Goal: Use online tool/utility: Use online tool/utility

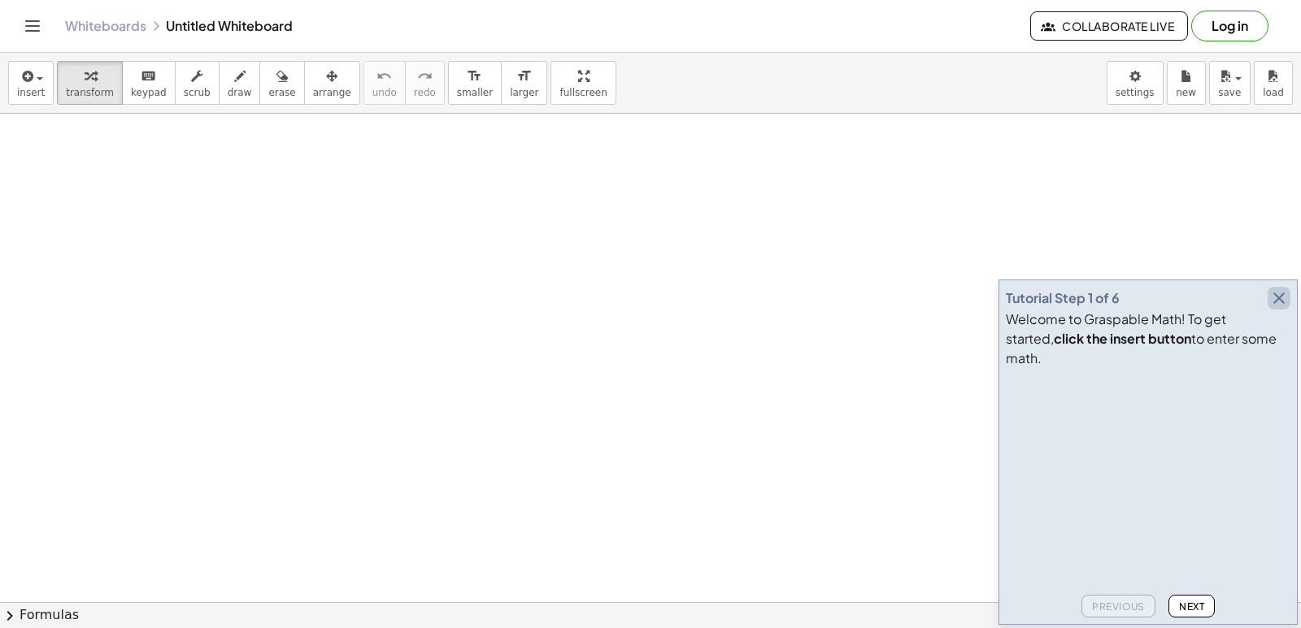
click at [1278, 308] on icon "button" at bounding box center [1279, 299] width 20 height 20
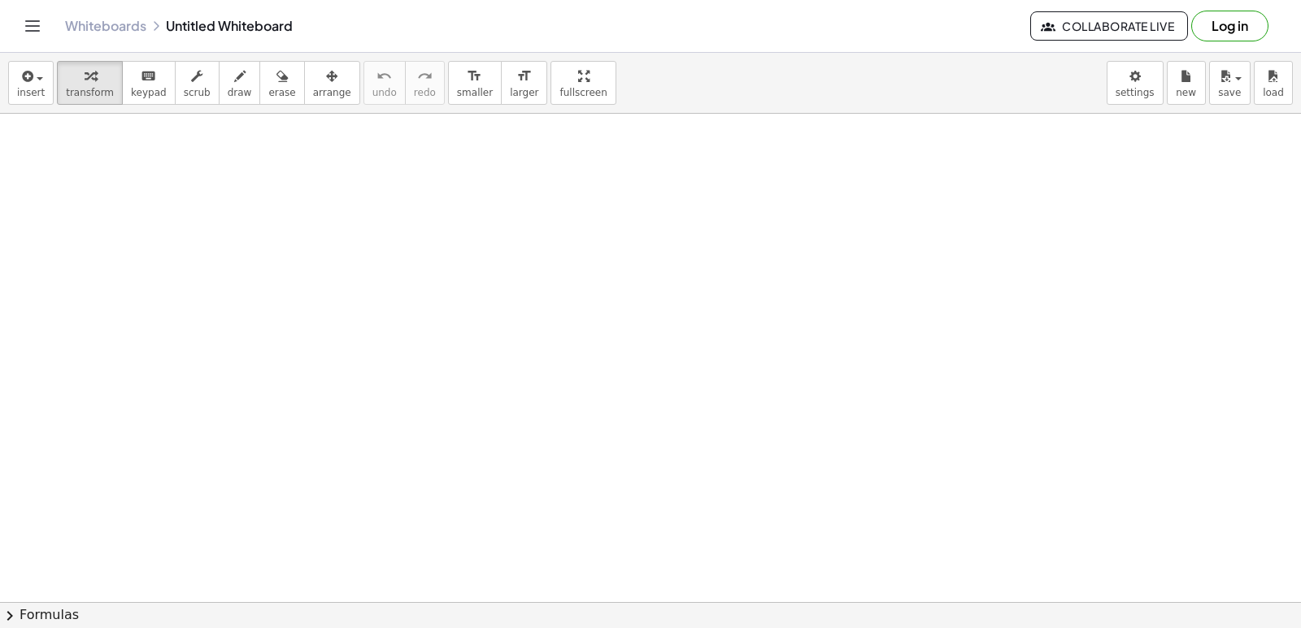
drag, startPoint x: 708, startPoint y: 367, endPoint x: 627, endPoint y: 431, distance: 103.1
drag, startPoint x: 627, startPoint y: 431, endPoint x: 343, endPoint y: 116, distance: 423.6
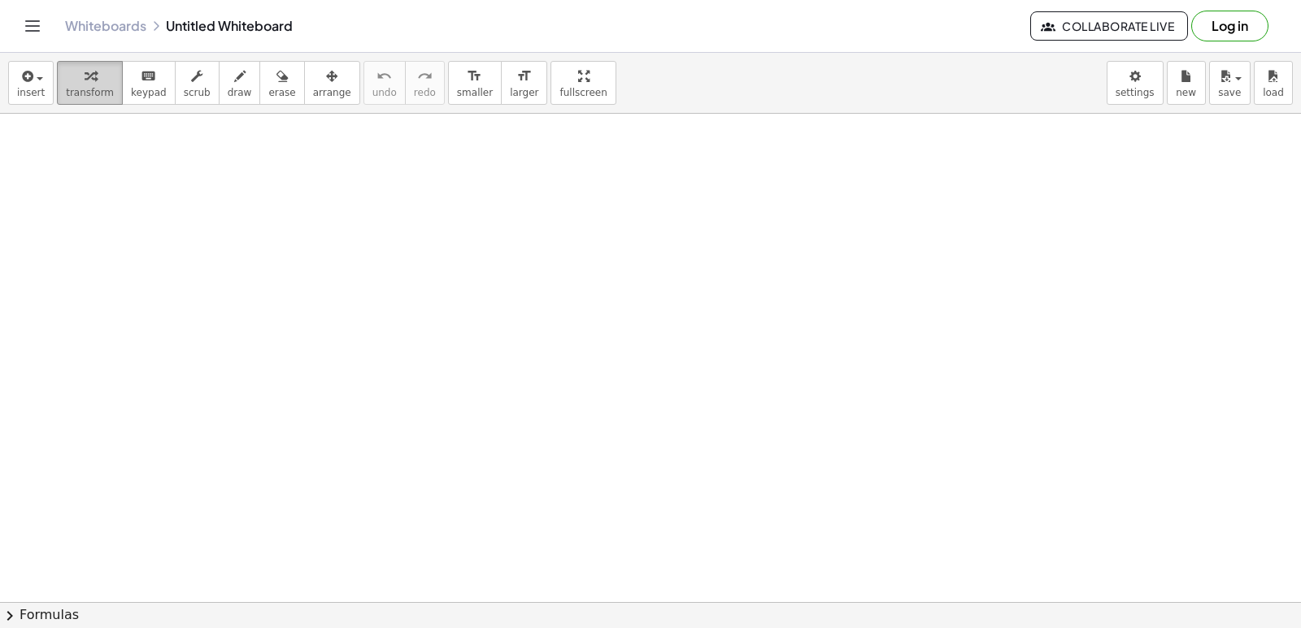
click at [81, 89] on span "transform" at bounding box center [90, 92] width 48 height 11
click at [146, 72] on div "keyboard" at bounding box center [149, 76] width 36 height 20
drag, startPoint x: 812, startPoint y: 289, endPoint x: 666, endPoint y: 304, distance: 147.1
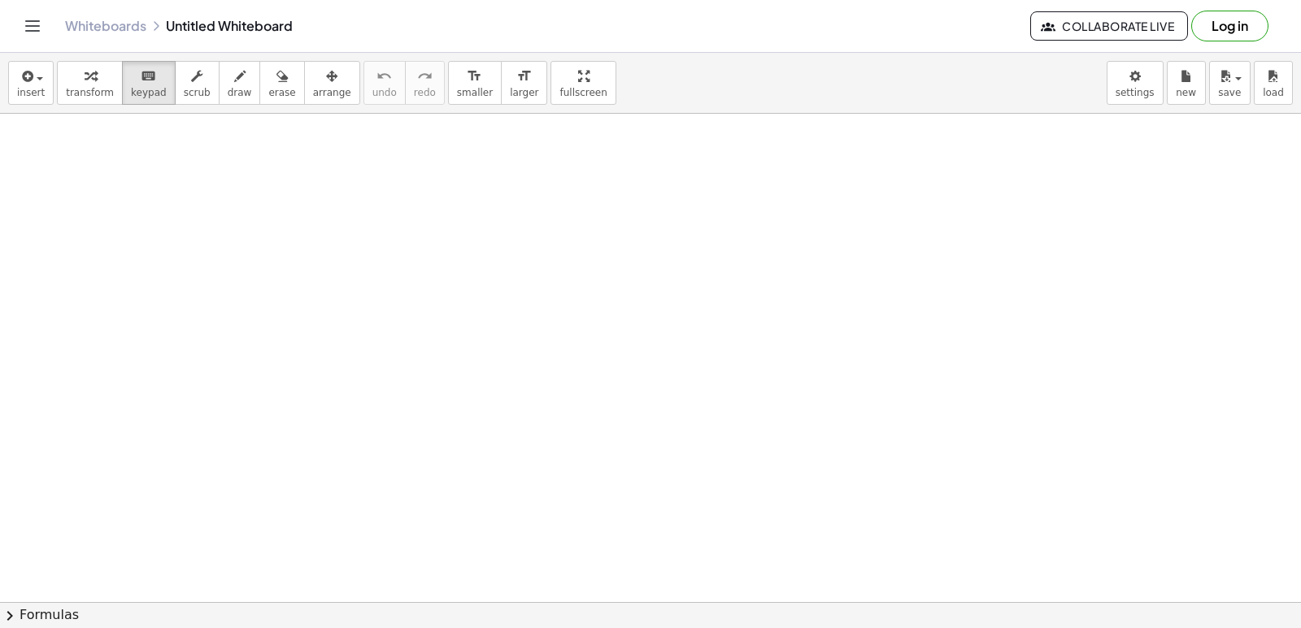
drag, startPoint x: 666, startPoint y: 304, endPoint x: 619, endPoint y: 348, distance: 64.4
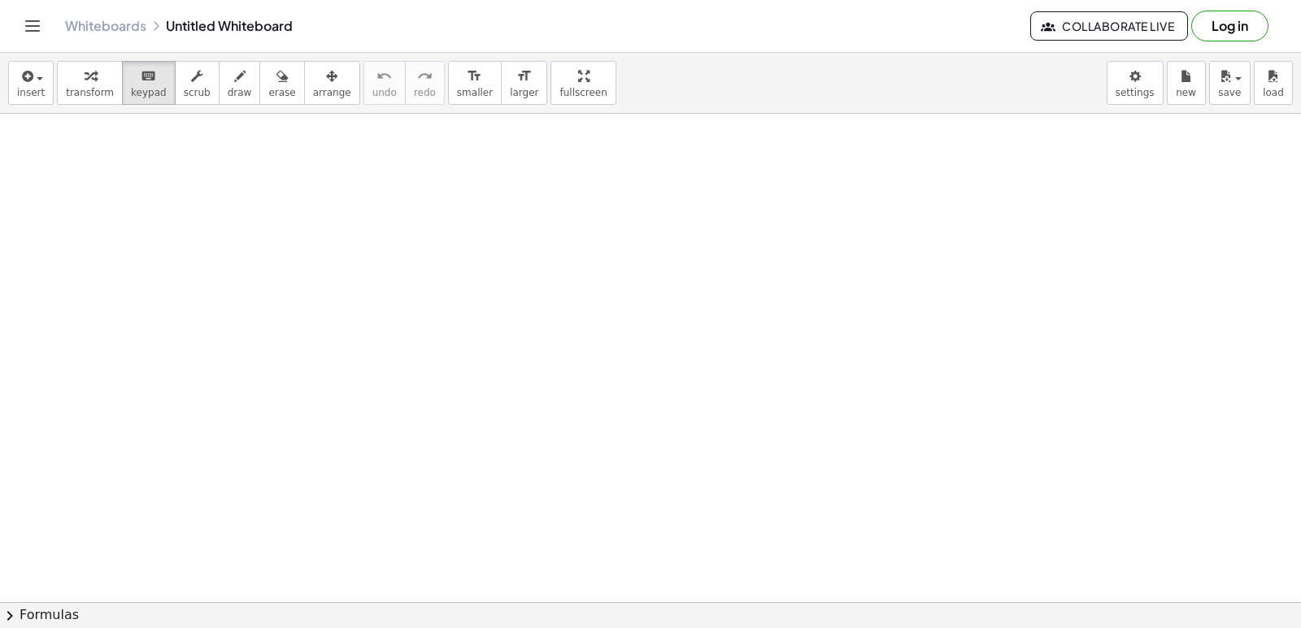
click at [103, 89] on span "transform" at bounding box center [90, 92] width 48 height 11
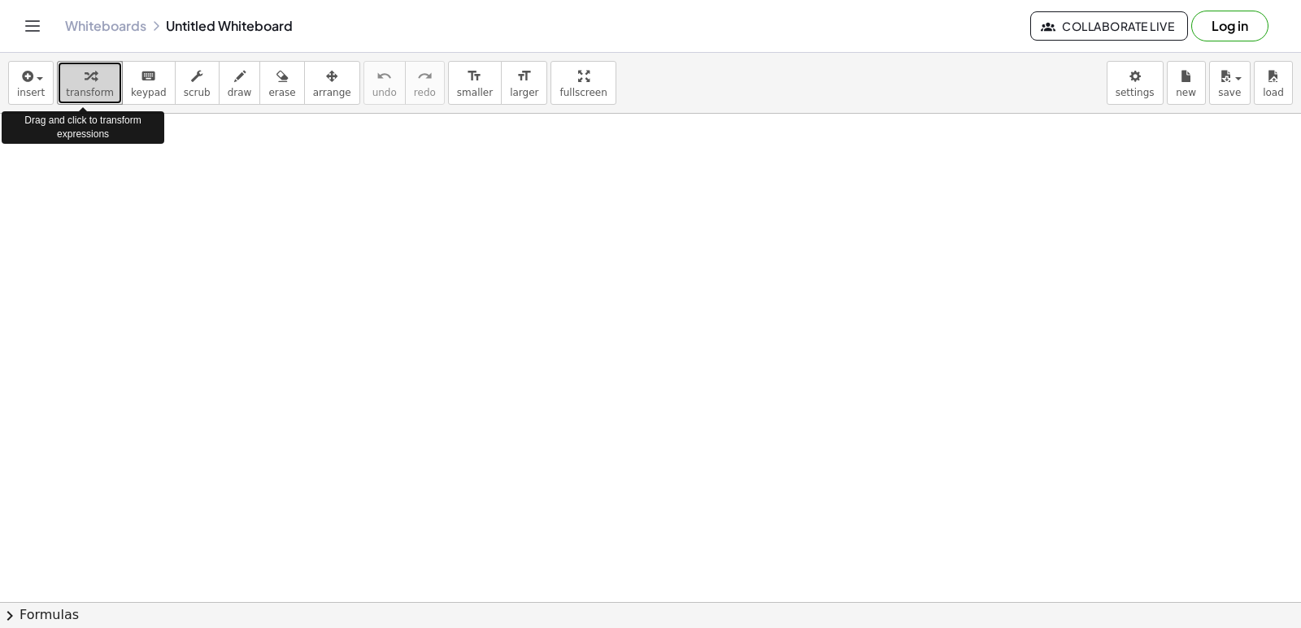
drag, startPoint x: 103, startPoint y: 89, endPoint x: 576, endPoint y: 504, distance: 629.1
click at [0, 0] on div at bounding box center [0, 0] width 0 height 0
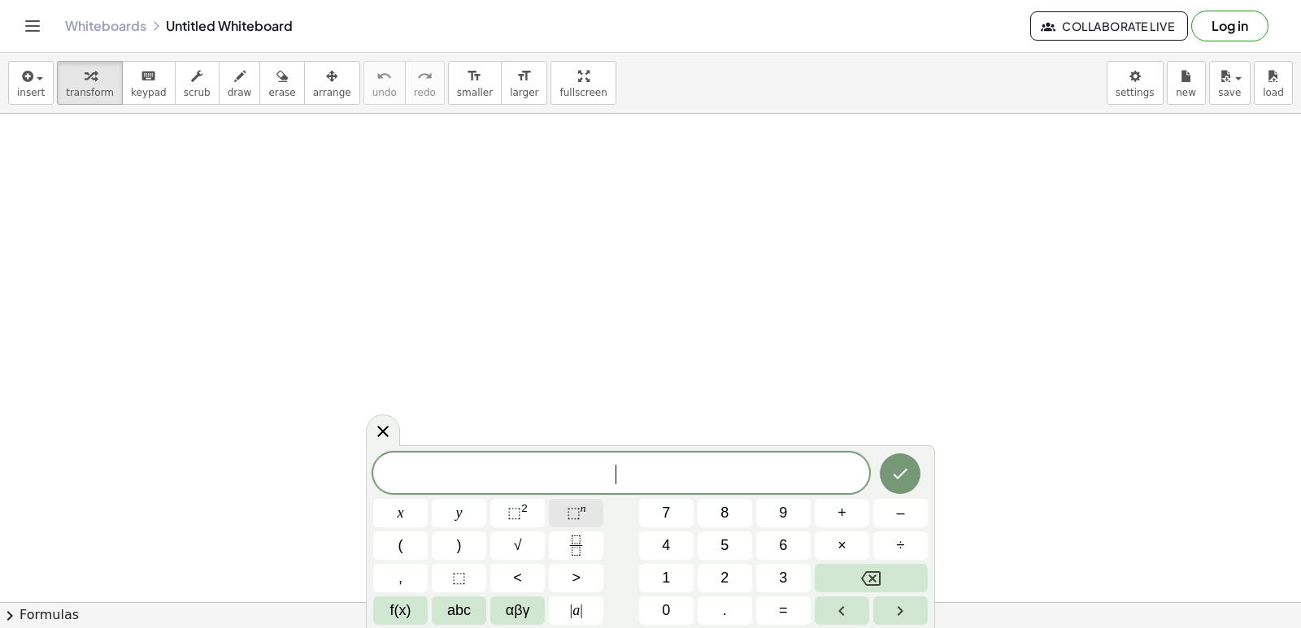
click at [580, 510] on sup "n" at bounding box center [583, 508] width 6 height 12
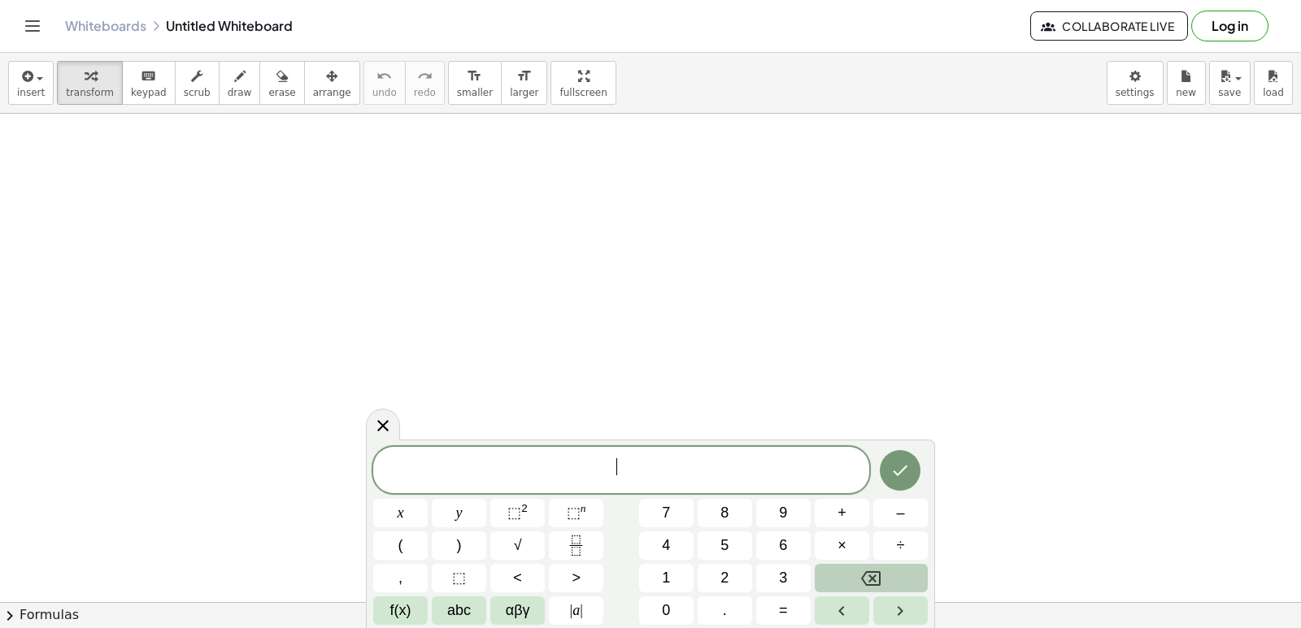
click at [854, 583] on button "Backspace" at bounding box center [871, 578] width 113 height 28
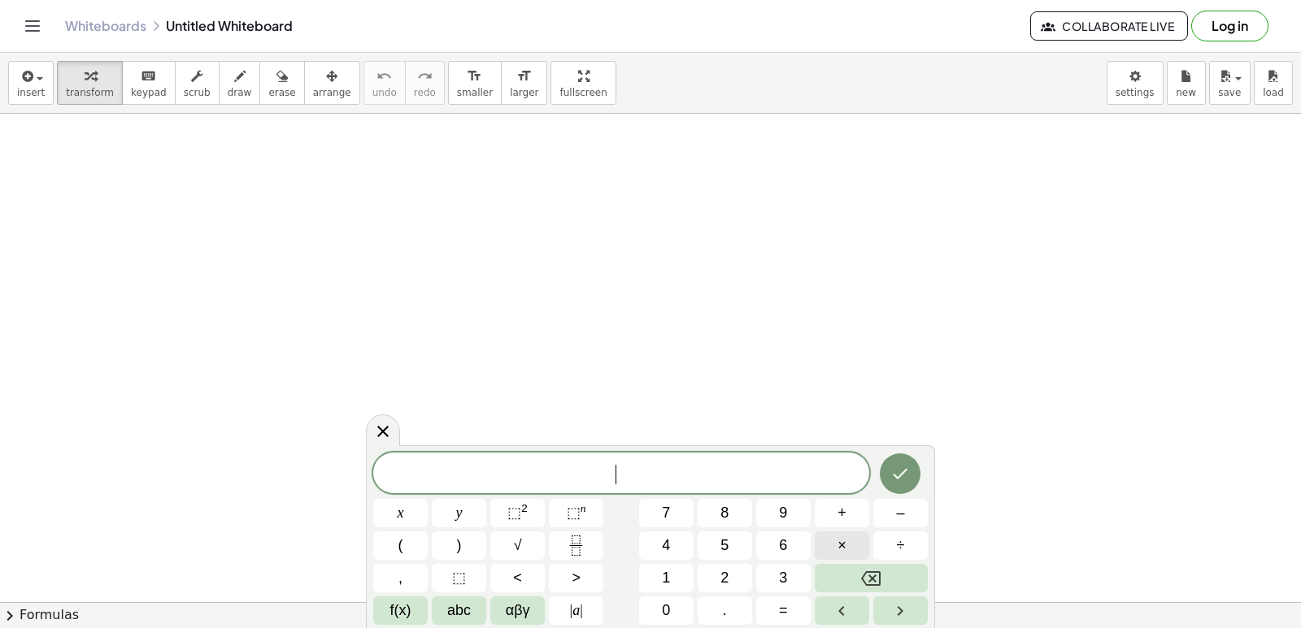
click at [835, 571] on div "​ x y ⬚ 2 ⬚ n 7 8 9 + – ( ) √ 4 5 6 × ÷ , ⬚ < > 1 2 3 f(x) abc αβγ | a | 0 . =" at bounding box center [650, 539] width 554 height 172
click at [839, 582] on button "Backspace" at bounding box center [871, 578] width 113 height 28
click at [841, 581] on button "Backspace" at bounding box center [871, 578] width 113 height 28
click at [841, 579] on button "Backspace" at bounding box center [871, 578] width 113 height 28
click at [843, 578] on button "Backspace" at bounding box center [871, 578] width 113 height 28
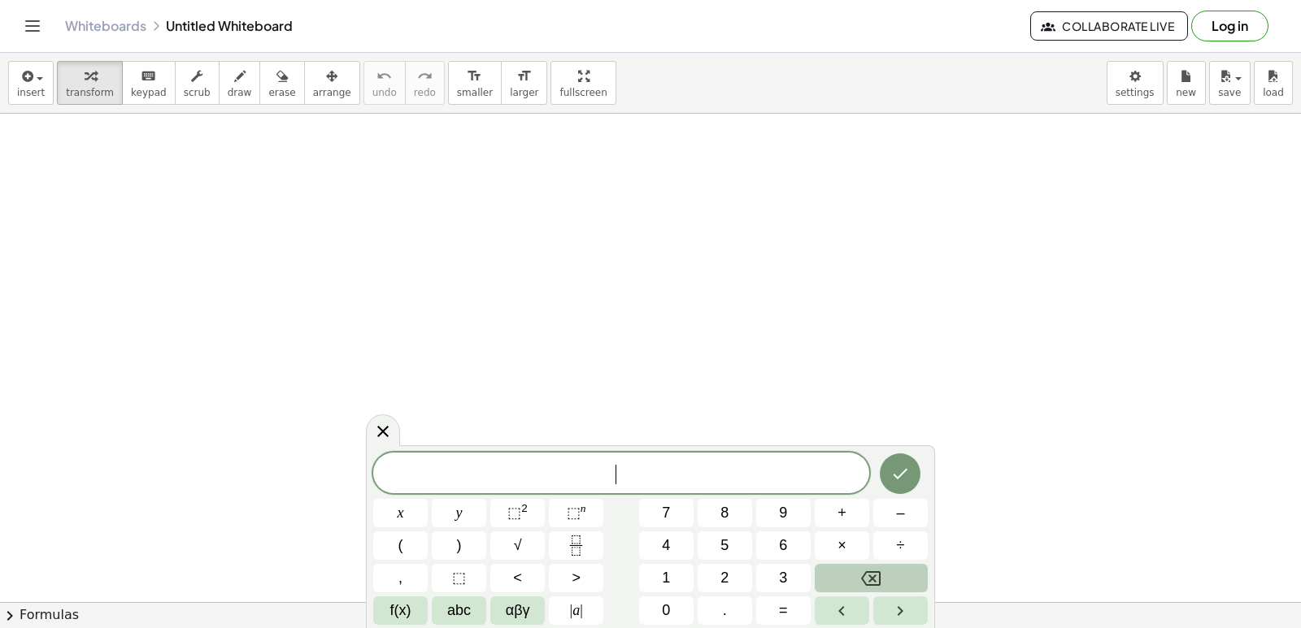
click at [844, 576] on button "Backspace" at bounding box center [871, 578] width 113 height 28
click at [846, 575] on button "Backspace" at bounding box center [871, 578] width 113 height 28
click at [854, 580] on button "Backspace" at bounding box center [871, 578] width 113 height 28
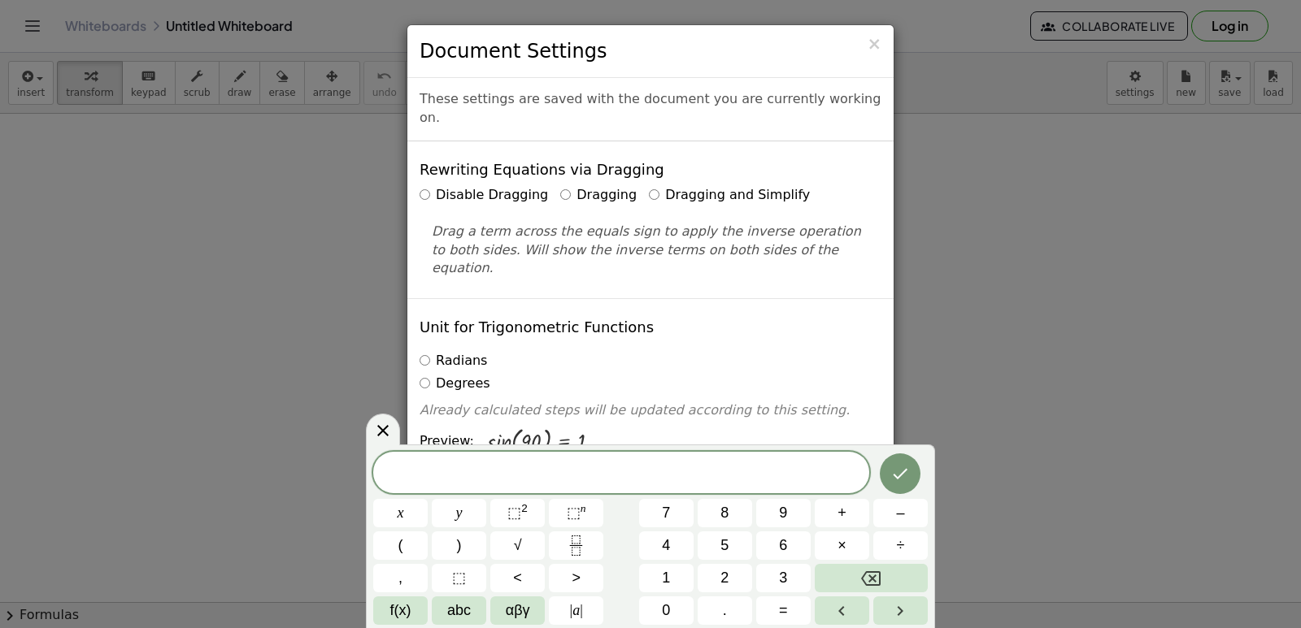
drag, startPoint x: 1128, startPoint y: 92, endPoint x: 1173, endPoint y: 96, distance: 44.9
click at [1173, 96] on div "× Document Settings These settings are saved with the document you are currentl…" at bounding box center [650, 314] width 1301 height 628
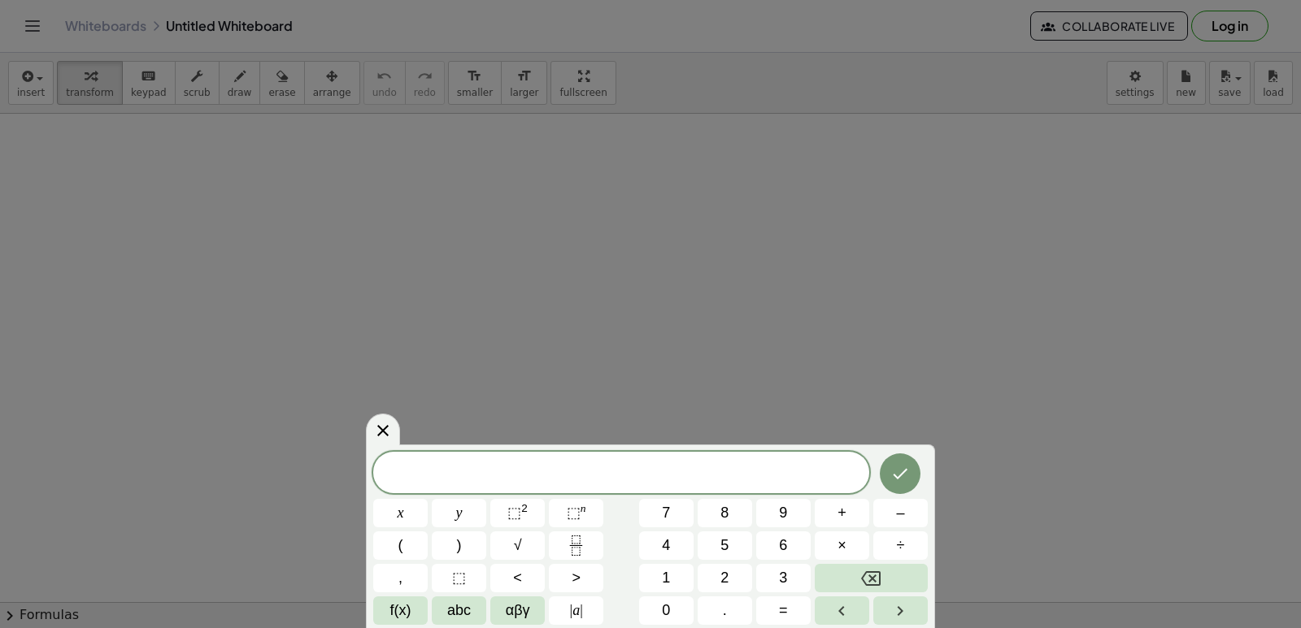
drag, startPoint x: 1173, startPoint y: 96, endPoint x: 1149, endPoint y: 177, distance: 84.6
click at [0, 0] on div "× Document Settings These settings are saved with the document you are currentl…" at bounding box center [0, 0] width 0 height 0
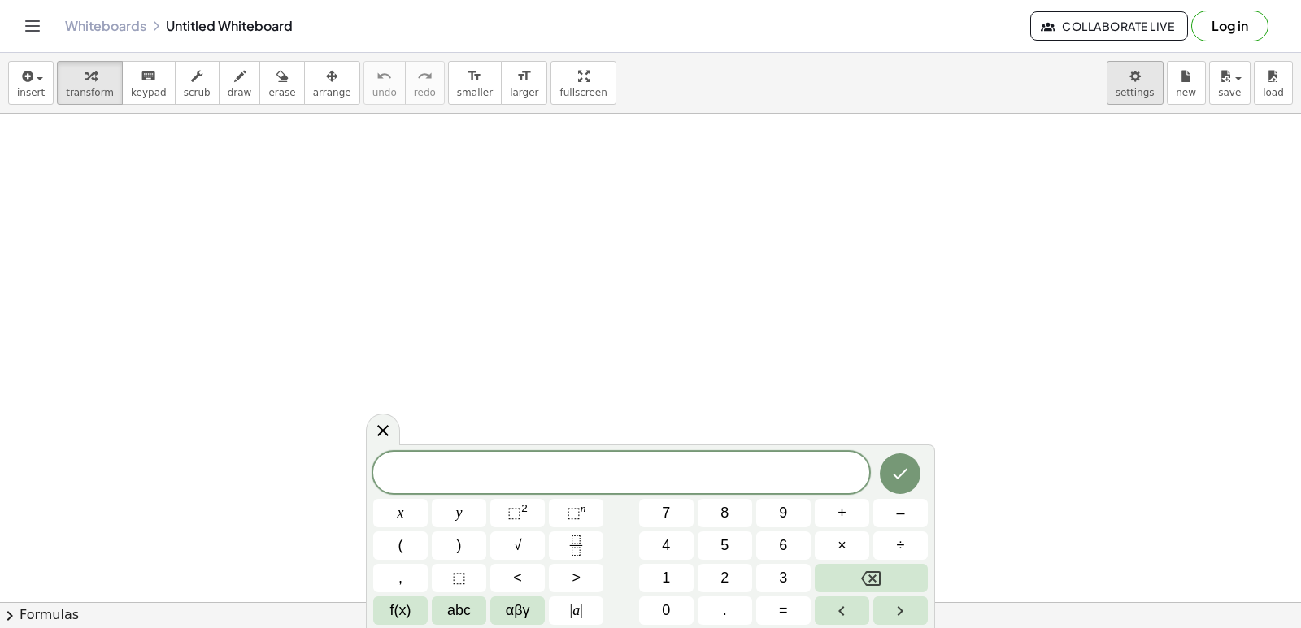
click at [1138, 86] on body "Graspable Math Activities Get Started Activity Bank Assigned Work Classes White…" at bounding box center [650, 314] width 1301 height 628
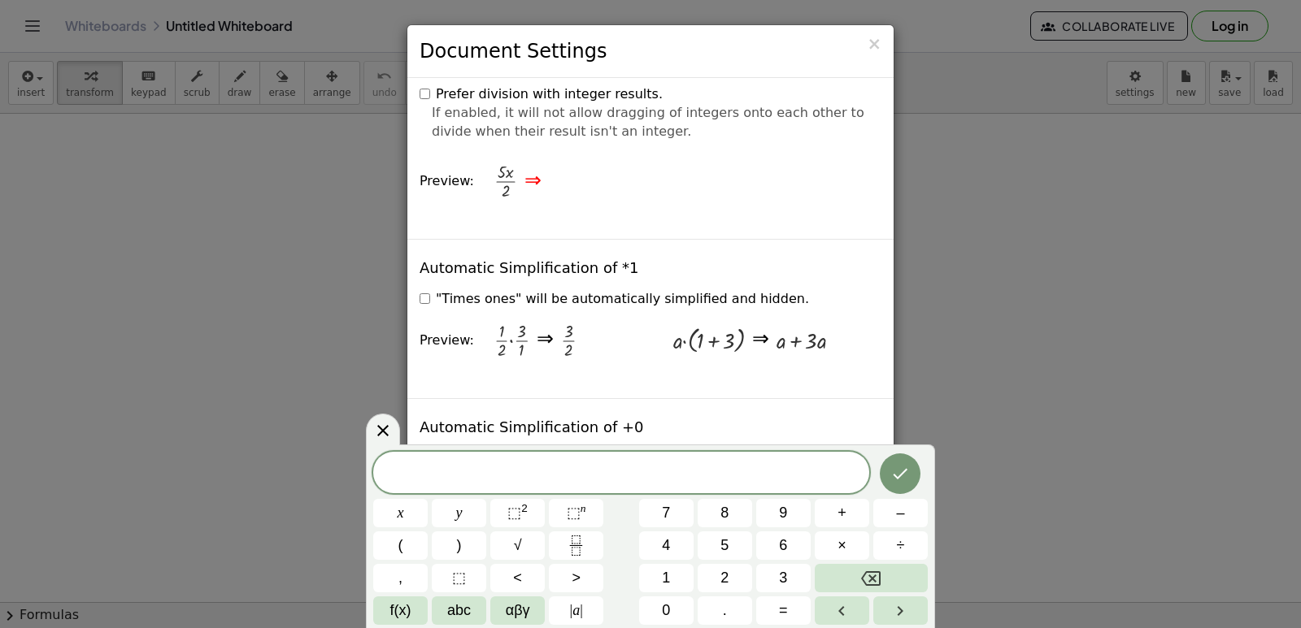
scroll to position [2114, 0]
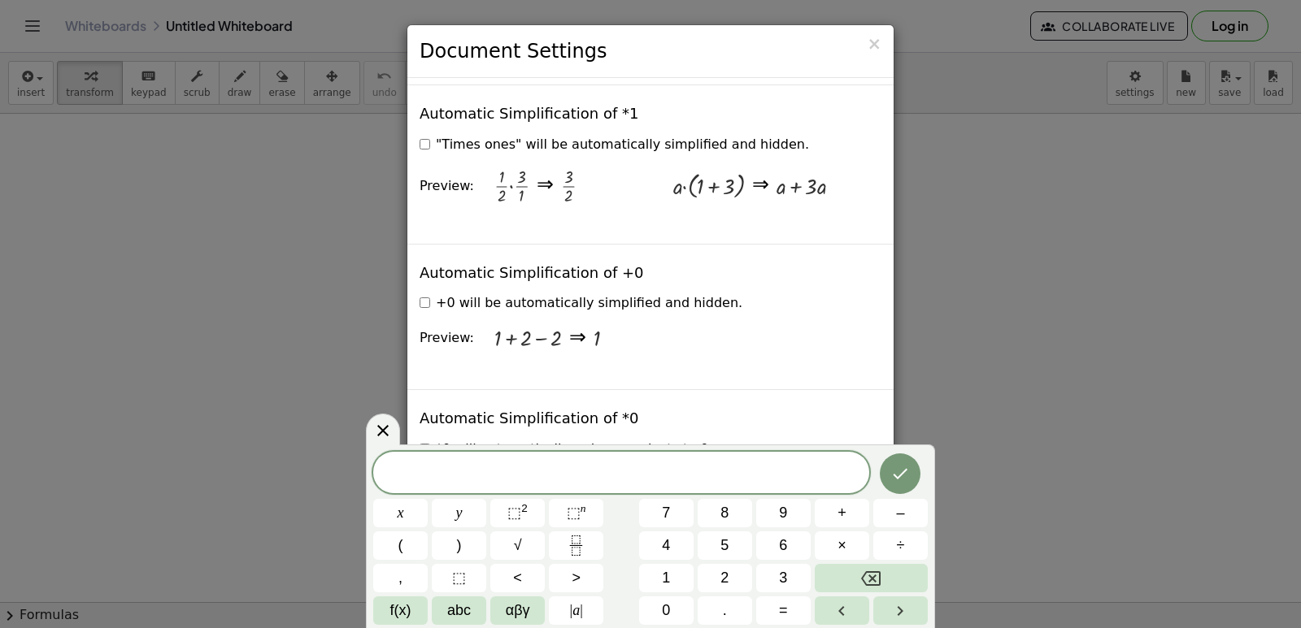
drag, startPoint x: 524, startPoint y: 152, endPoint x: 533, endPoint y: 144, distance: 12.1
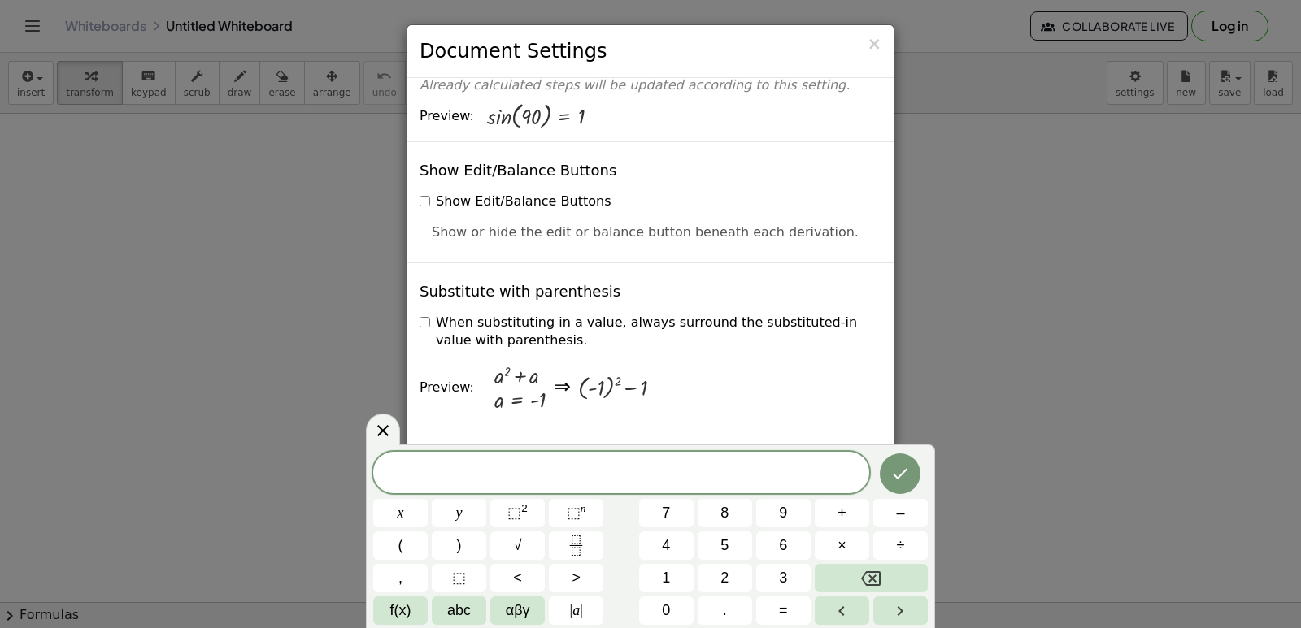
scroll to position [0, 0]
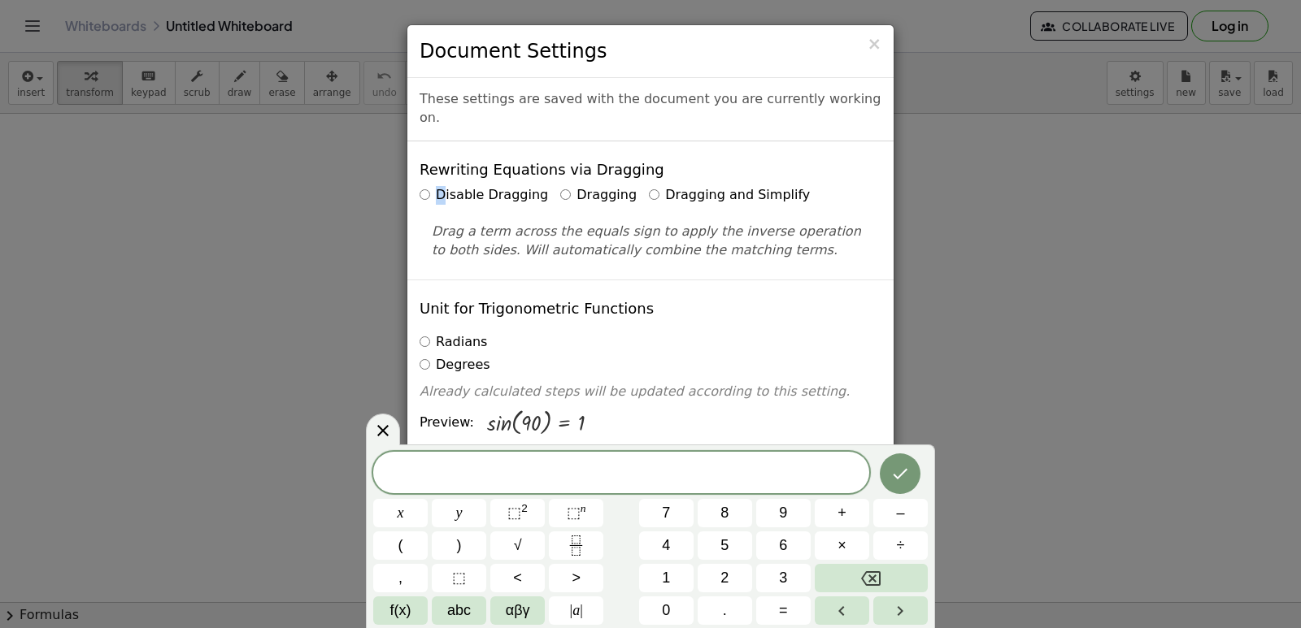
click at [424, 186] on label "Disable Dragging" at bounding box center [483, 195] width 128 height 19
click at [1297, 213] on div "× Document Settings These settings are saved with the document you are currentl…" at bounding box center [650, 314] width 1301 height 628
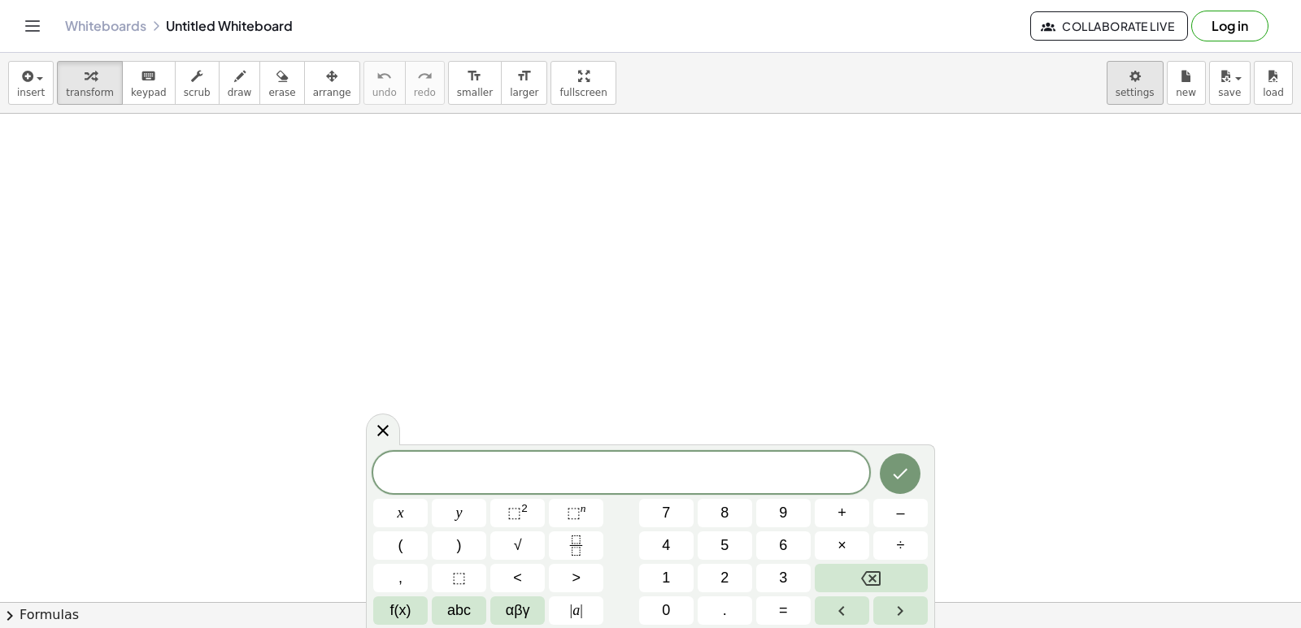
click at [1140, 64] on body "Graspable Math Activities Get Started Activity Bank Assigned Work Classes White…" at bounding box center [650, 314] width 1301 height 628
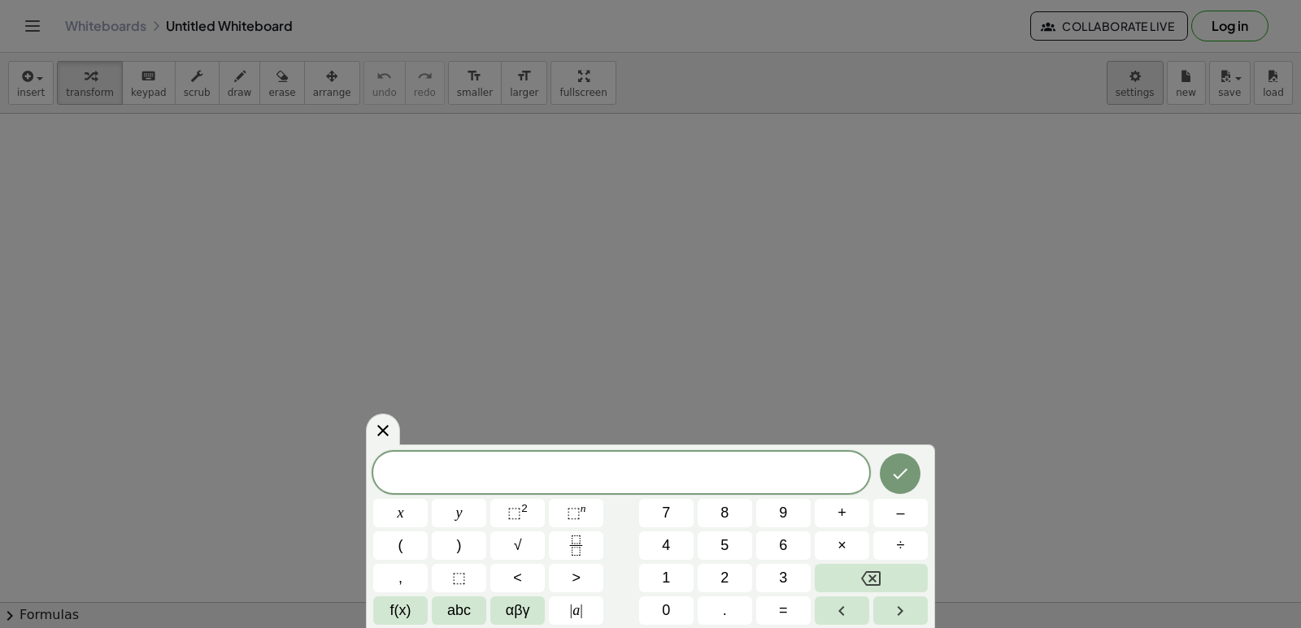
click at [1123, 82] on div at bounding box center [650, 314] width 1301 height 628
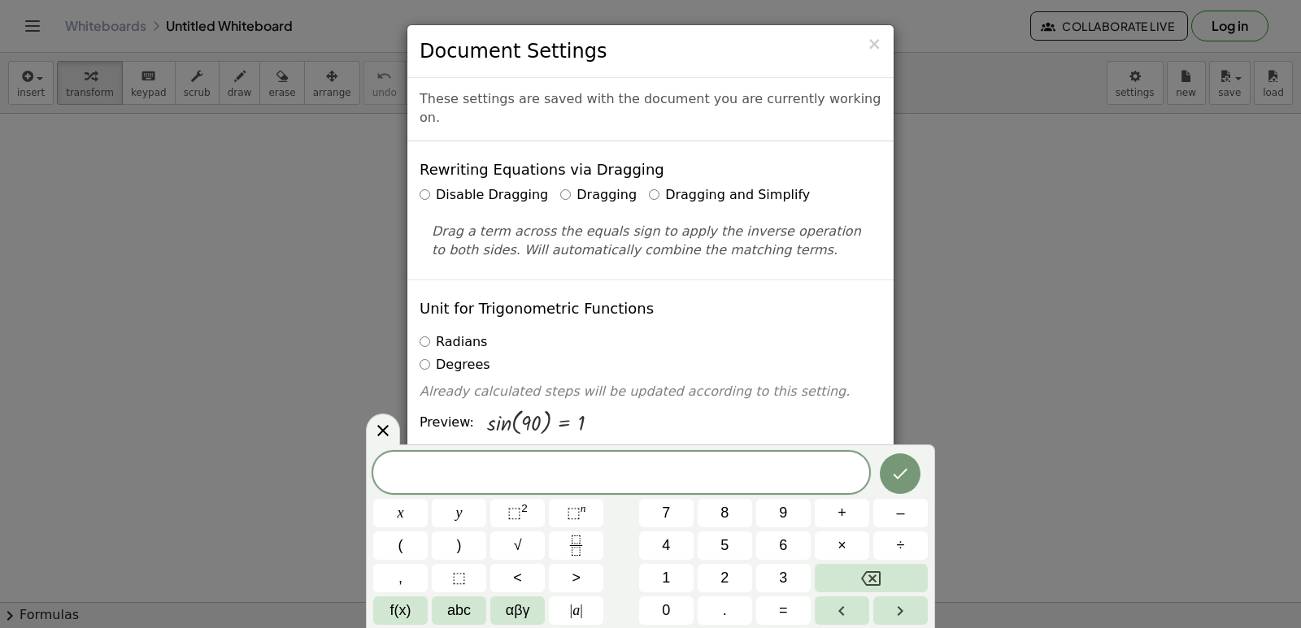
click at [1023, 234] on div "× Document Settings These settings are saved with the document you are currentl…" at bounding box center [650, 314] width 1301 height 628
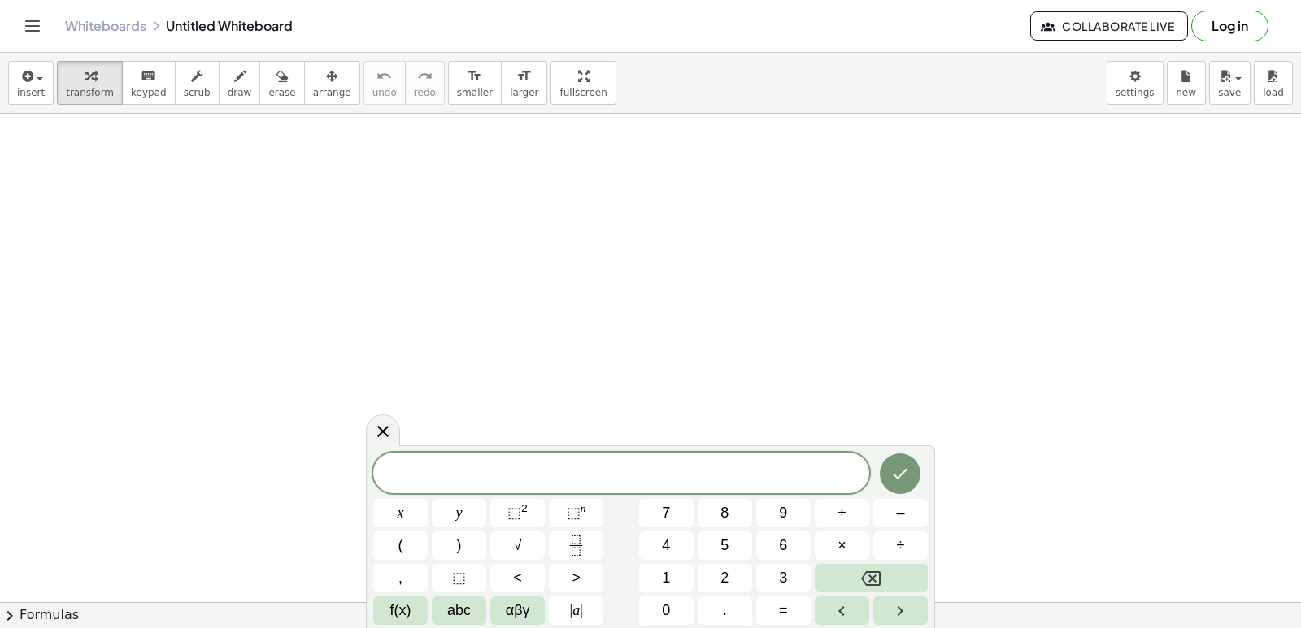
click at [663, 491] on div "​" at bounding box center [621, 473] width 496 height 41
click at [671, 498] on div "x y ⬚ 2 ⬚ n 7 8 9 + – ( ) √ 4 5 6 × ÷ , ⬚ < > 1 2 3 f(x) abc αβγ | a | 0 . =" at bounding box center [650, 538] width 554 height 173
click at [667, 510] on span "7" at bounding box center [666, 513] width 8 height 22
click at [387, 517] on button "x" at bounding box center [400, 513] width 54 height 28
click at [918, 517] on button "–" at bounding box center [900, 513] width 54 height 28
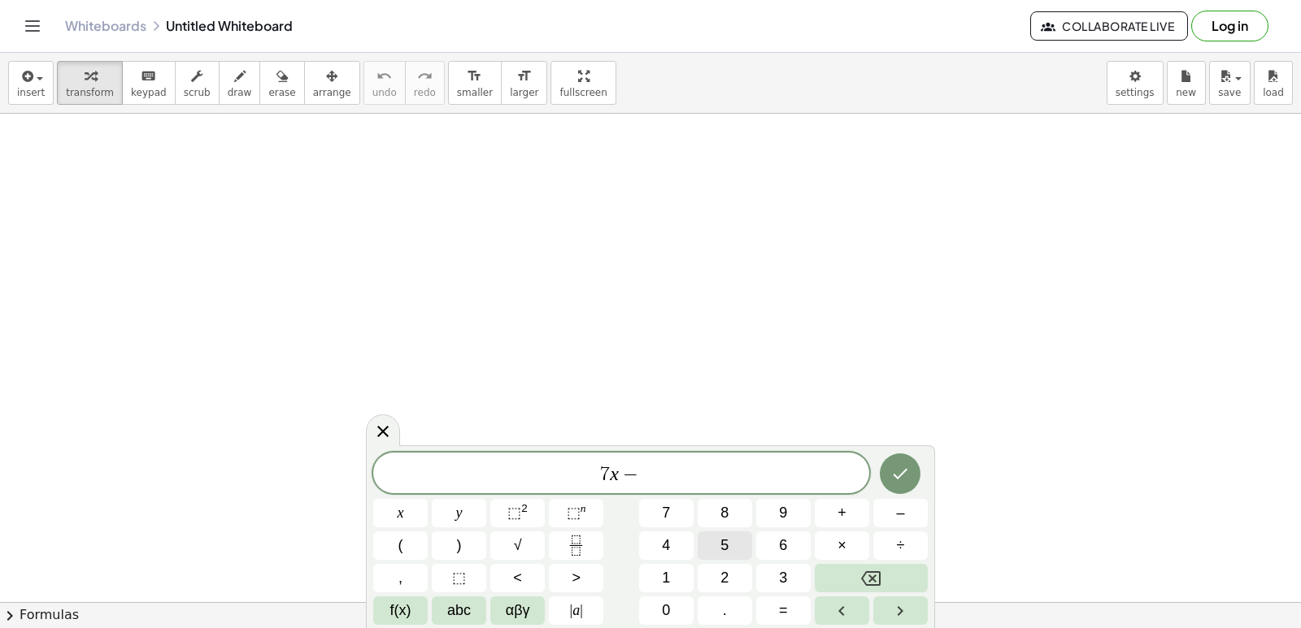
click at [731, 543] on button "5" at bounding box center [724, 546] width 54 height 28
click at [785, 602] on span "=" at bounding box center [783, 611] width 9 height 22
click at [789, 519] on button "9" at bounding box center [783, 513] width 54 height 28
click at [906, 474] on icon "Done" at bounding box center [900, 474] width 20 height 20
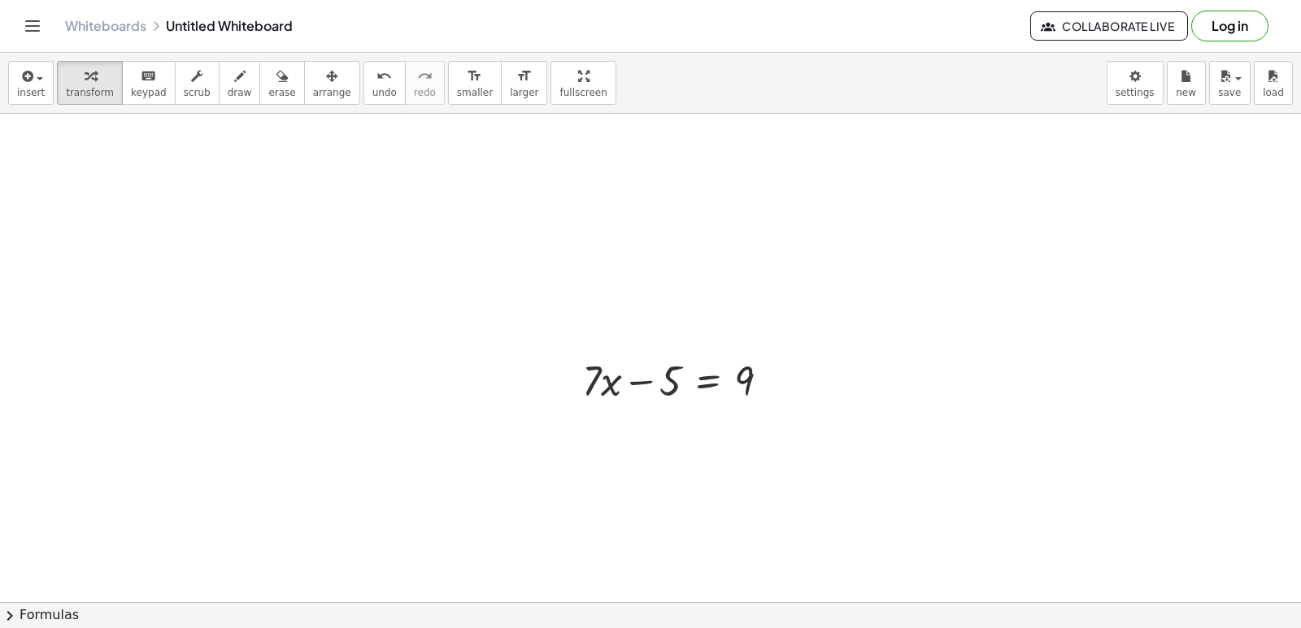
scroll to position [163, 0]
drag, startPoint x: 655, startPoint y: 360, endPoint x: 762, endPoint y: 380, distance: 108.4
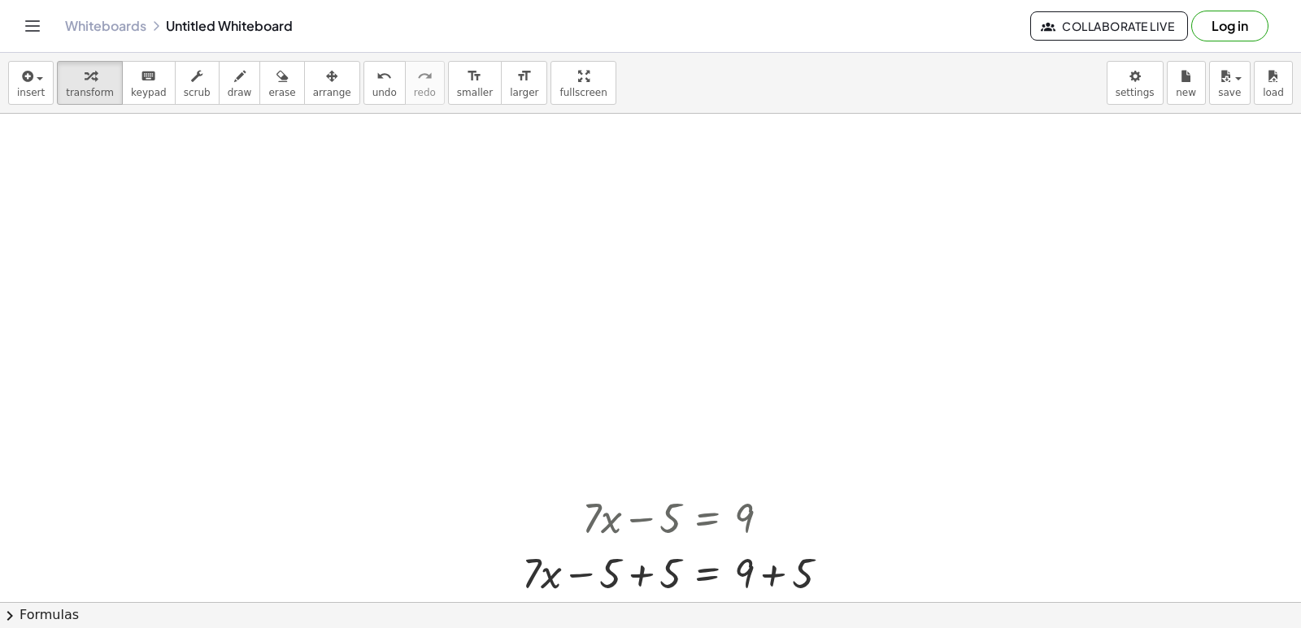
scroll to position [325, 0]
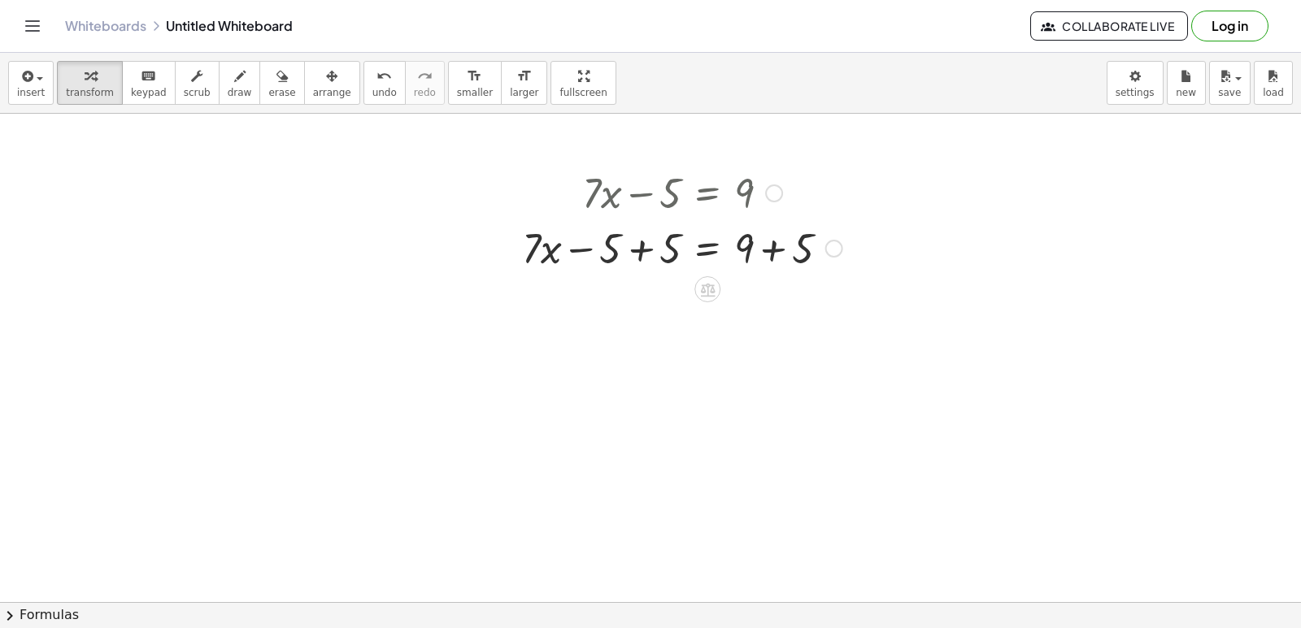
click at [770, 258] on div at bounding box center [682, 246] width 337 height 55
drag, startPoint x: 776, startPoint y: 197, endPoint x: 1103, endPoint y: 168, distance: 328.8
click at [1103, 168] on div "+ · 7 · x − 5 = 9 + · 7 · x − 5 + 5 = + 9 + 5 + · 7 · x = − 5 + 5 14" at bounding box center [650, 330] width 1301 height 1083
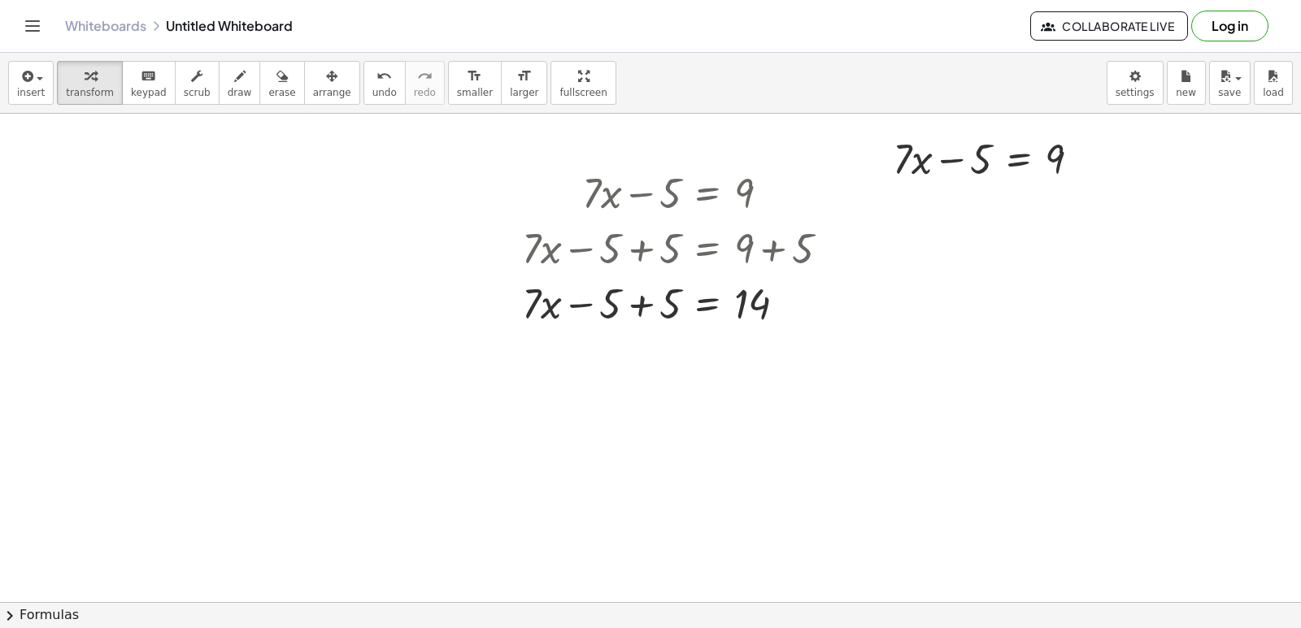
scroll to position [0, 0]
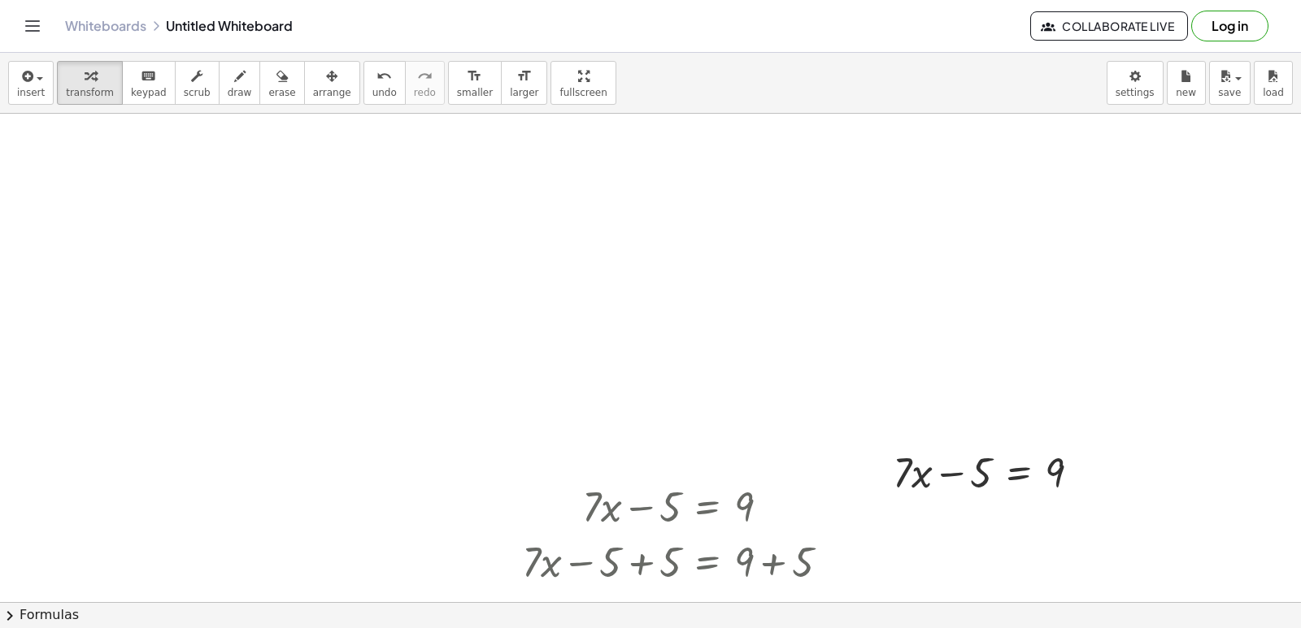
drag, startPoint x: 1079, startPoint y: 337, endPoint x: 1054, endPoint y: 310, distance: 36.9
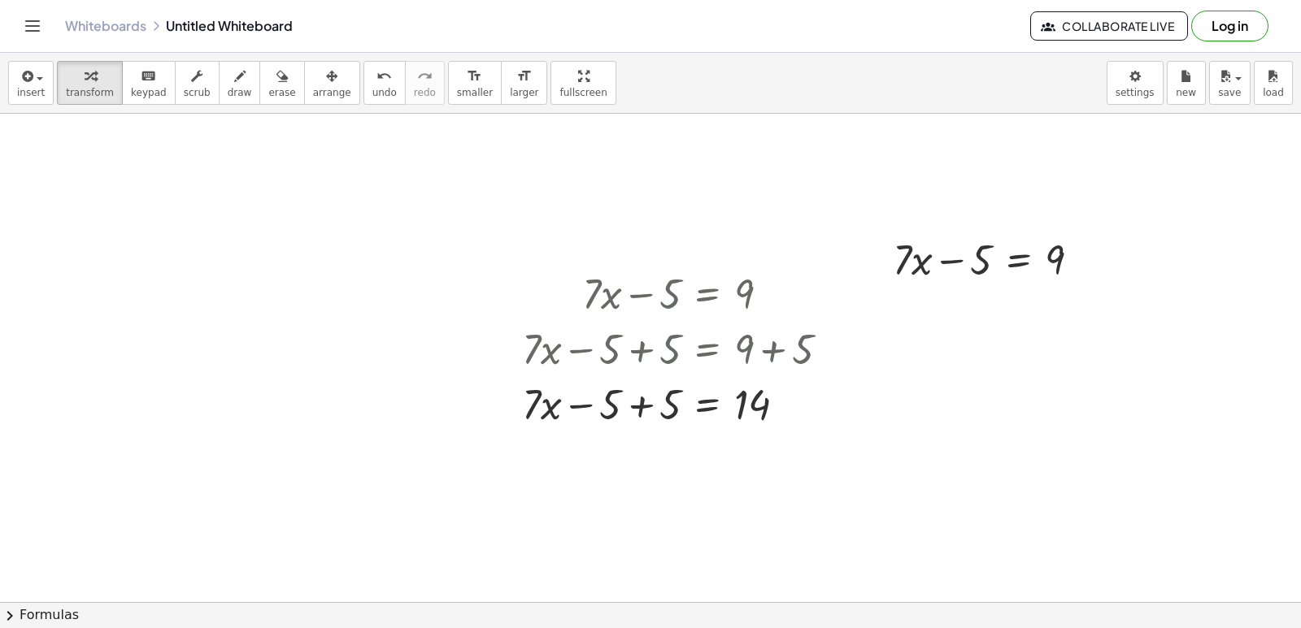
scroll to position [81, 0]
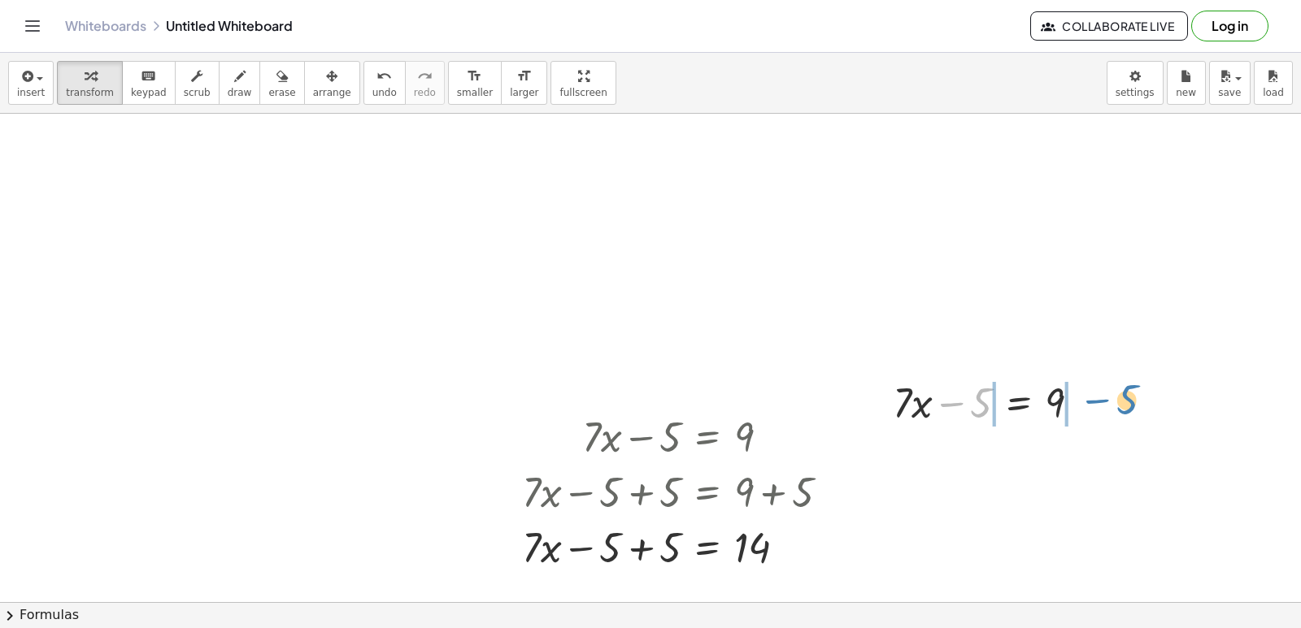
drag, startPoint x: 984, startPoint y: 414, endPoint x: 1130, endPoint y: 411, distance: 145.5
click at [923, 410] on div at bounding box center [992, 401] width 337 height 55
drag, startPoint x: 772, startPoint y: 438, endPoint x: 354, endPoint y: 179, distance: 492.5
click at [354, 179] on div "+ · 7 · x − 5 = 9 + · 7 · x − 5 + 5 = + 9 + 5 + · 7 · x = − 5 + 5 14 + · 7 · x …" at bounding box center [650, 574] width 1301 height 1083
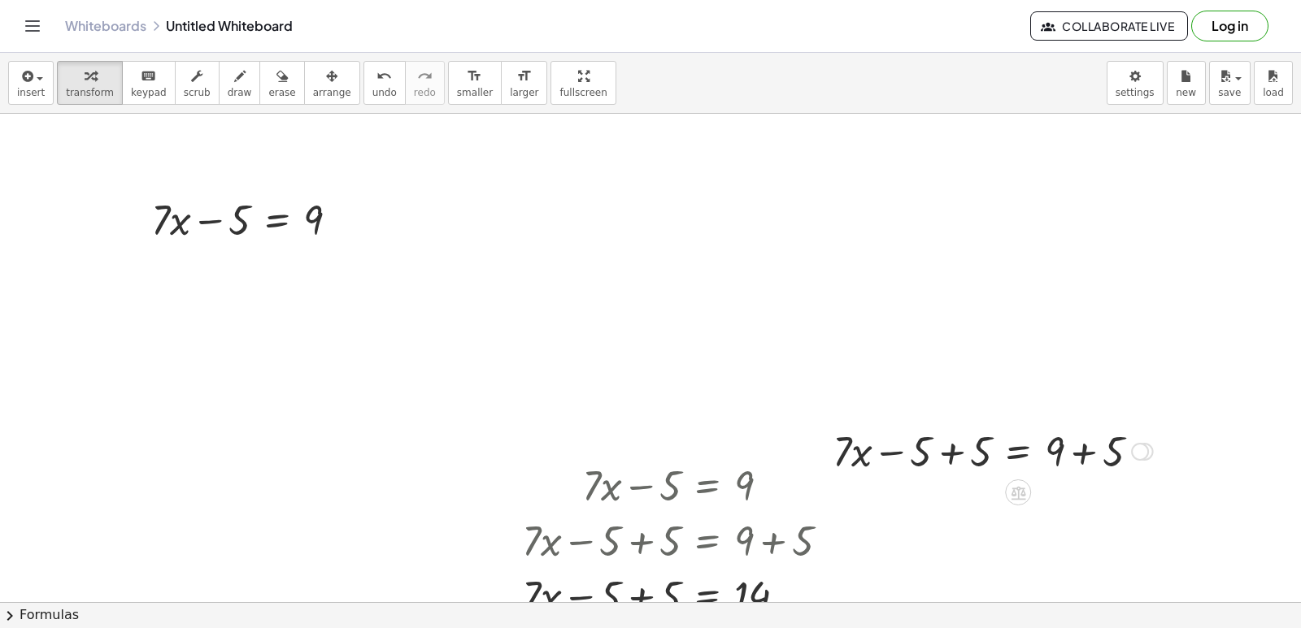
scroll to position [0, 0]
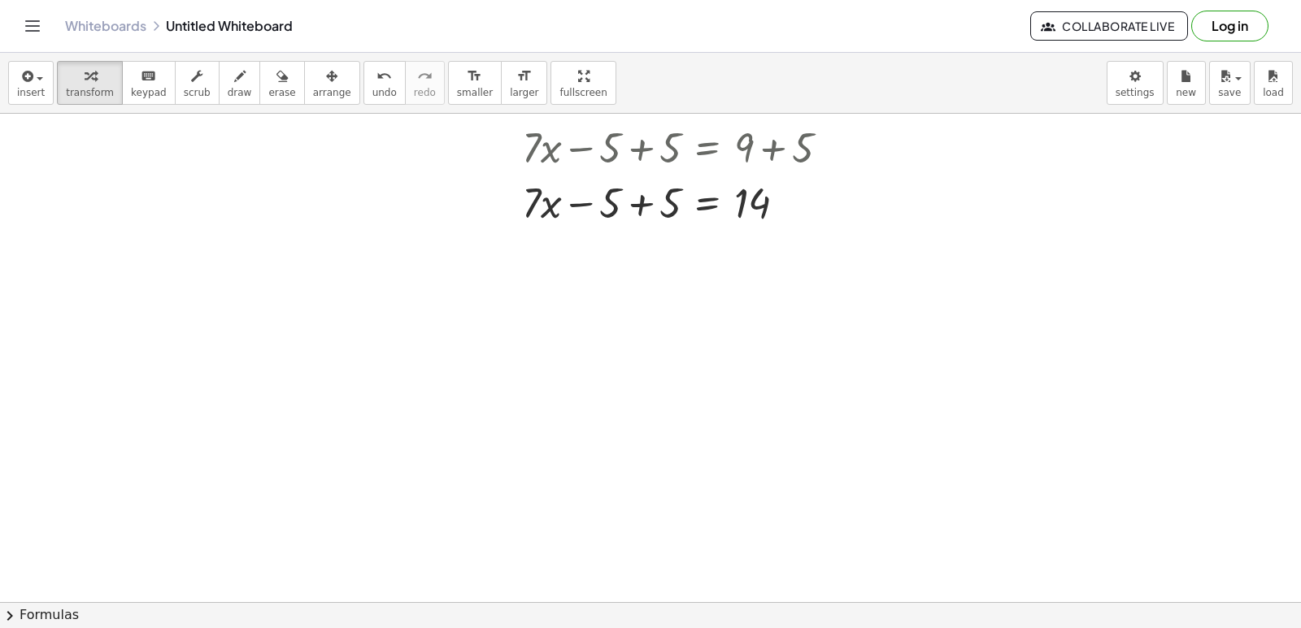
scroll to position [188, 0]
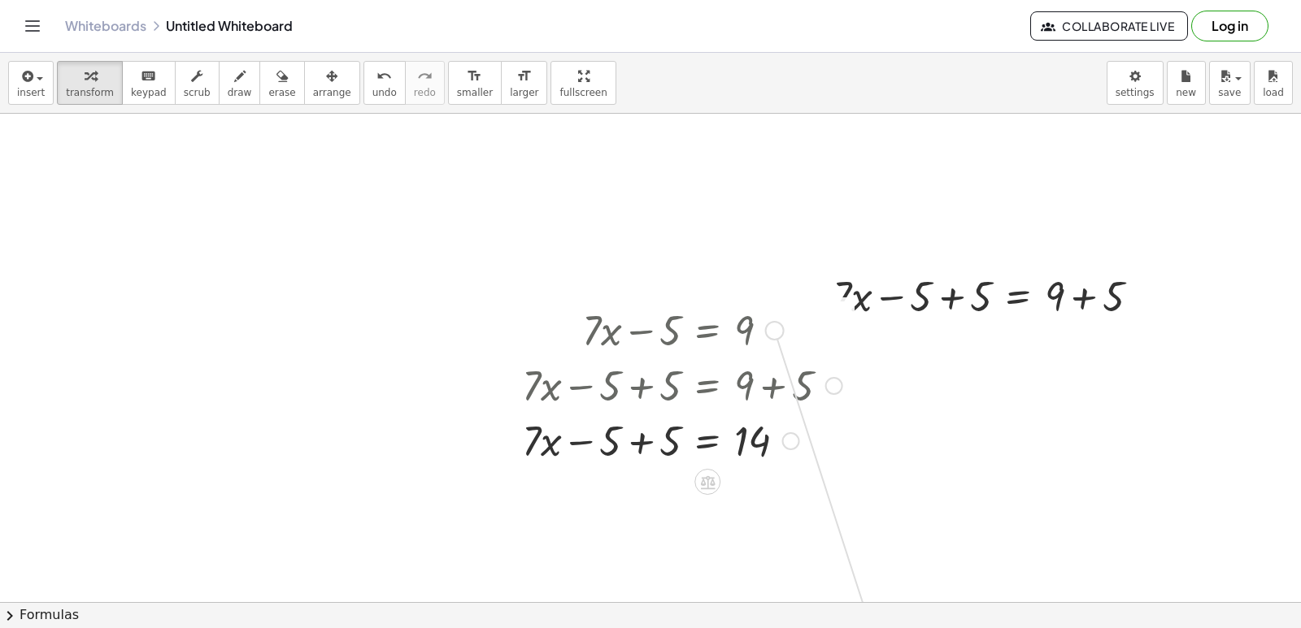
drag, startPoint x: 774, startPoint y: 333, endPoint x: 875, endPoint y: 654, distance: 336.0
click at [875, 628] on html "Graspable Math Activities Get Started Activity Bank Assigned Work Classes White…" at bounding box center [650, 314] width 1301 height 628
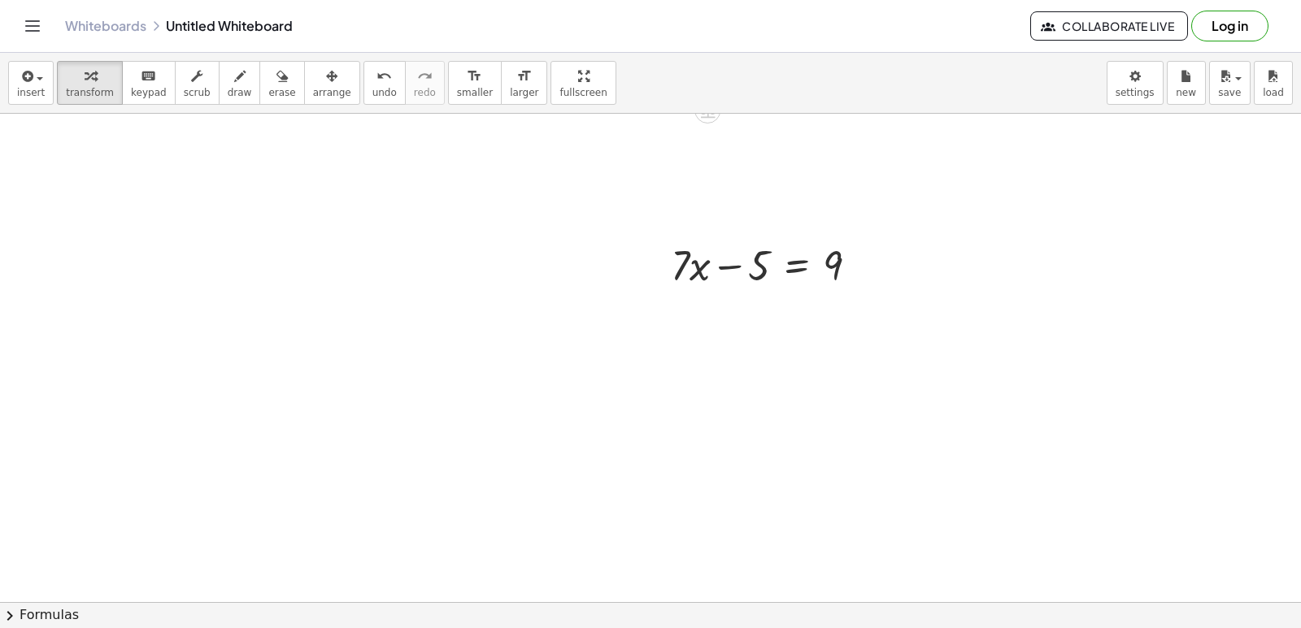
scroll to position [651, 0]
drag, startPoint x: 863, startPoint y: 181, endPoint x: 872, endPoint y: 353, distance: 171.8
click at [872, 353] on div "+ · 7 · x − 5 = 9 + · 7 · x − 5 + 5 = + 9 + 5 + · 7 · x = − 5 + 5 14 + · 7 · x …" at bounding box center [650, 196] width 1301 height 1466
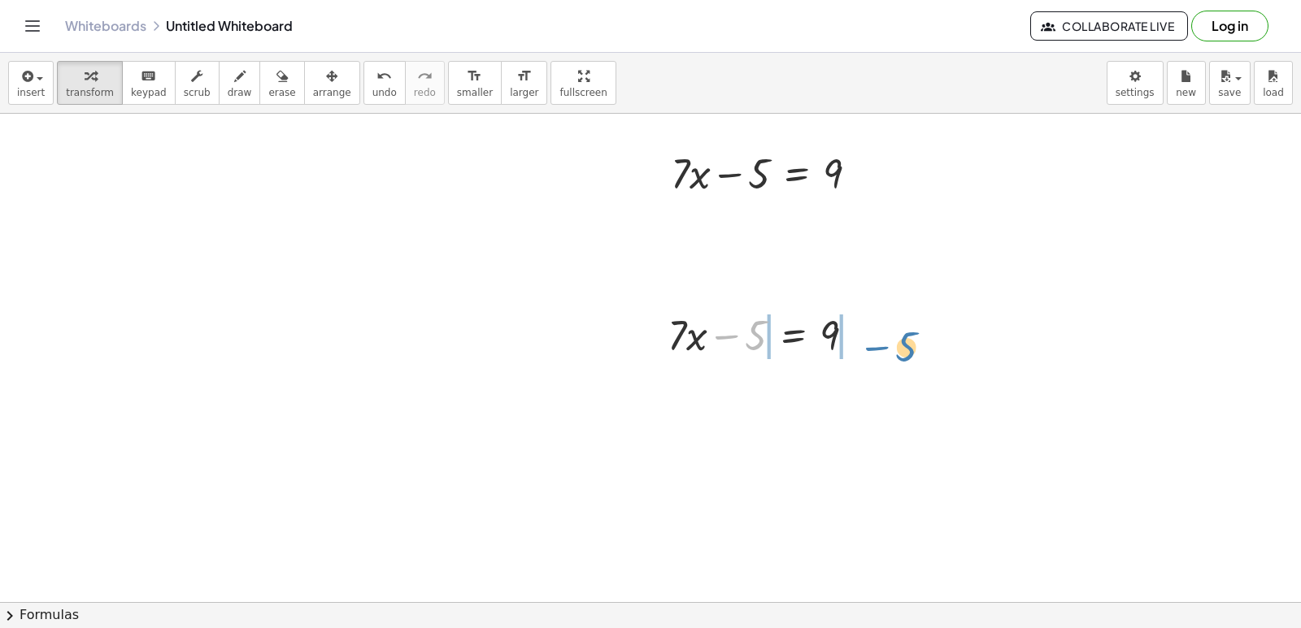
drag, startPoint x: 732, startPoint y: 337, endPoint x: 884, endPoint y: 341, distance: 151.3
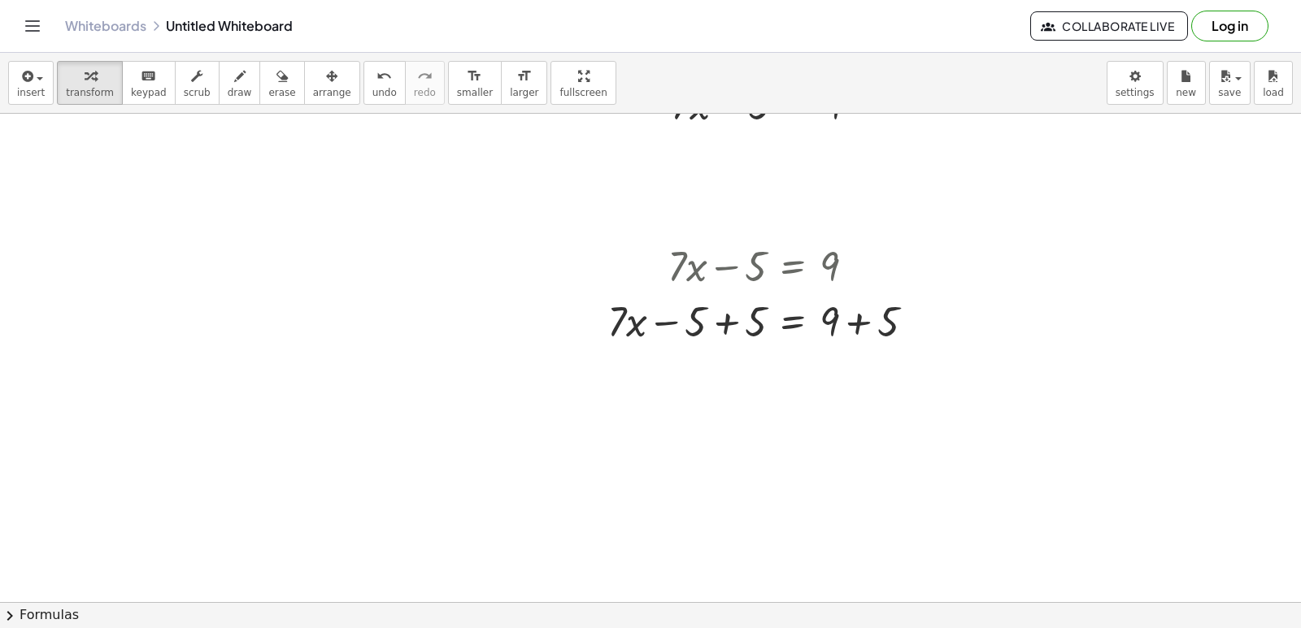
scroll to position [814, 0]
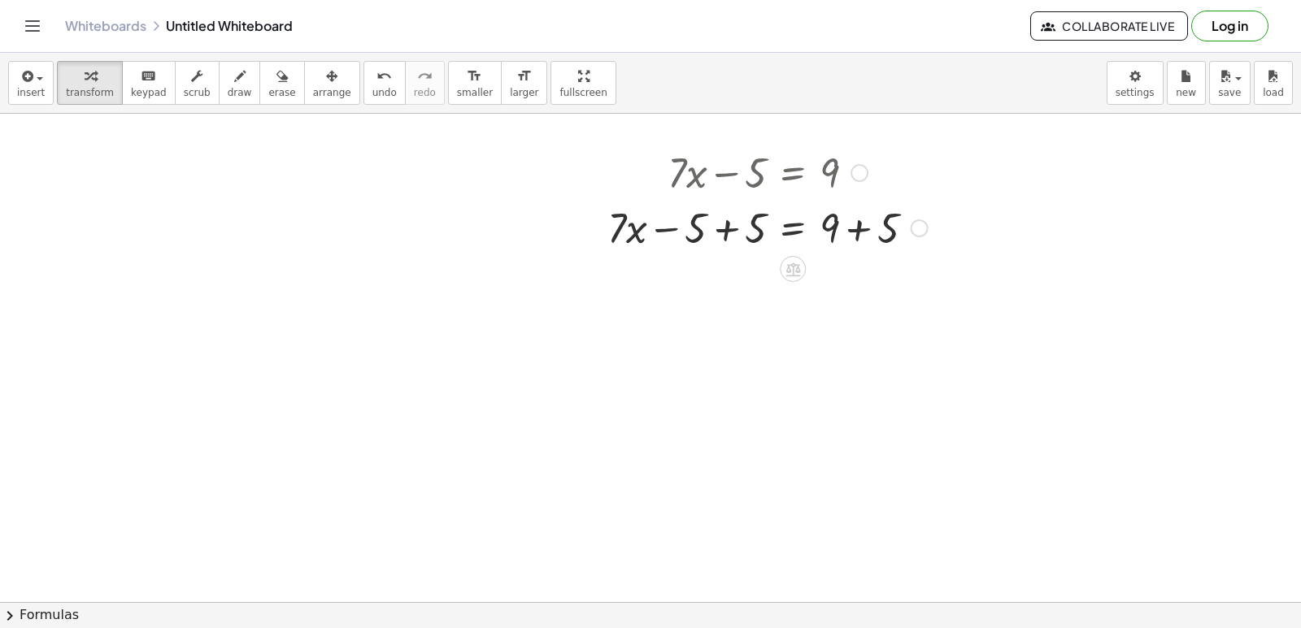
click at [862, 233] on div at bounding box center [767, 226] width 337 height 55
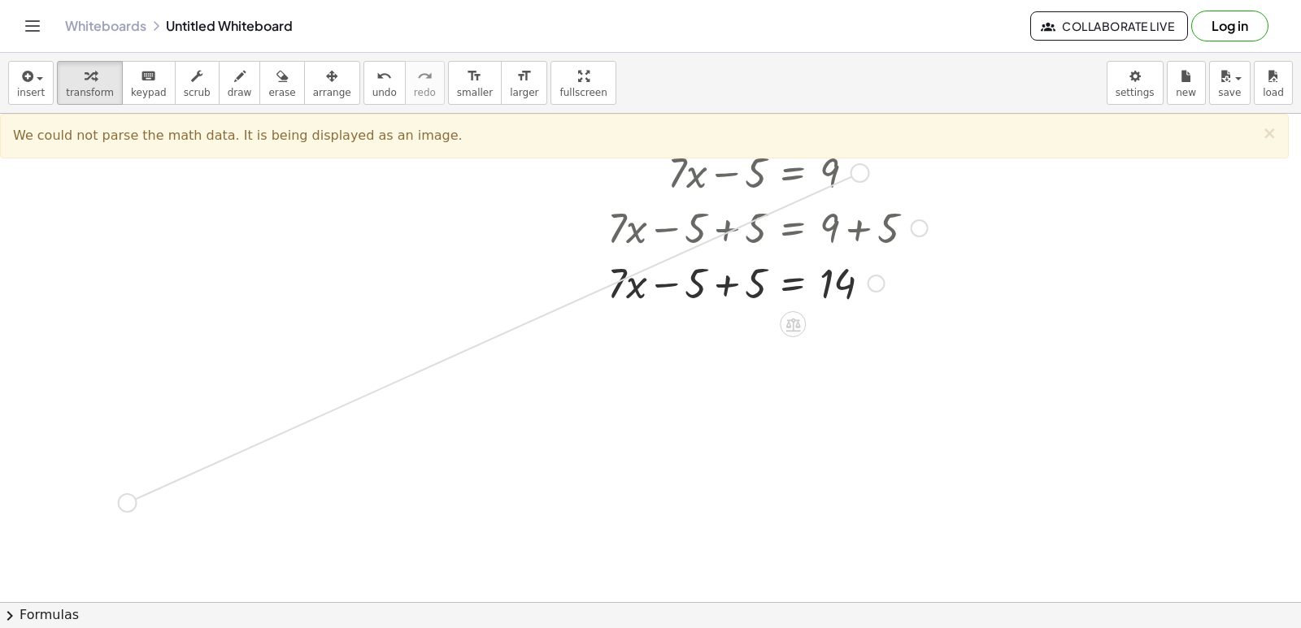
click at [133, 488] on div at bounding box center [650, 33] width 1301 height 1466
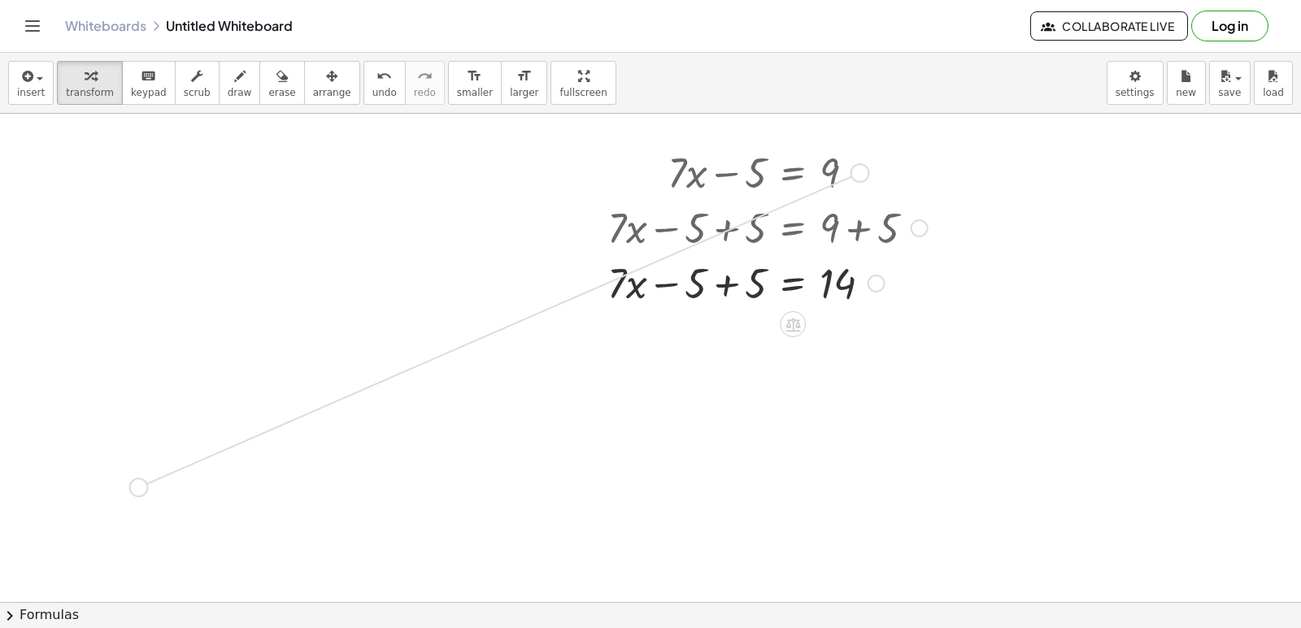
drag, startPoint x: 767, startPoint y: 205, endPoint x: 793, endPoint y: 189, distance: 29.6
click at [793, 173] on div "+ · 7 · x − 5 = 9 + · 7 · x − 5 + 5 = + 9 + 5 + · 7 · x = − 5 + 5 14" at bounding box center [793, 173] width 0 height 0
drag, startPoint x: 860, startPoint y: 174, endPoint x: 843, endPoint y: 519, distance: 345.1
click at [843, 519] on div "+ · 7 · x − 5 = 9 + · 7 · x − 5 + 5 = + 9 + 5 + · 7 · x = − 5 + 5 14 + · 7 · x …" at bounding box center [650, 33] width 1301 height 1466
click at [842, 515] on div at bounding box center [737, 507] width 217 height 55
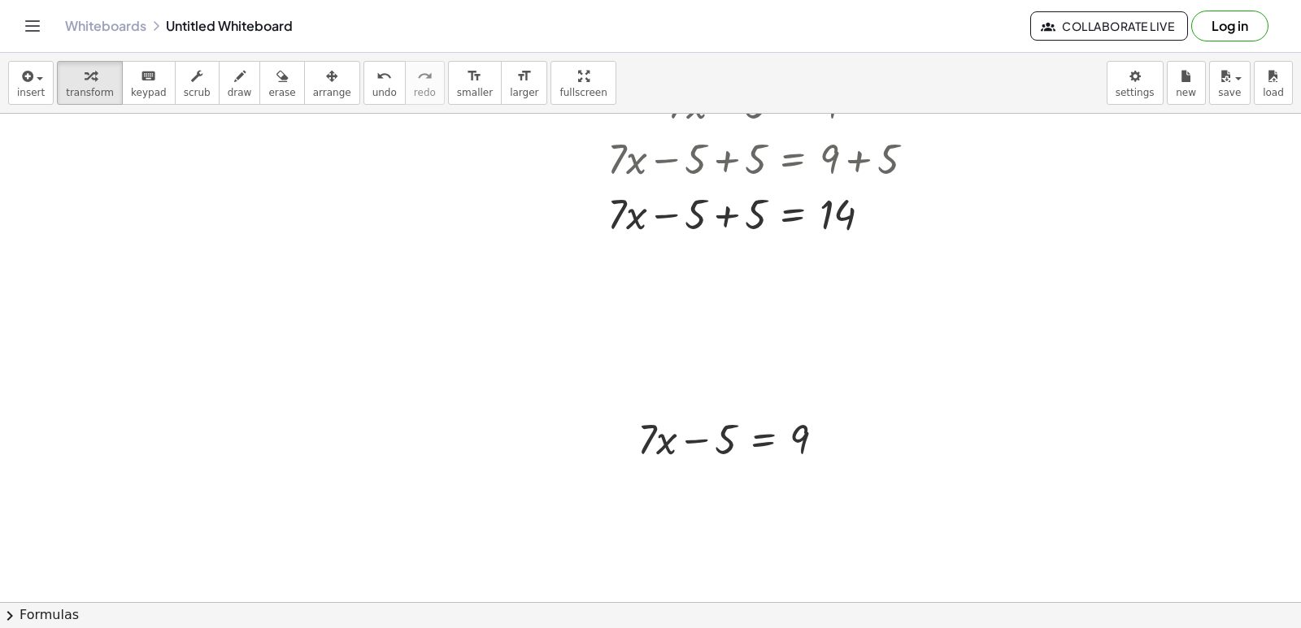
scroll to position [976, 0]
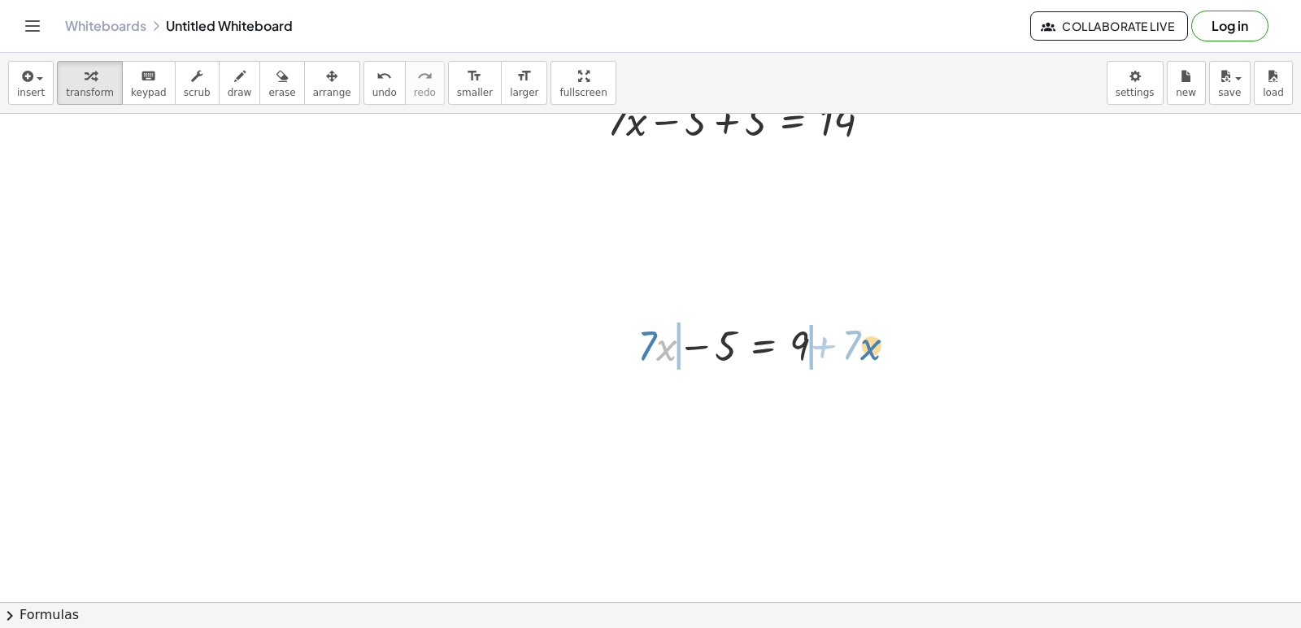
drag, startPoint x: 661, startPoint y: 337, endPoint x: 868, endPoint y: 336, distance: 207.3
click at [868, 336] on div "+ · 7 · x − 5 = 9 + · 7 · x − 5 + 5 = + 9 + 5 + · 7 · x = − 5 + 5 14 + · 7 · x …" at bounding box center [650, 115] width 1301 height 1954
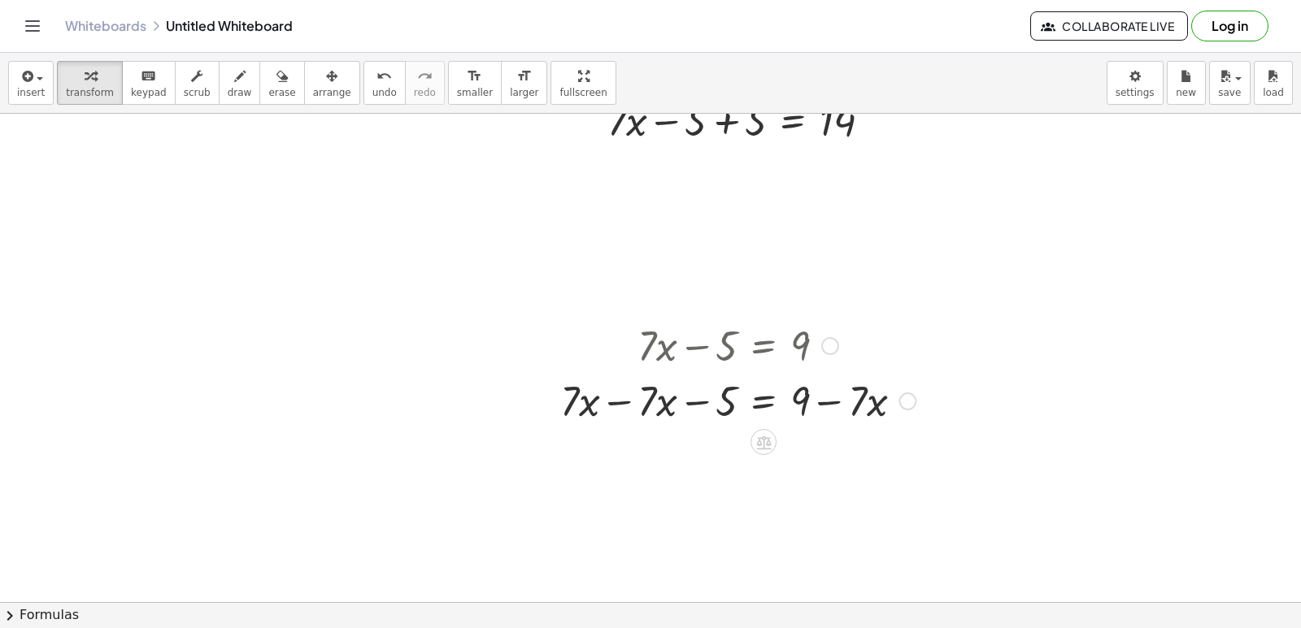
click at [620, 399] on div at bounding box center [737, 399] width 371 height 55
drag, startPoint x: 828, startPoint y: 353, endPoint x: 415, endPoint y: 225, distance: 433.0
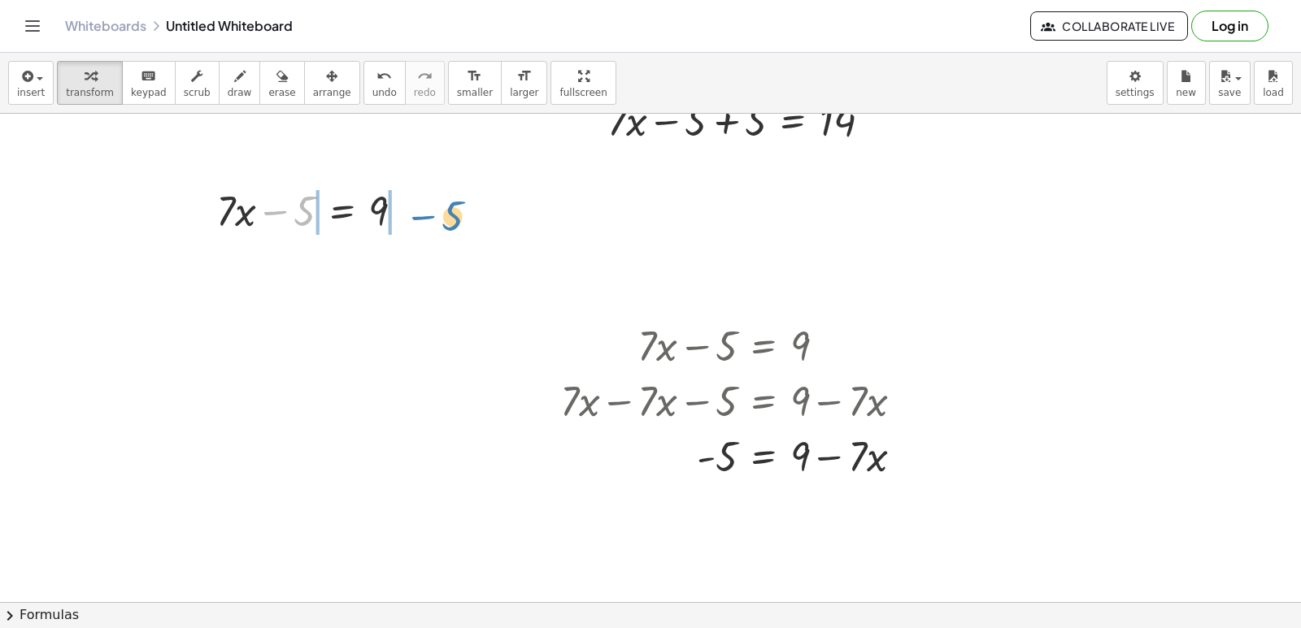
drag, startPoint x: 291, startPoint y: 286, endPoint x: 454, endPoint y: 219, distance: 176.5
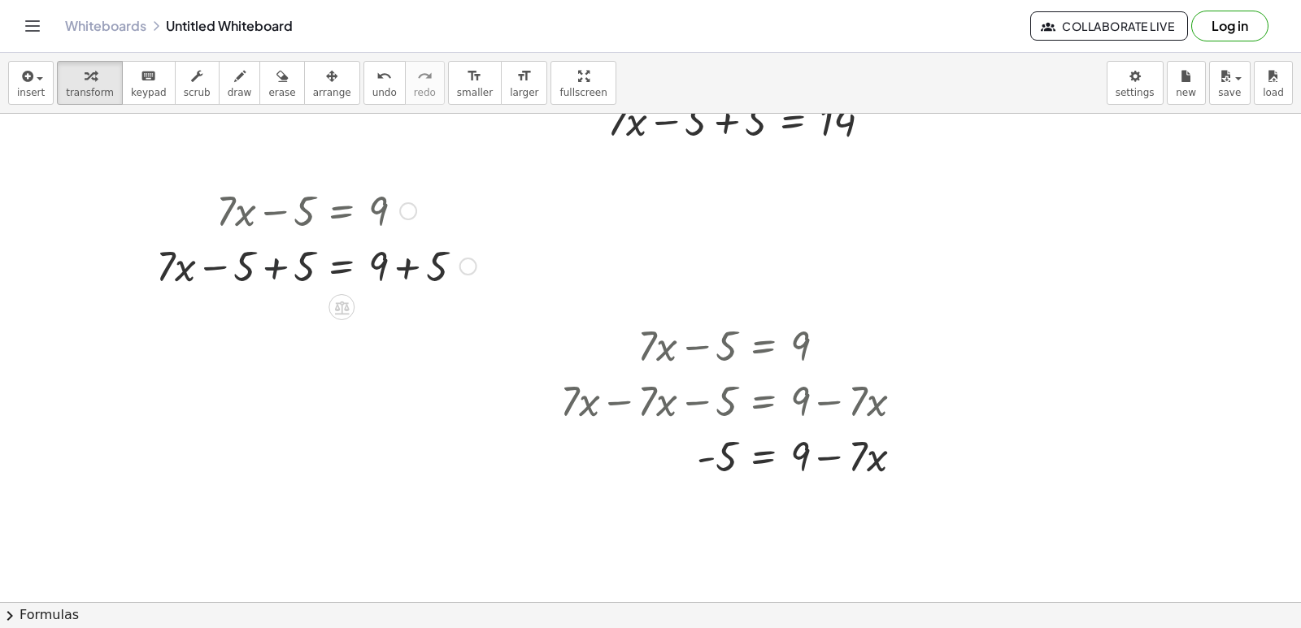
click at [275, 270] on div at bounding box center [316, 264] width 337 height 55
click at [403, 326] on div at bounding box center [316, 320] width 337 height 55
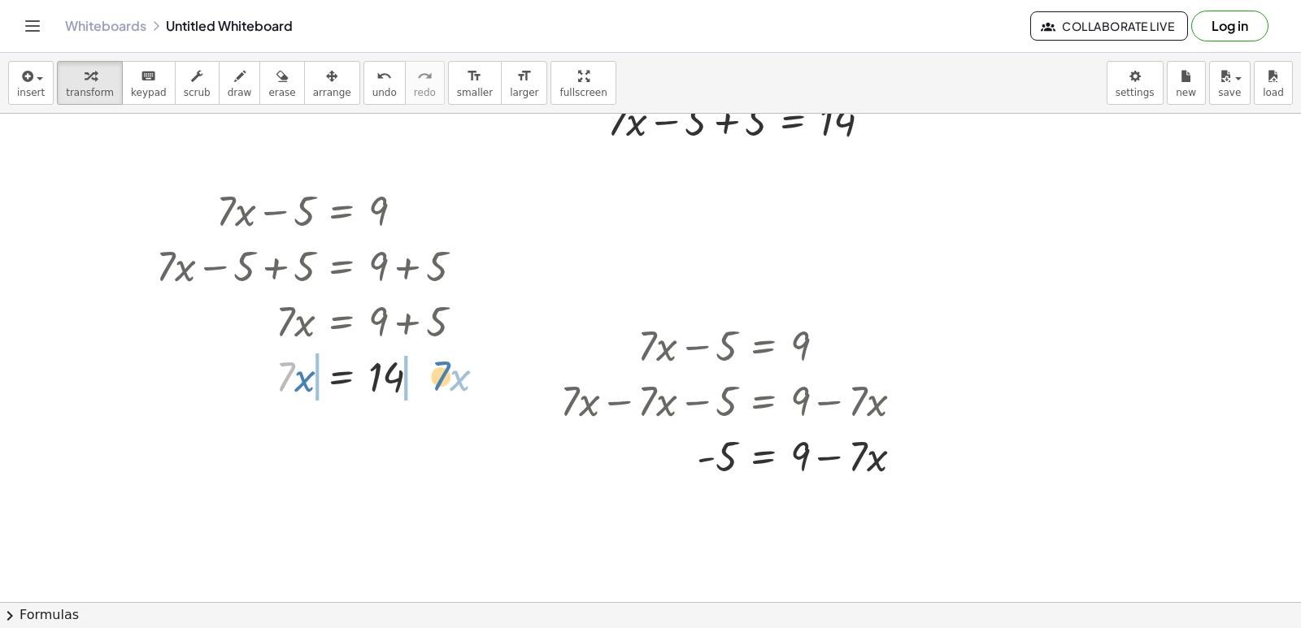
drag, startPoint x: 285, startPoint y: 366, endPoint x: 441, endPoint y: 365, distance: 155.3
click at [441, 365] on div at bounding box center [316, 375] width 337 height 55
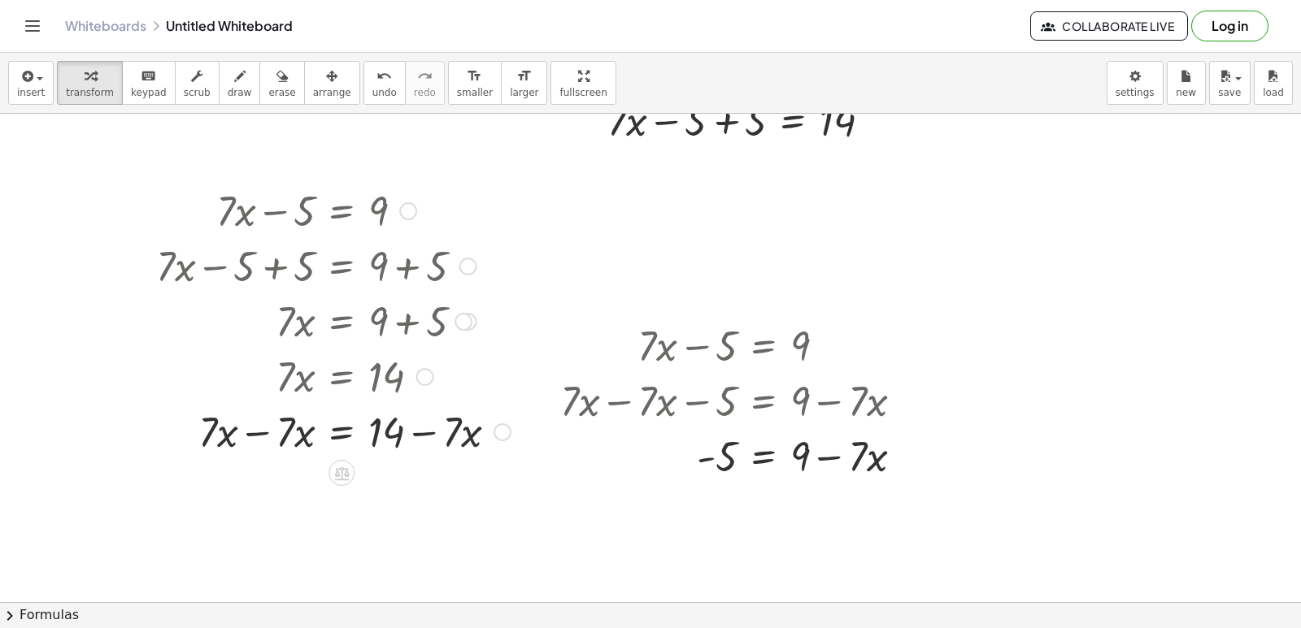
click at [264, 437] on div at bounding box center [333, 430] width 371 height 55
click at [424, 484] on div at bounding box center [333, 485] width 371 height 55
click at [423, 487] on div at bounding box center [333, 485] width 371 height 55
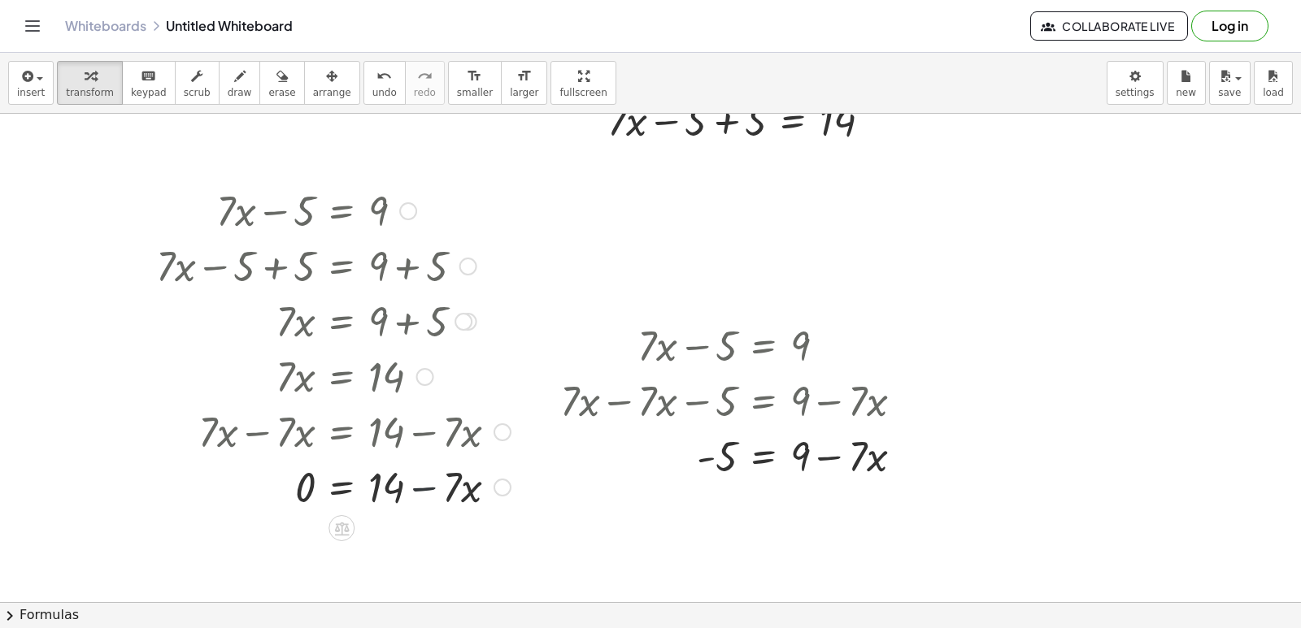
click at [423, 490] on div at bounding box center [333, 485] width 371 height 55
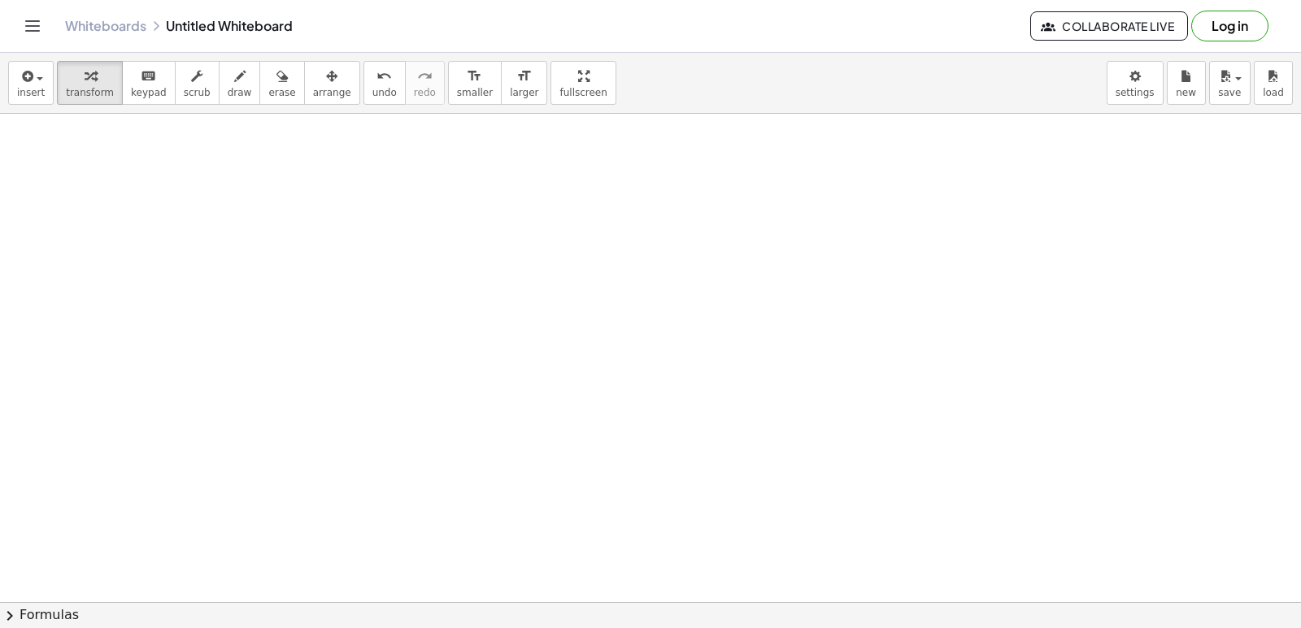
scroll to position [9038, 0]
drag, startPoint x: 480, startPoint y: 392, endPoint x: 528, endPoint y: 511, distance: 128.0
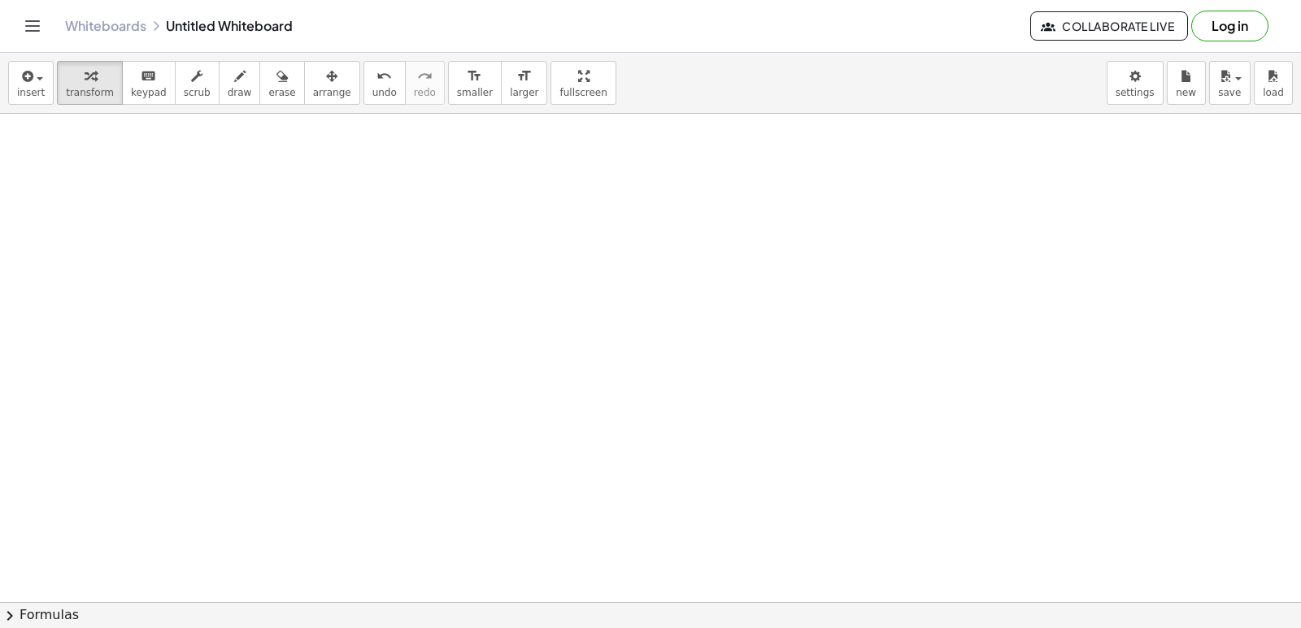
scroll to position [9282, 0]
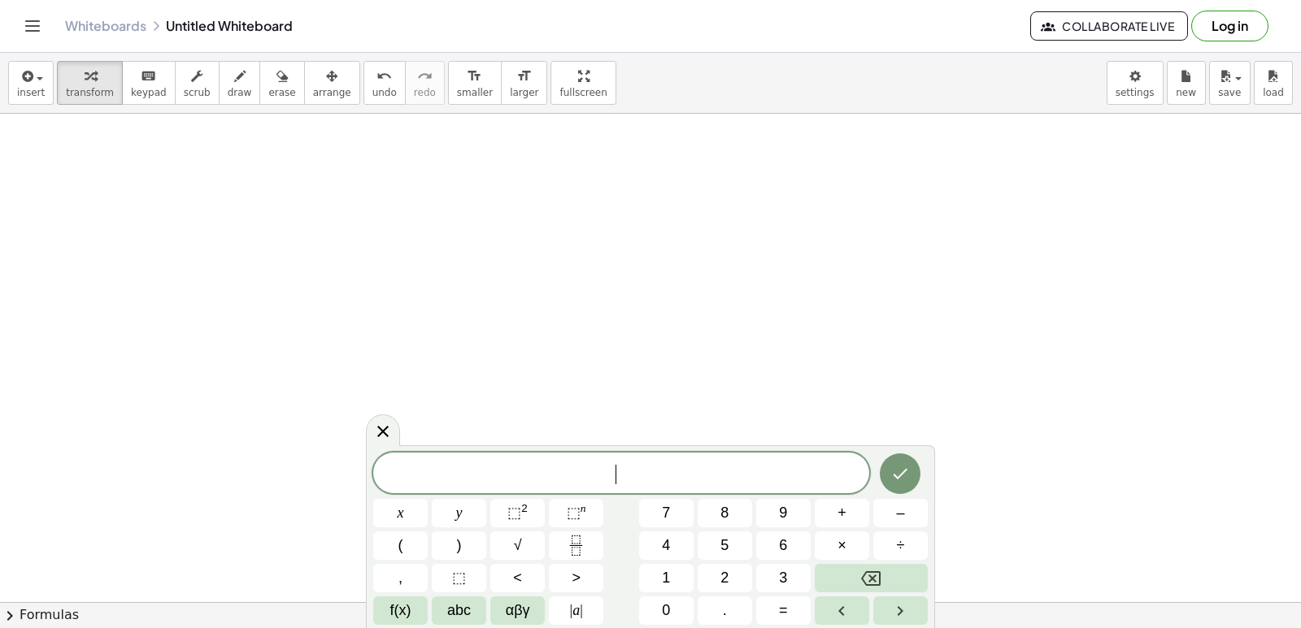
click at [610, 551] on div "​ x y ⬚ 2 ⬚ n 7 8 9 + – ( ) √ 4 5 6 × ÷ , ⬚ < > 1 2 3 f(x) abc αβγ | a | 0 . =" at bounding box center [650, 539] width 554 height 172
click at [476, 511] on button "y" at bounding box center [459, 513] width 54 height 28
click at [893, 590] on button "Backspace" at bounding box center [871, 578] width 113 height 28
click at [676, 554] on button "4" at bounding box center [666, 546] width 54 height 28
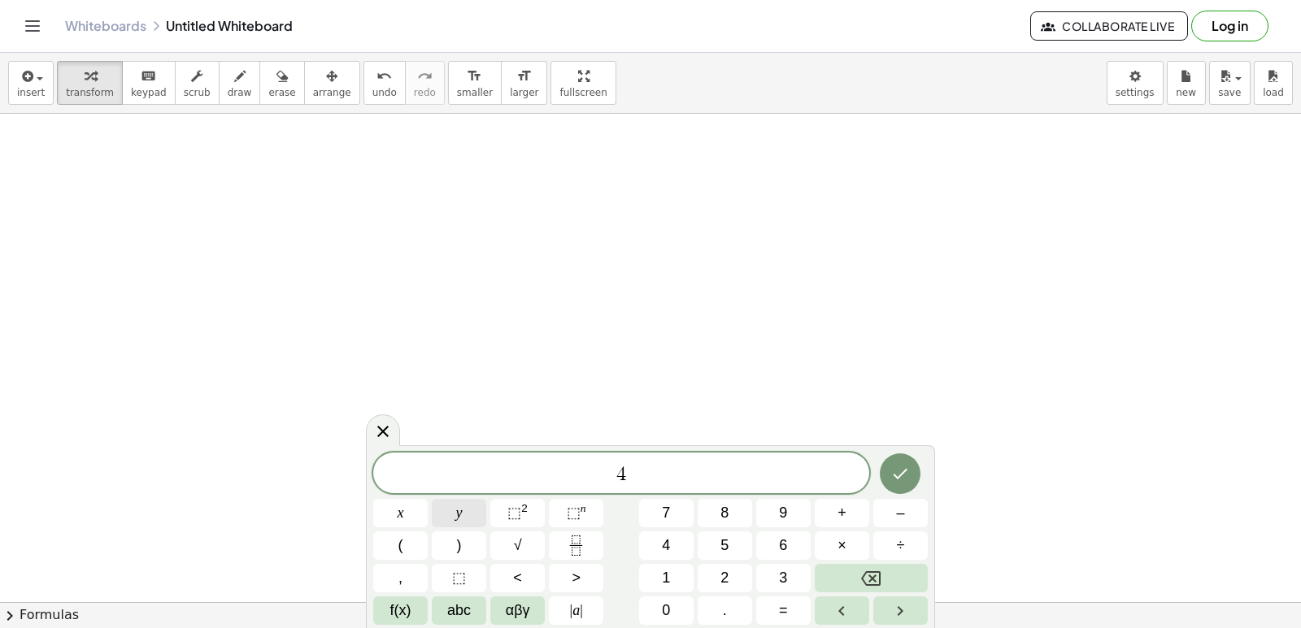
click at [471, 525] on button "y" at bounding box center [459, 513] width 54 height 28
click at [893, 515] on button "–" at bounding box center [900, 513] width 54 height 28
click at [780, 519] on span "9" at bounding box center [783, 513] width 8 height 22
click at [805, 610] on button "=" at bounding box center [783, 611] width 54 height 28
click at [680, 577] on button "1" at bounding box center [666, 578] width 54 height 28
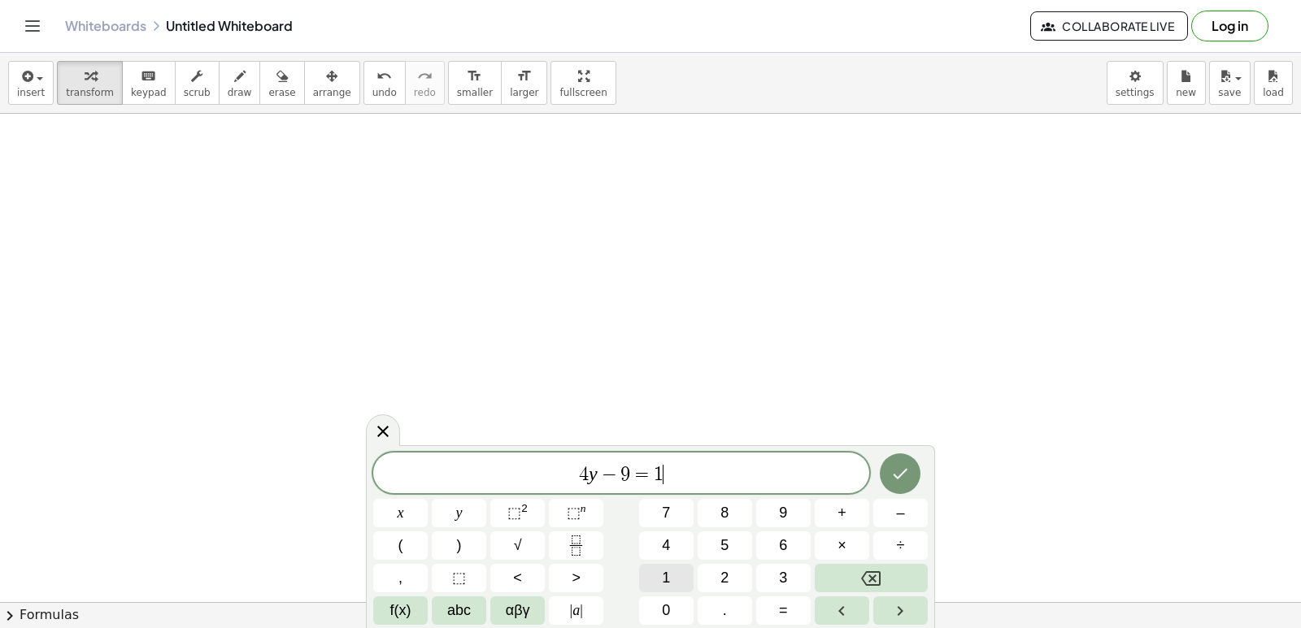
click at [680, 577] on button "1" at bounding box center [666, 578] width 54 height 28
click at [907, 477] on icon "Done" at bounding box center [900, 474] width 20 height 20
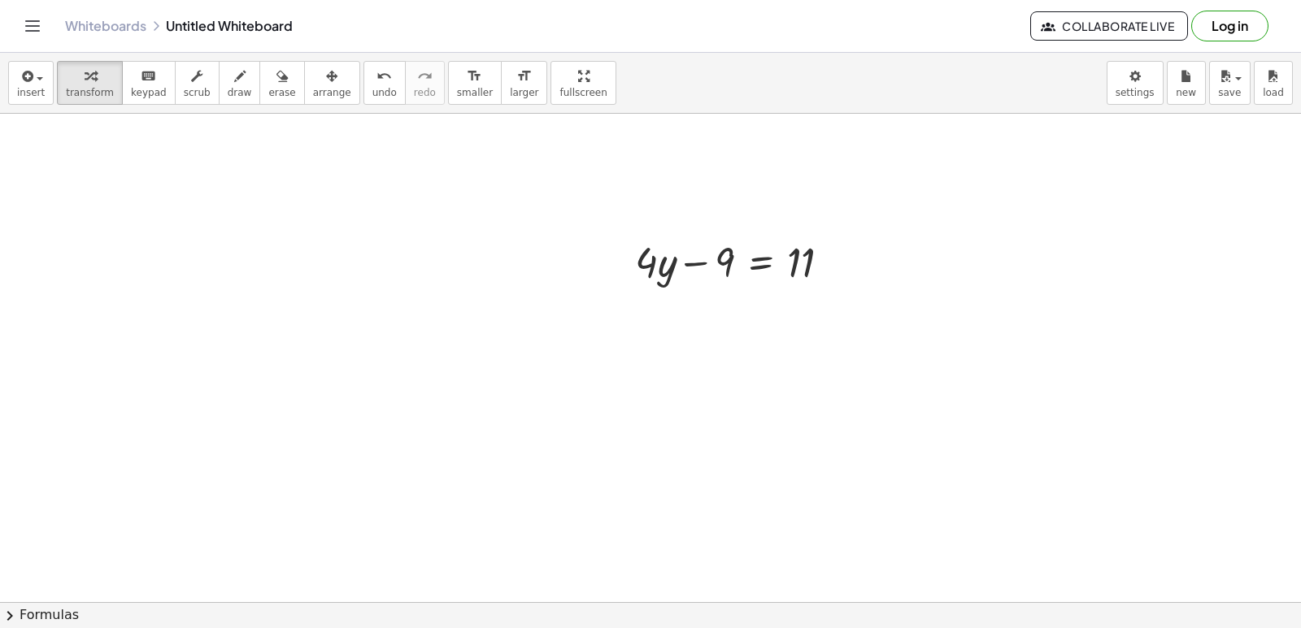
scroll to position [9607, 0]
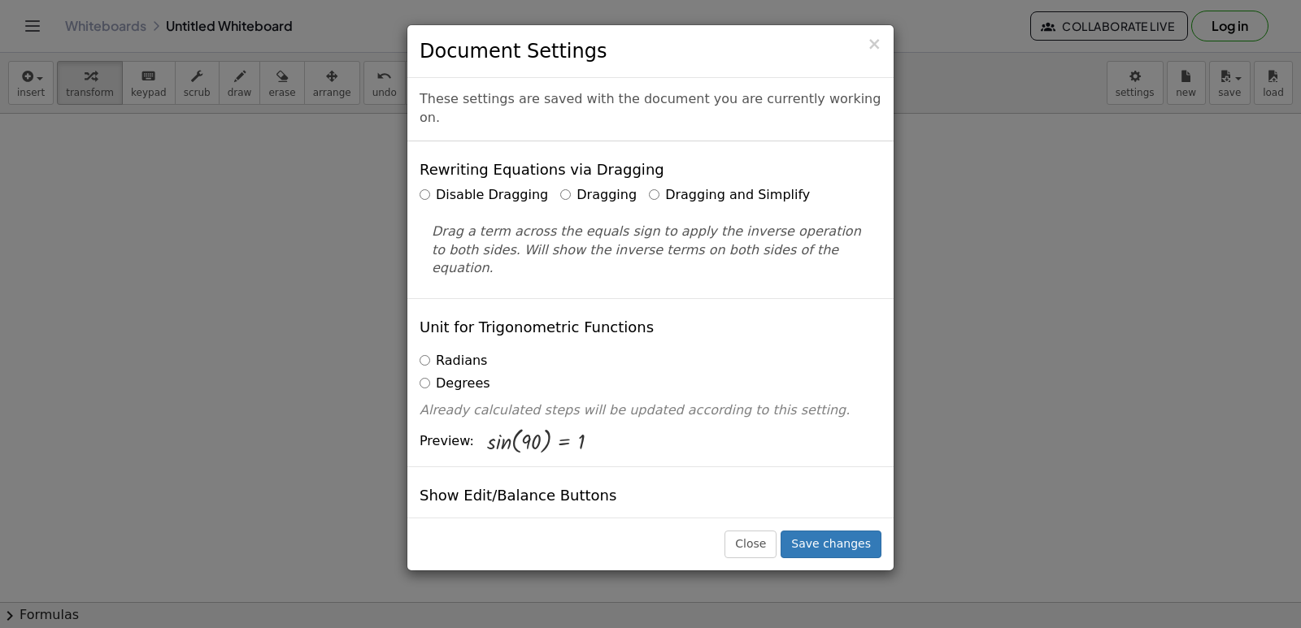
drag, startPoint x: 1152, startPoint y: 97, endPoint x: 1250, endPoint y: 232, distance: 167.6
click at [1250, 232] on div "× Document Settings These settings are saved with the document you are currentl…" at bounding box center [650, 314] width 1301 height 628
drag, startPoint x: 1131, startPoint y: 95, endPoint x: 641, endPoint y: 177, distance: 497.0
click at [649, 186] on label "Dragging and Simplify" at bounding box center [729, 195] width 161 height 19
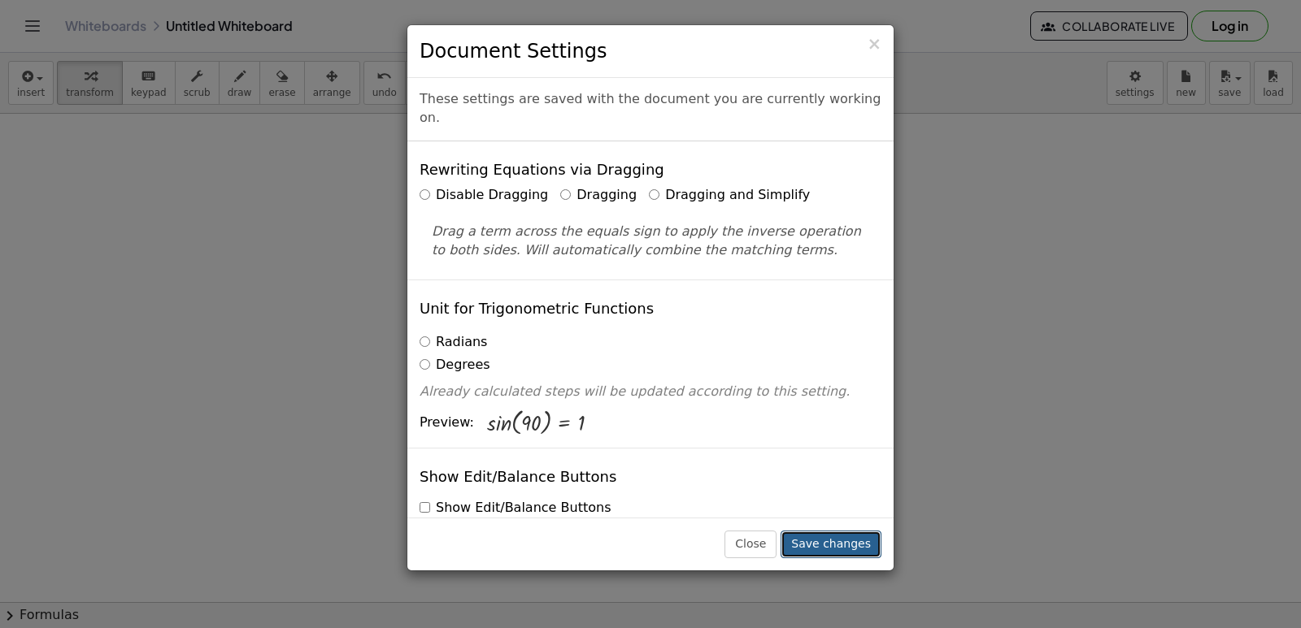
click at [860, 542] on button "Save changes" at bounding box center [830, 545] width 101 height 28
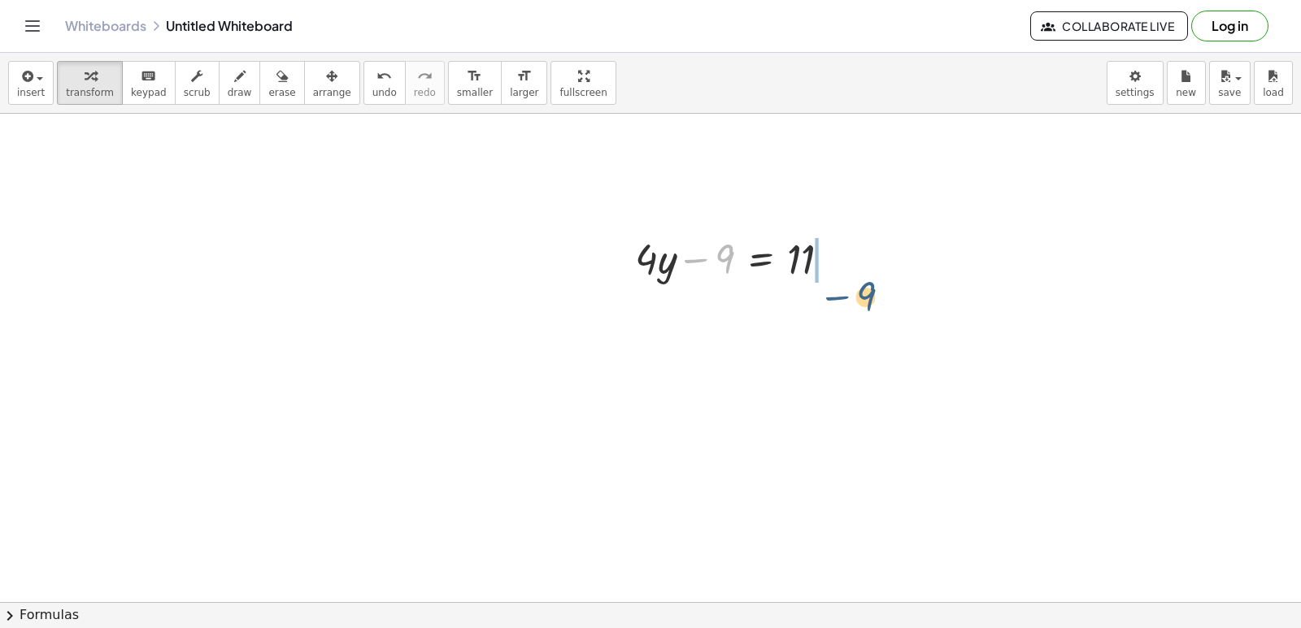
drag, startPoint x: 697, startPoint y: 265, endPoint x: 851, endPoint y: 271, distance: 153.7
drag, startPoint x: 851, startPoint y: 271, endPoint x: 835, endPoint y: 306, distance: 39.3
click at [835, 306] on div at bounding box center [768, 312] width 283 height 55
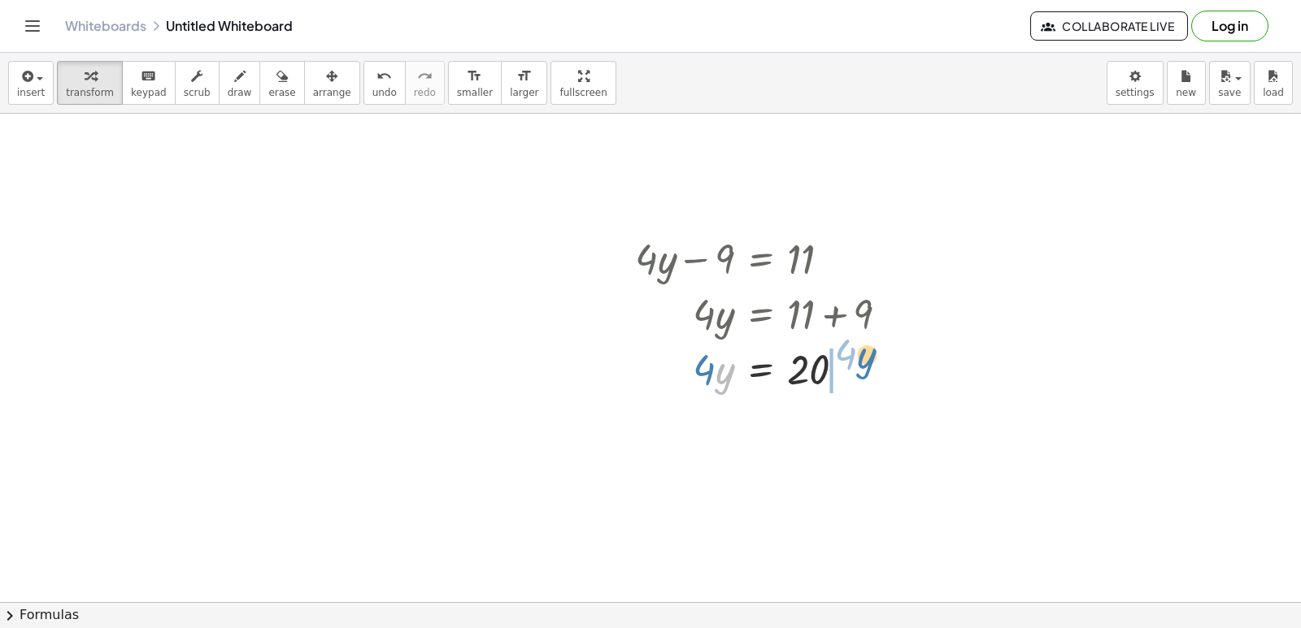
drag, startPoint x: 724, startPoint y: 376, endPoint x: 860, endPoint y: 369, distance: 136.0
click at [862, 366] on div at bounding box center [768, 368] width 283 height 55
click at [844, 371] on div at bounding box center [850, 370] width 18 height 18
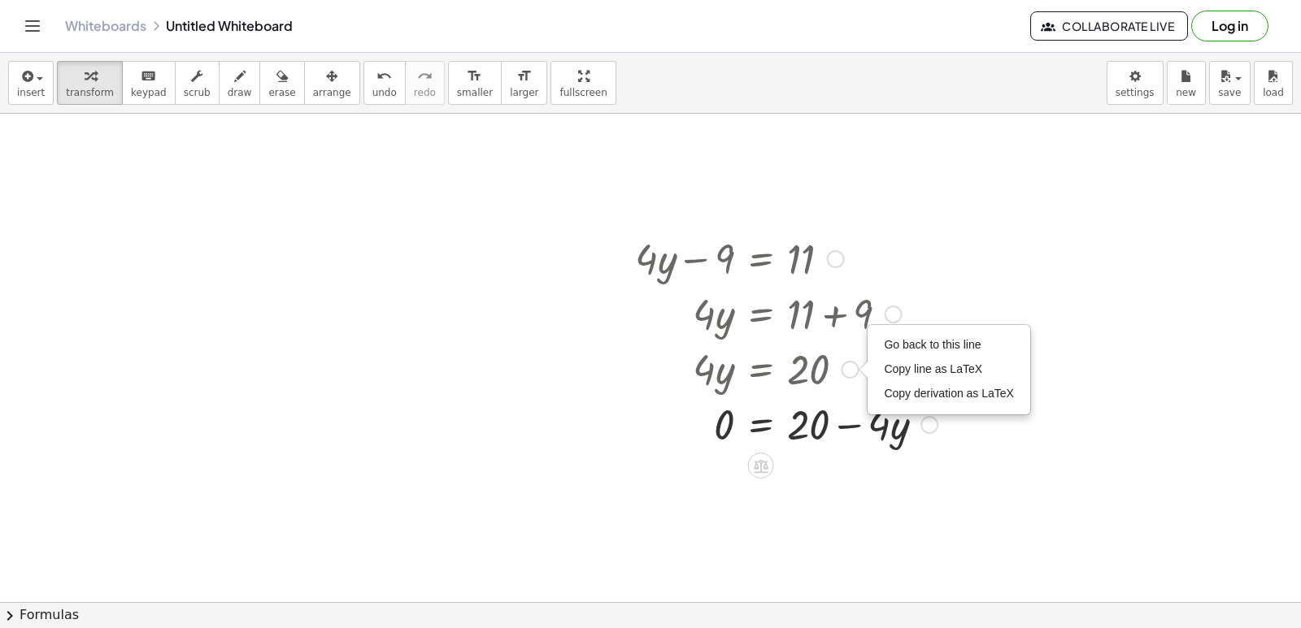
click at [844, 415] on div at bounding box center [786, 423] width 319 height 55
click at [840, 427] on div at bounding box center [786, 423] width 319 height 55
click at [855, 421] on div at bounding box center [786, 423] width 319 height 55
click at [853, 428] on div at bounding box center [786, 423] width 319 height 55
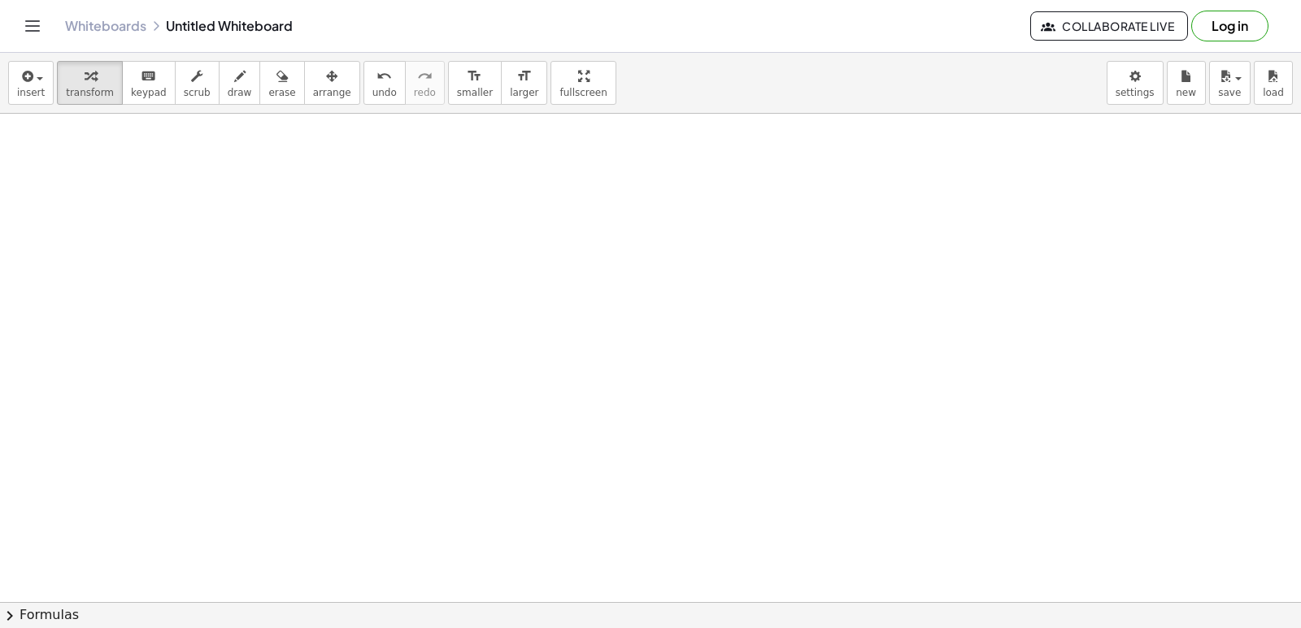
scroll to position [10260, 0]
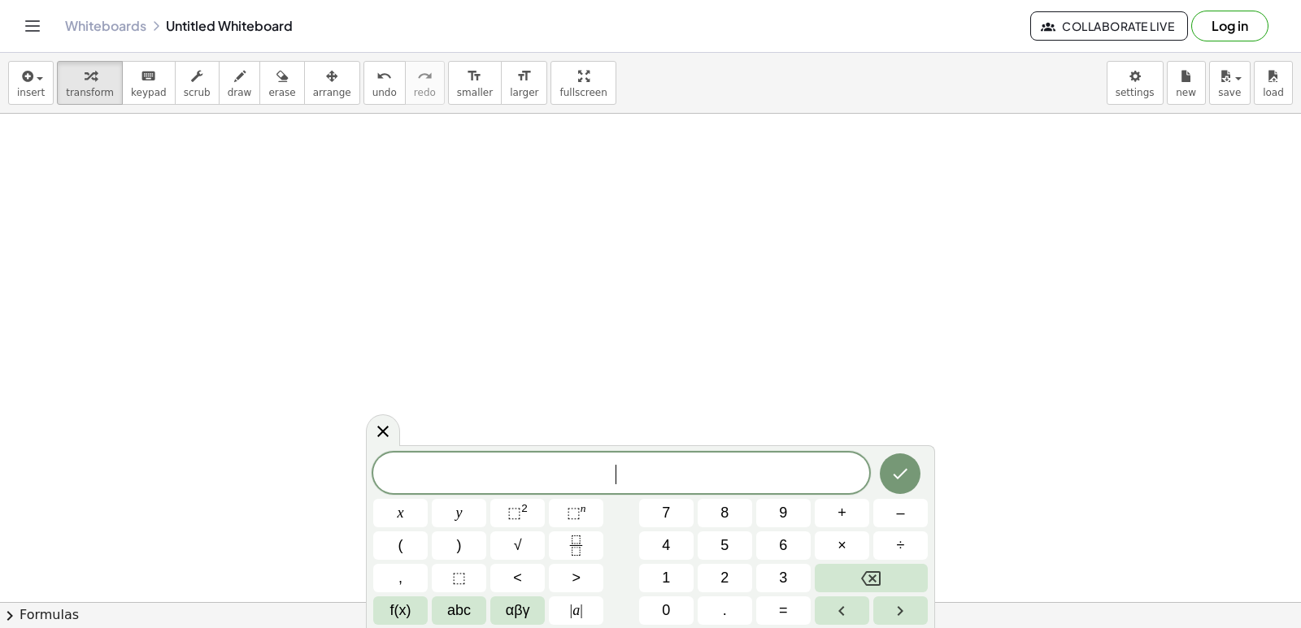
scroll to position [11236, 0]
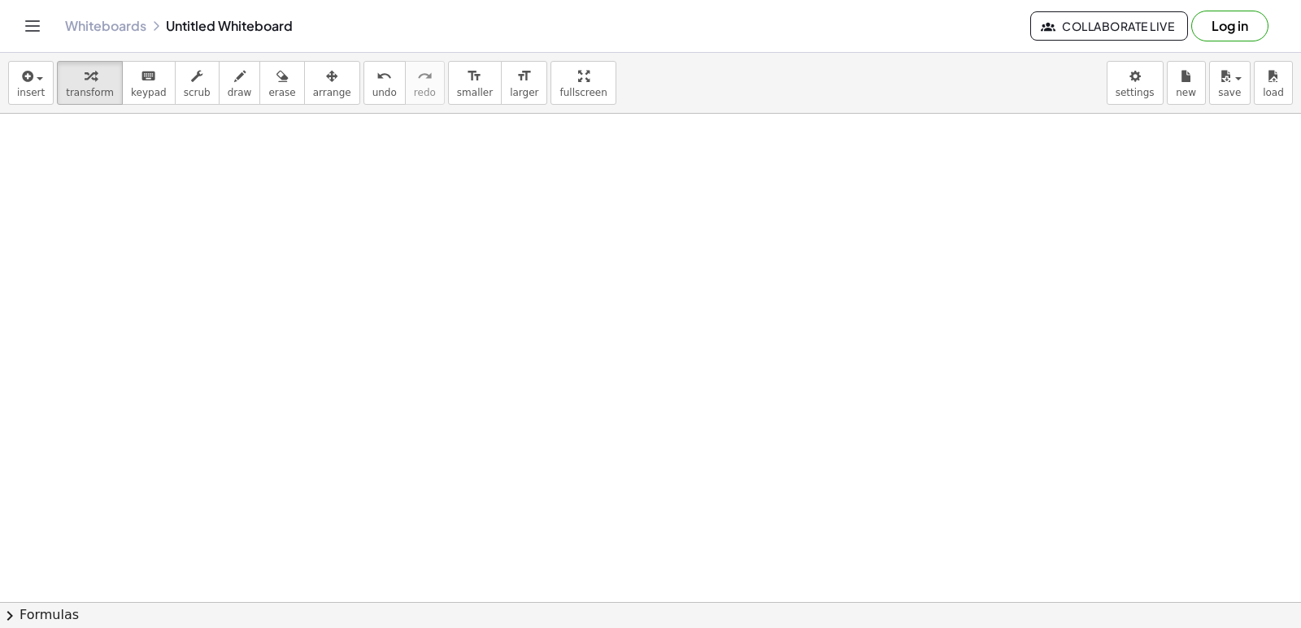
scroll to position [26709, 0]
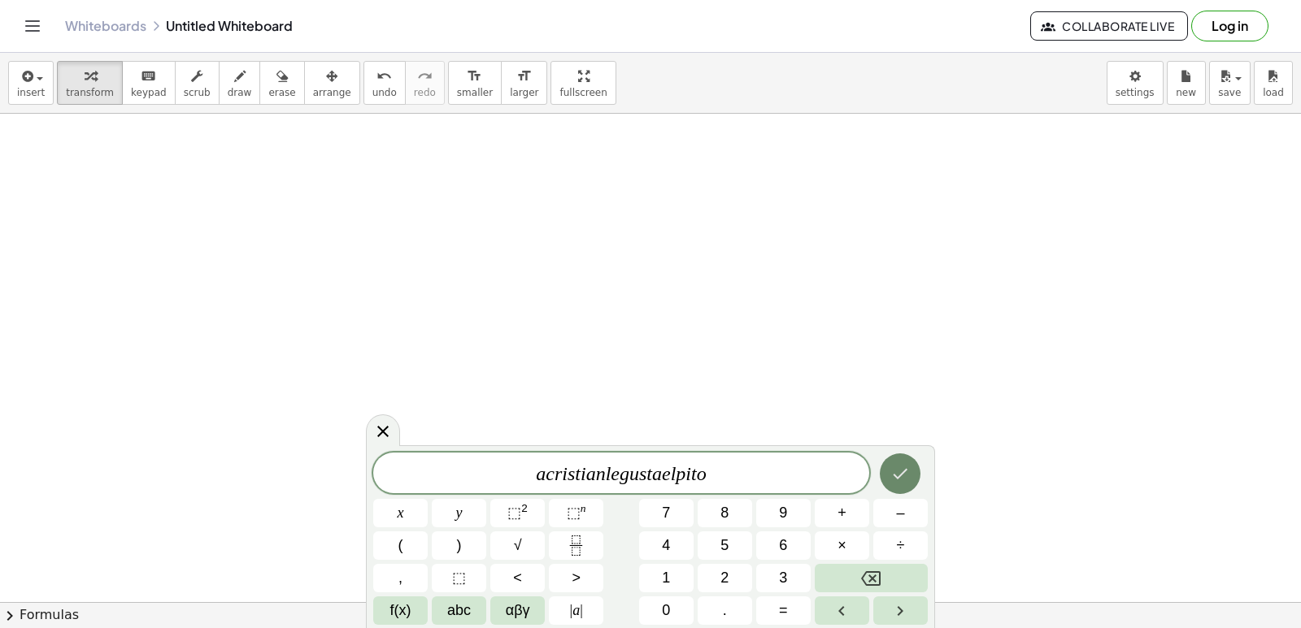
click at [895, 470] on icon "Done" at bounding box center [900, 474] width 20 height 20
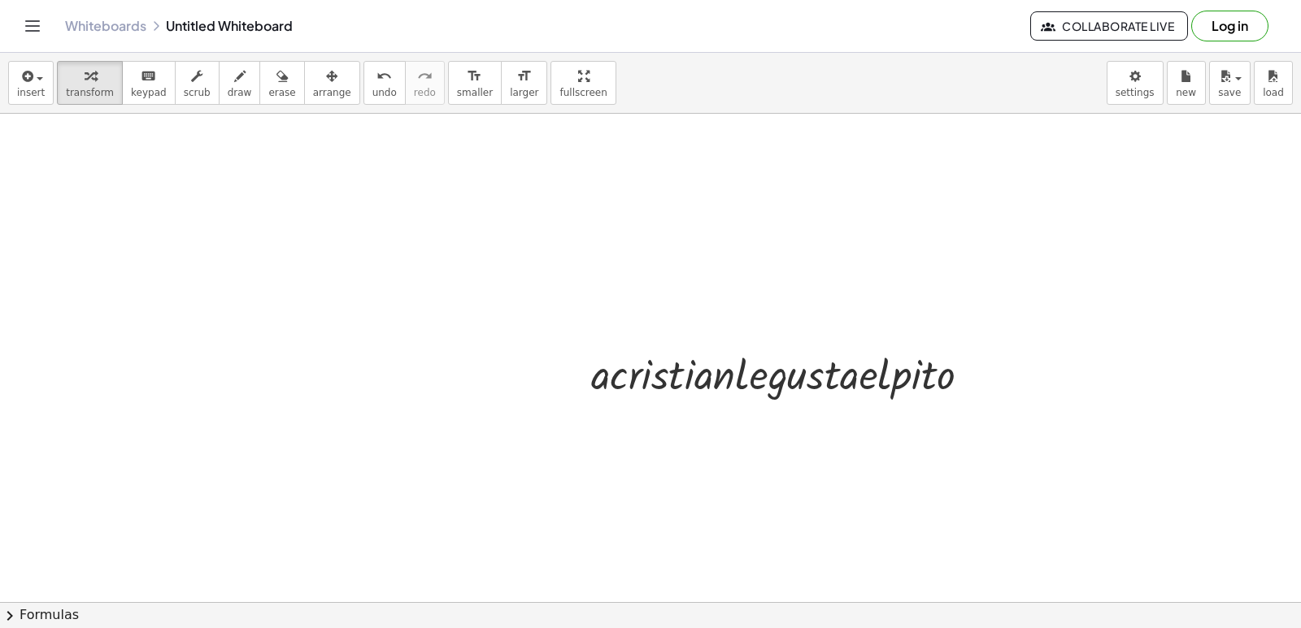
scroll to position [26871, 0]
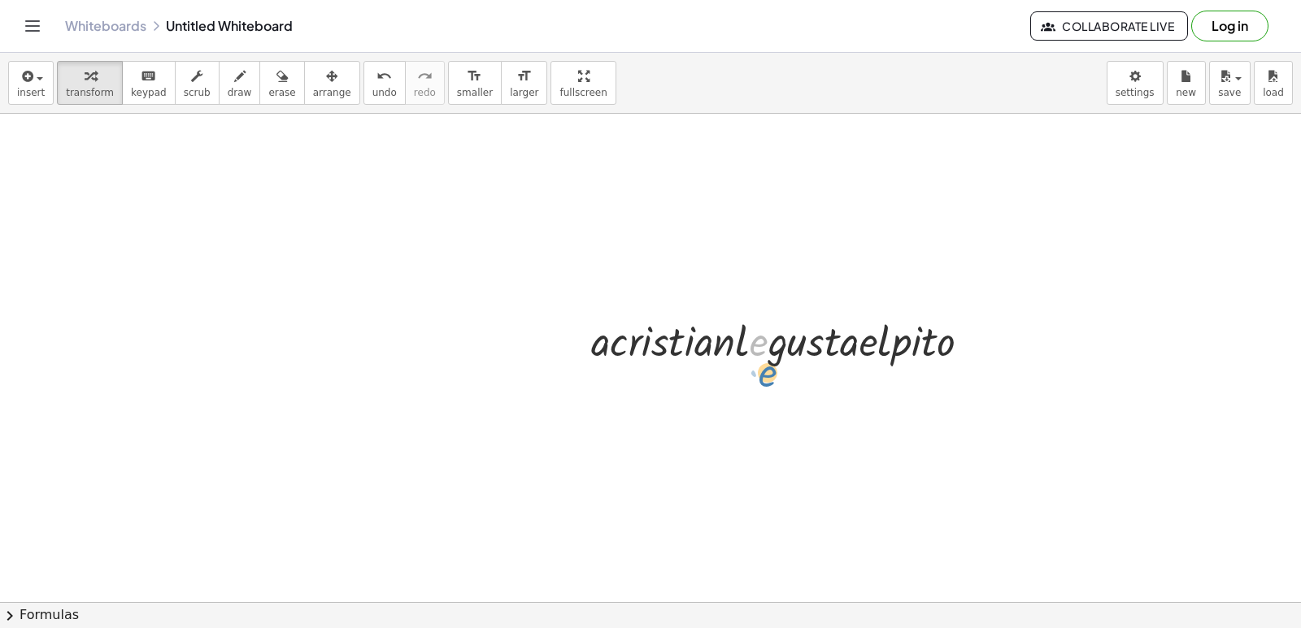
drag, startPoint x: 754, startPoint y: 336, endPoint x: 804, endPoint y: 371, distance: 61.8
drag, startPoint x: 775, startPoint y: 378, endPoint x: 593, endPoint y: 251, distance: 221.2
drag, startPoint x: 967, startPoint y: 341, endPoint x: 1197, endPoint y: 345, distance: 229.3
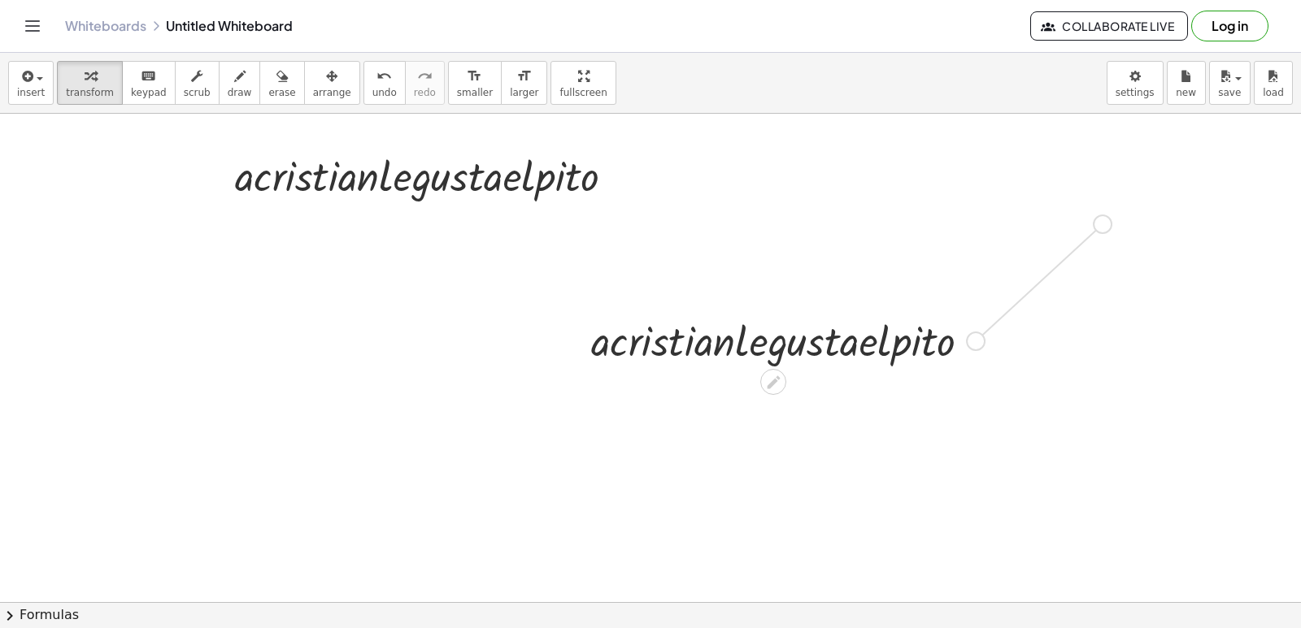
drag, startPoint x: 982, startPoint y: 337, endPoint x: 1110, endPoint y: 219, distance: 174.3
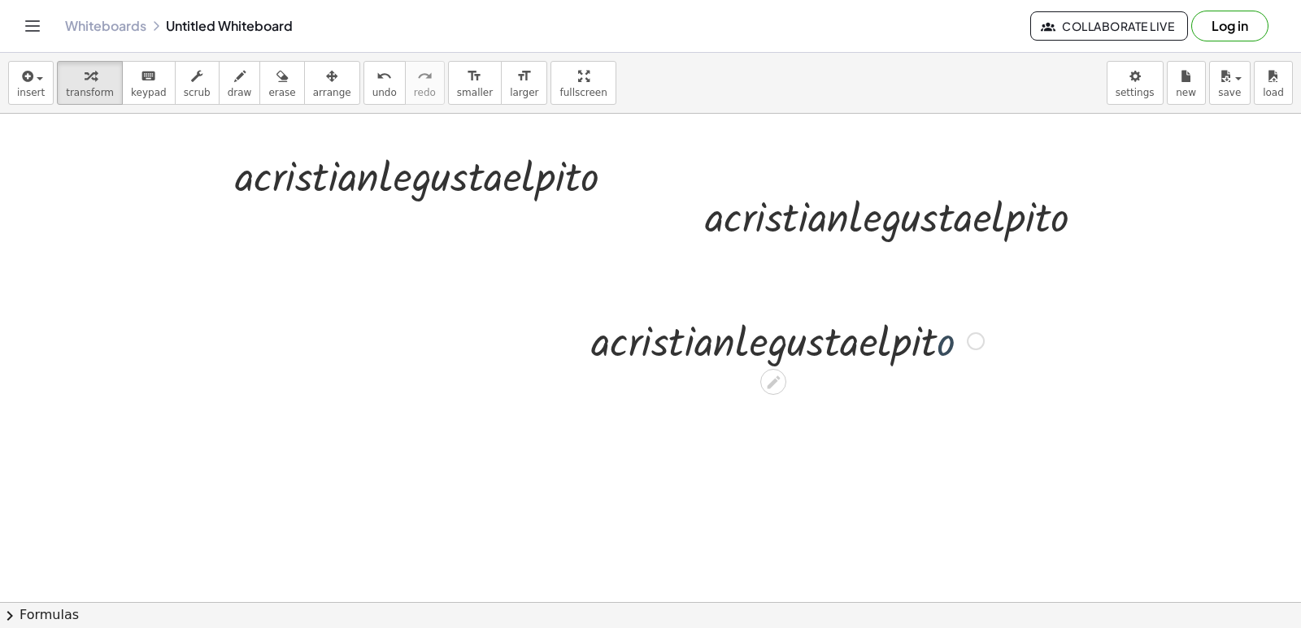
drag, startPoint x: 962, startPoint y: 345, endPoint x: 975, endPoint y: 348, distance: 13.2
click at [975, 348] on div at bounding box center [787, 339] width 409 height 55
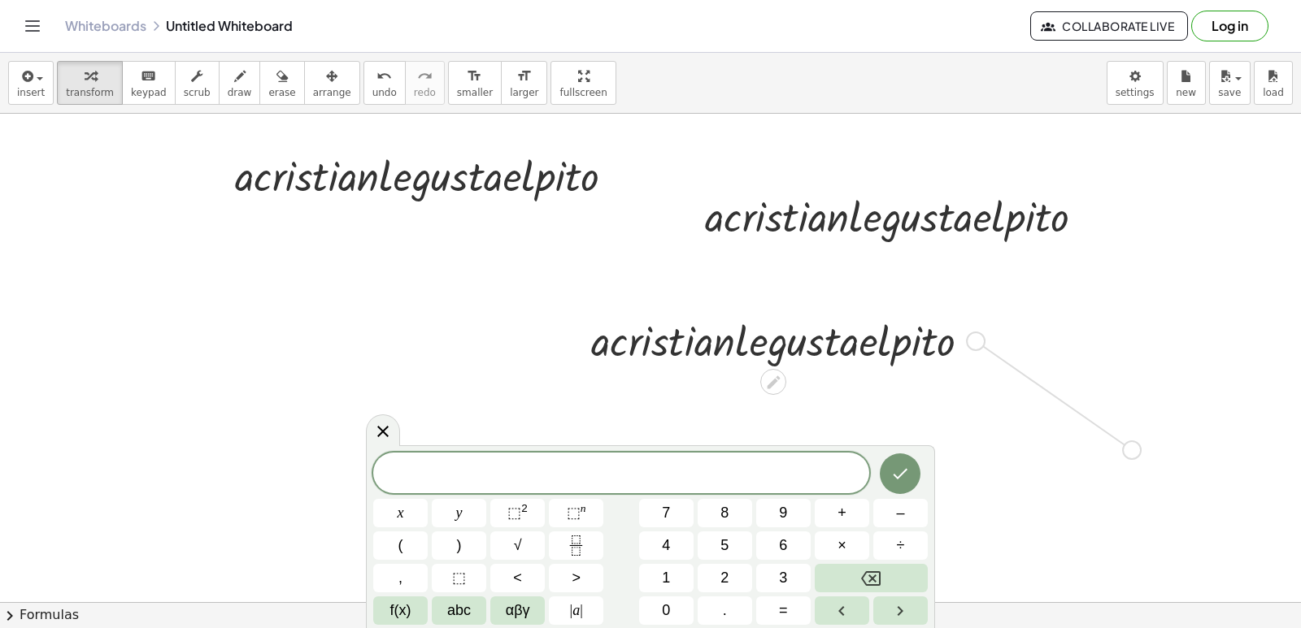
drag, startPoint x: 1064, startPoint y: 432, endPoint x: 1036, endPoint y: 436, distance: 27.8
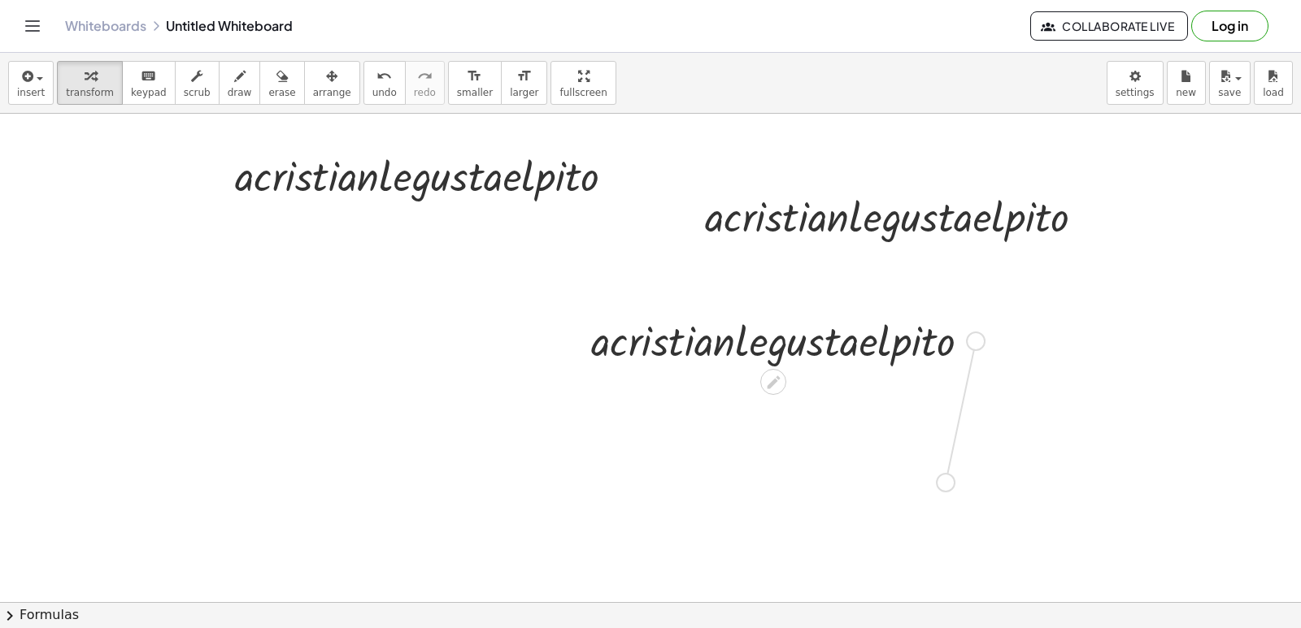
drag, startPoint x: 972, startPoint y: 354, endPoint x: 945, endPoint y: 489, distance: 137.6
drag, startPoint x: 972, startPoint y: 336, endPoint x: 955, endPoint y: 467, distance: 132.8
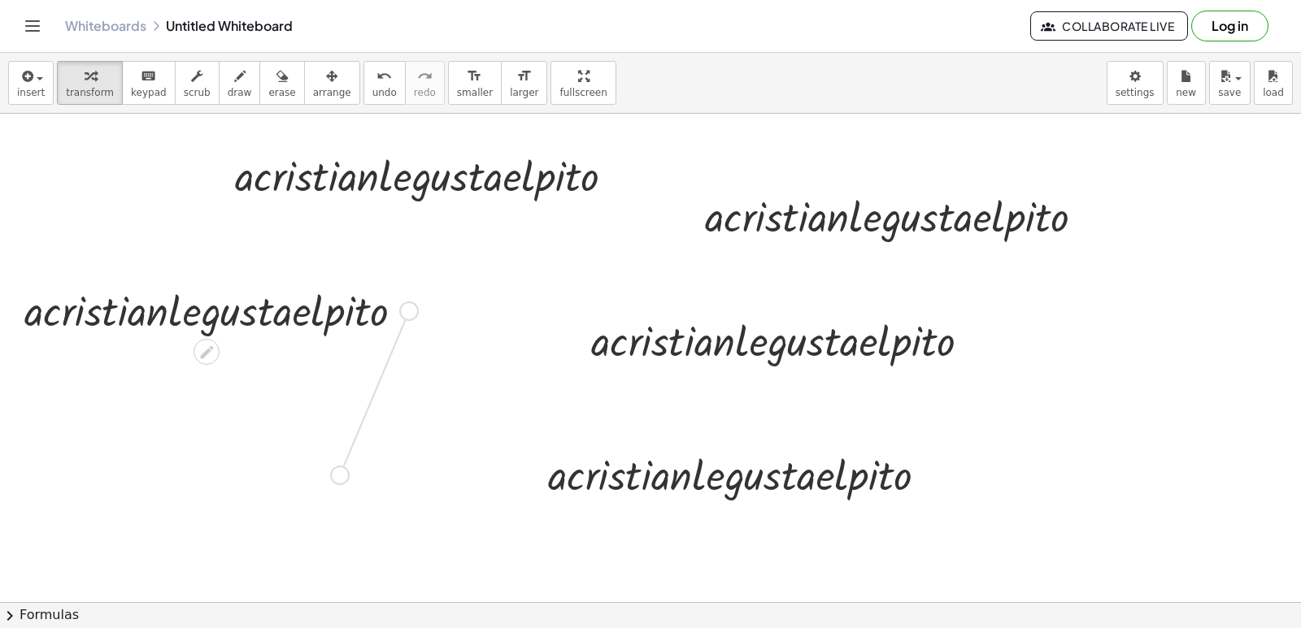
drag, startPoint x: 411, startPoint y: 308, endPoint x: 367, endPoint y: 445, distance: 143.2
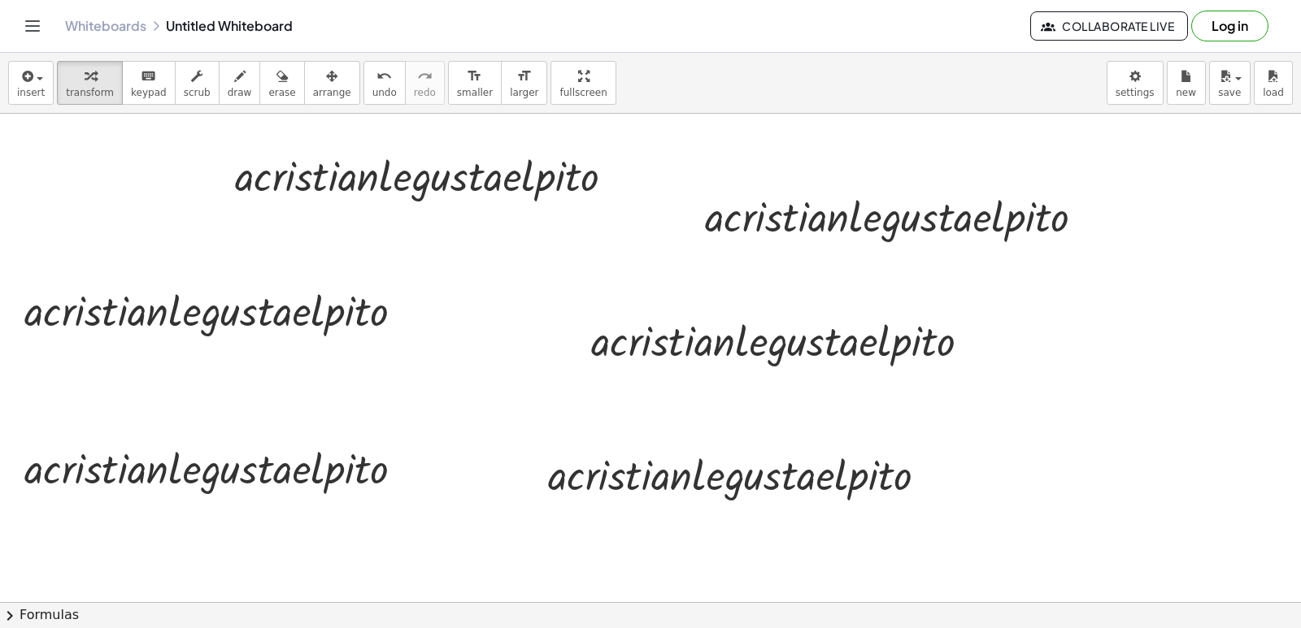
drag, startPoint x: 367, startPoint y: 445, endPoint x: 462, endPoint y: 532, distance: 128.3
drag, startPoint x: 414, startPoint y: 471, endPoint x: 487, endPoint y: 430, distance: 84.1
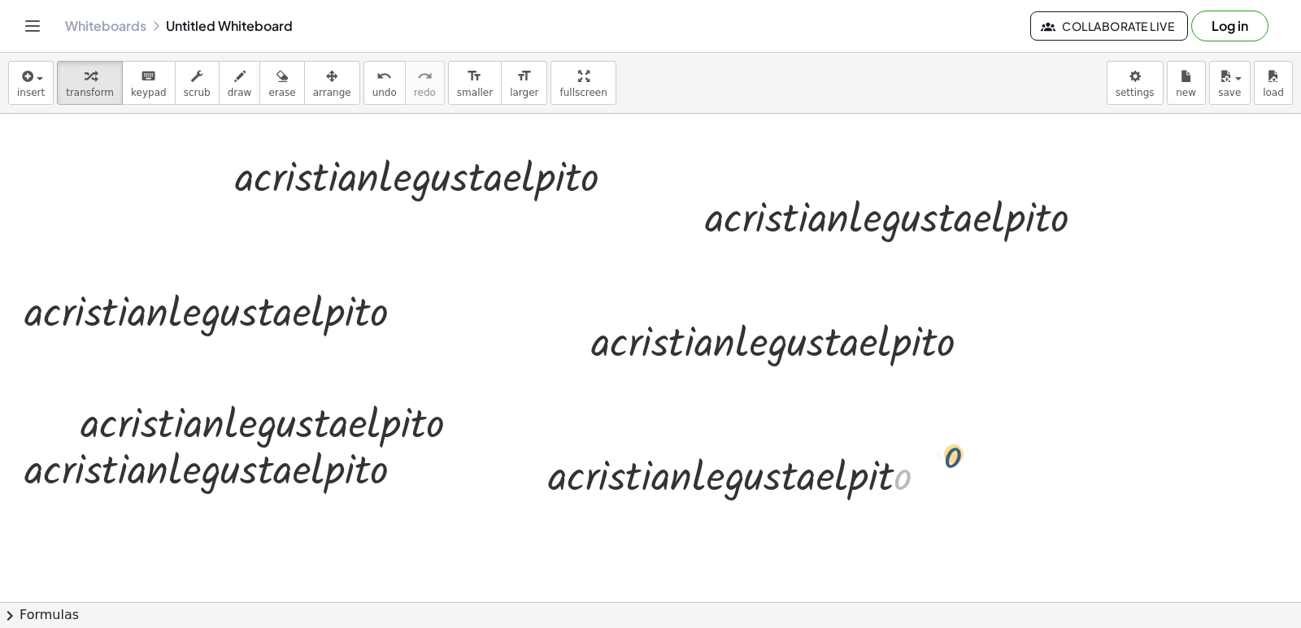
drag, startPoint x: 921, startPoint y: 479, endPoint x: 1012, endPoint y: 461, distance: 92.8
drag, startPoint x: 936, startPoint y: 468, endPoint x: 1100, endPoint y: 363, distance: 194.6
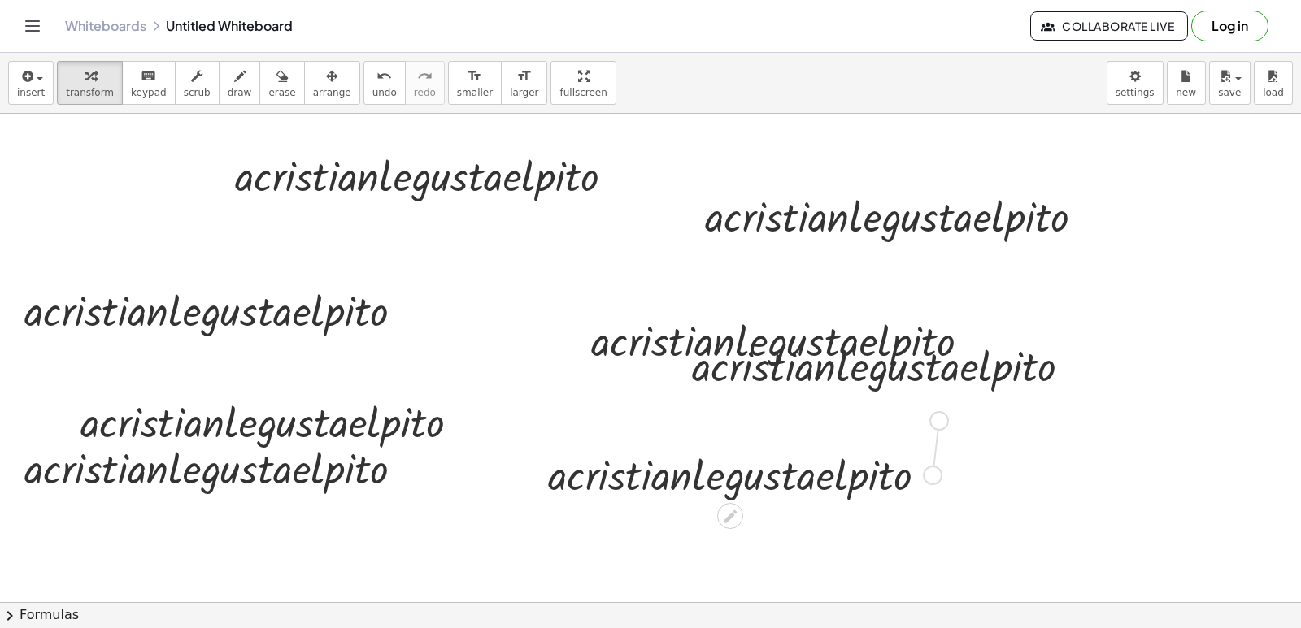
drag, startPoint x: 934, startPoint y: 475, endPoint x: 941, endPoint y: 417, distance: 58.1
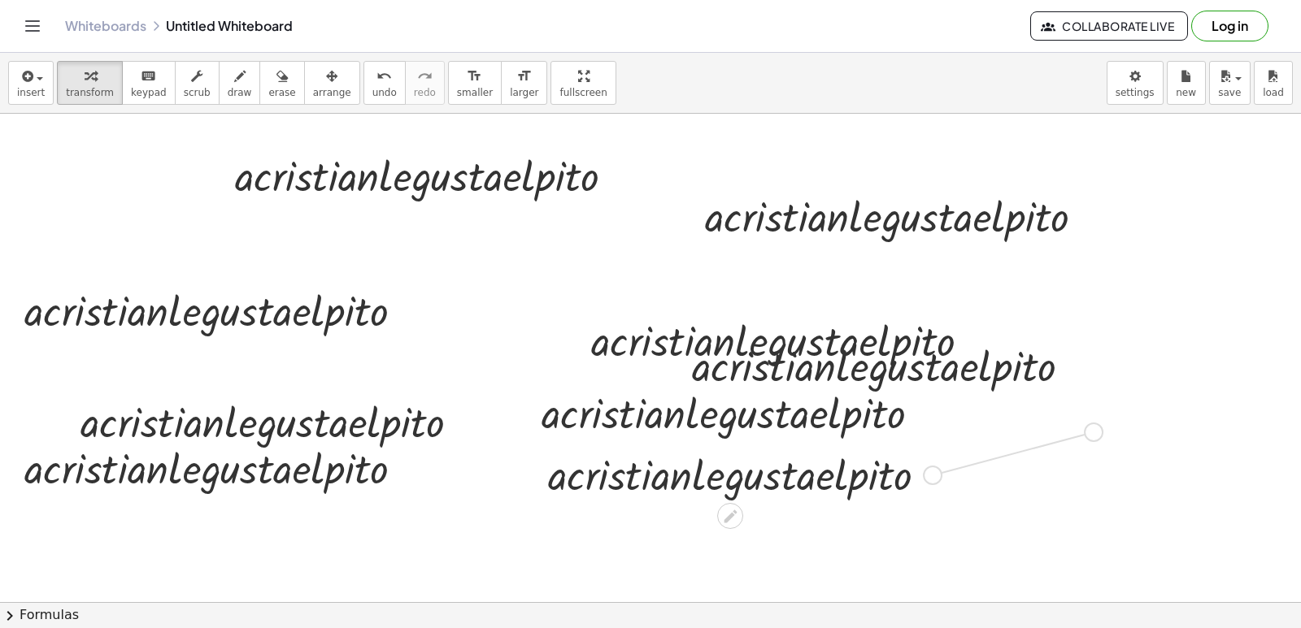
drag, startPoint x: 930, startPoint y: 473, endPoint x: 1098, endPoint y: 428, distance: 174.3
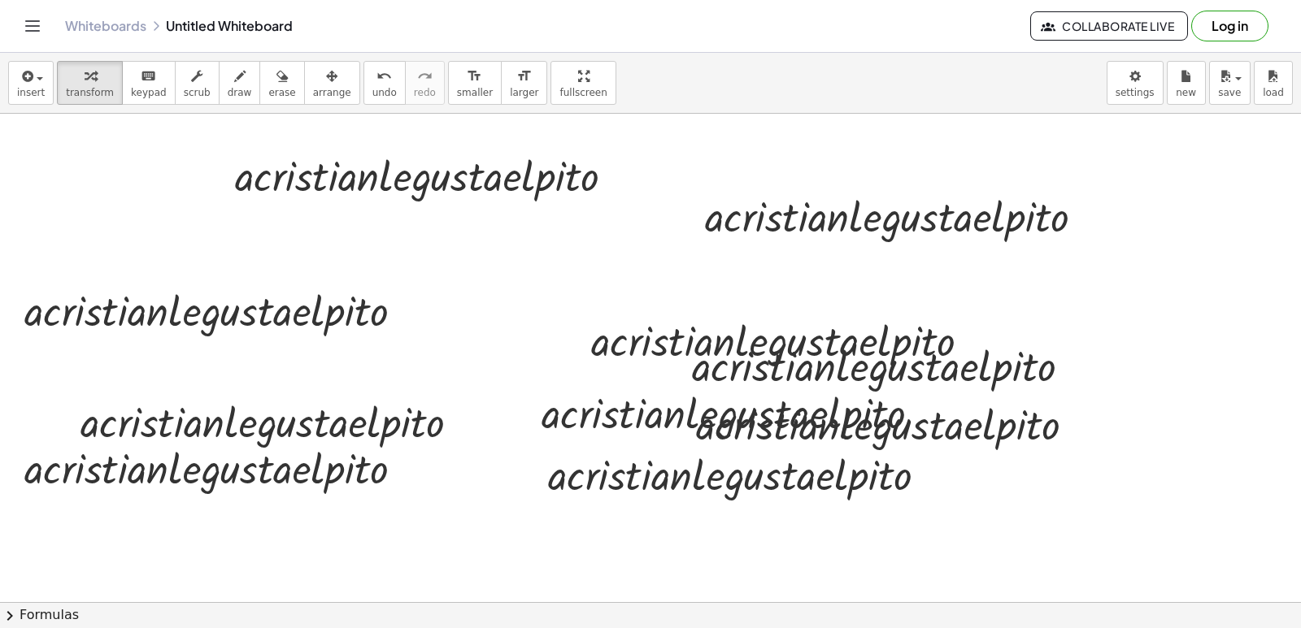
drag, startPoint x: 461, startPoint y: 447, endPoint x: 596, endPoint y: 514, distance: 150.5
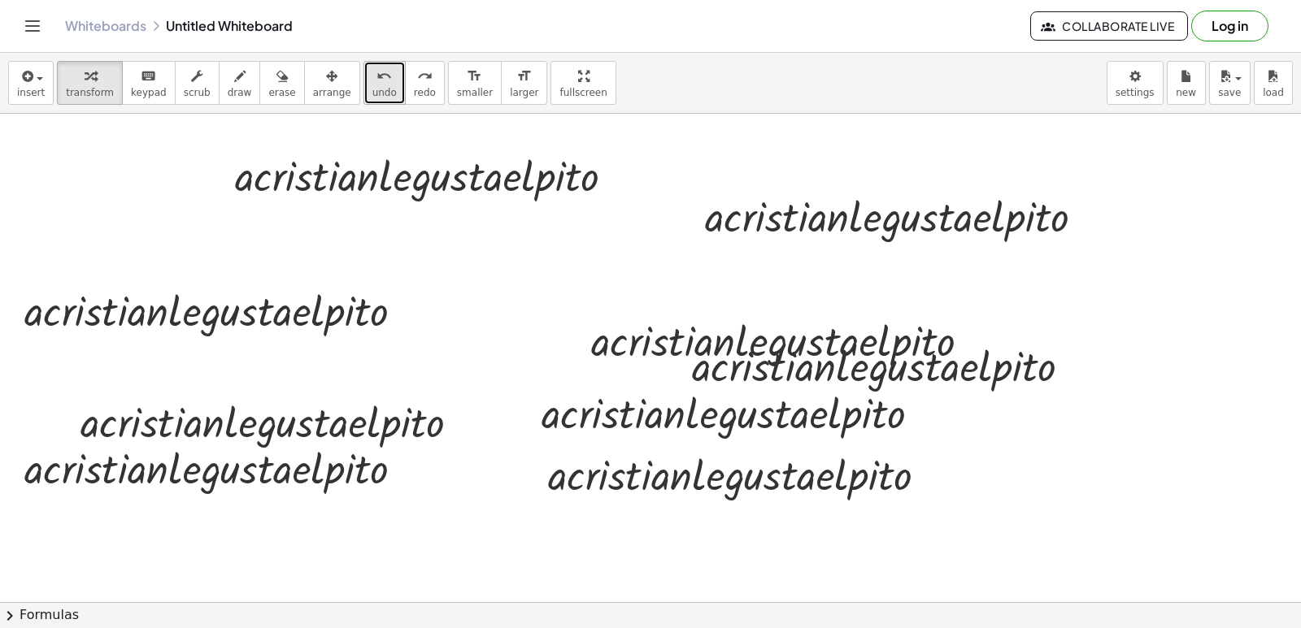
click at [363, 68] on button "undo undo" at bounding box center [384, 83] width 42 height 44
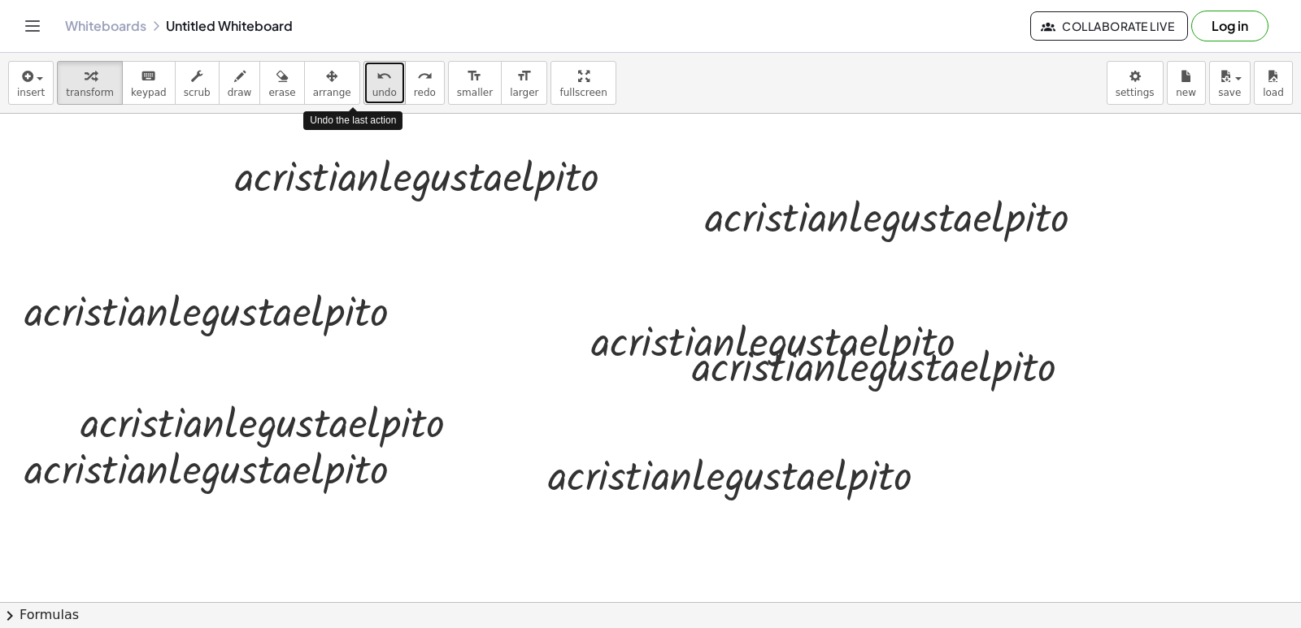
click at [363, 68] on button "undo undo" at bounding box center [384, 83] width 42 height 44
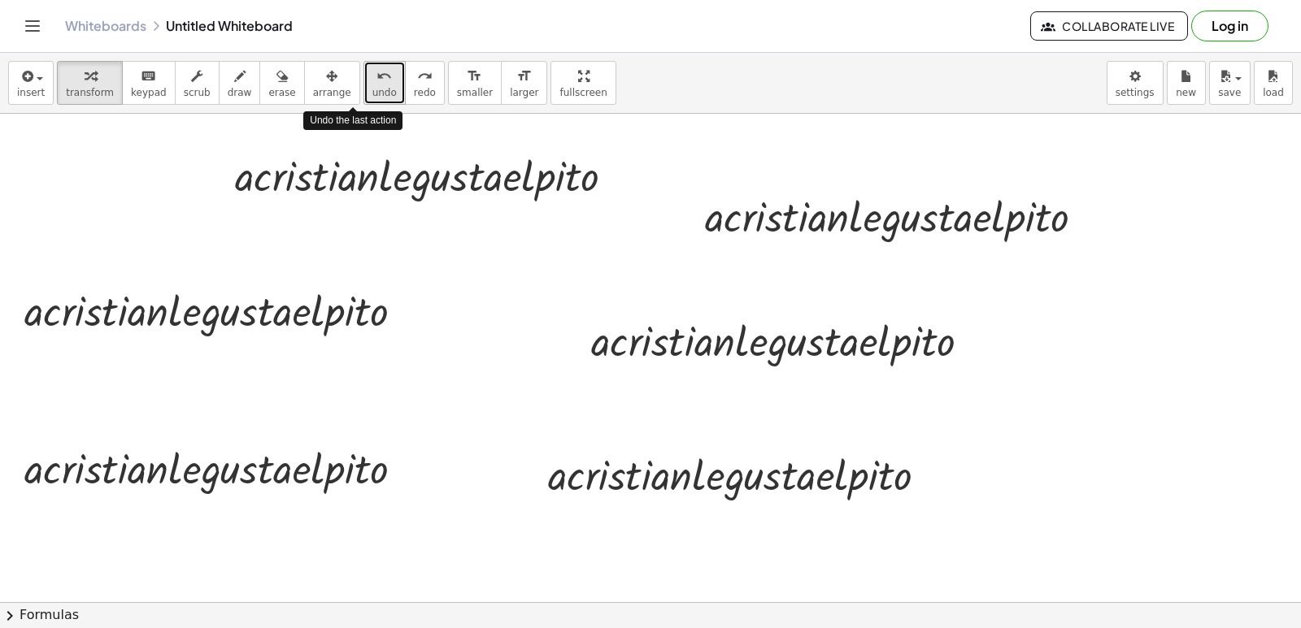
click at [363, 68] on button "undo undo" at bounding box center [384, 83] width 42 height 44
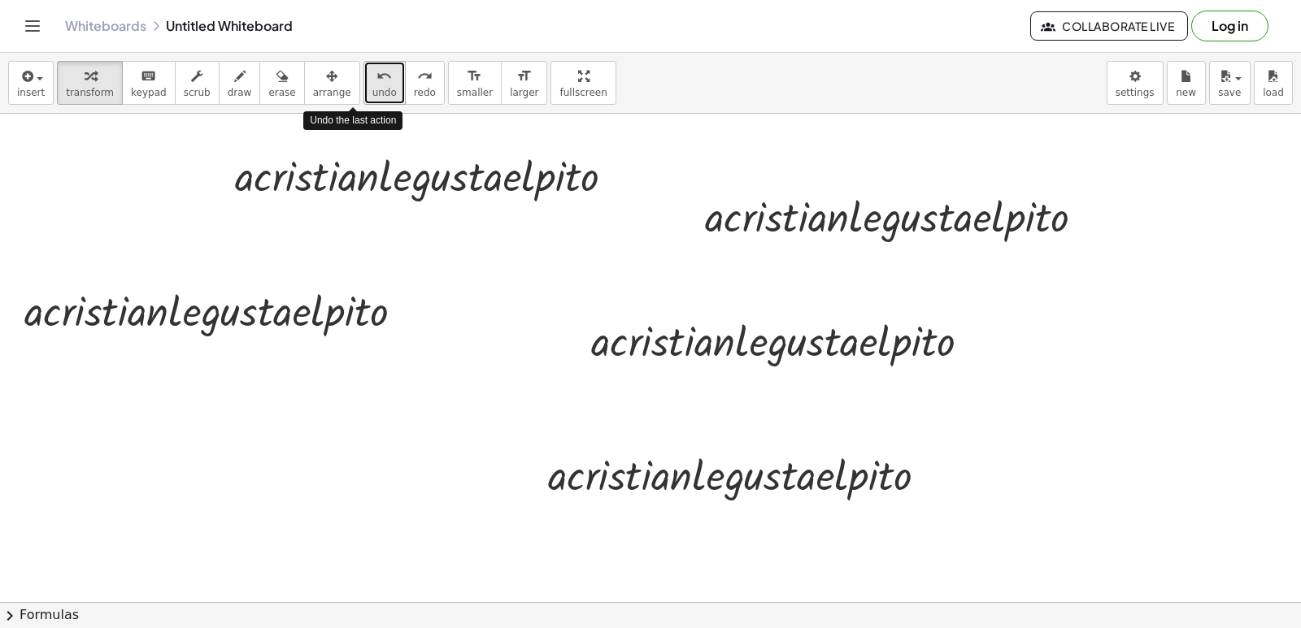
click at [363, 68] on button "undo undo" at bounding box center [384, 83] width 42 height 44
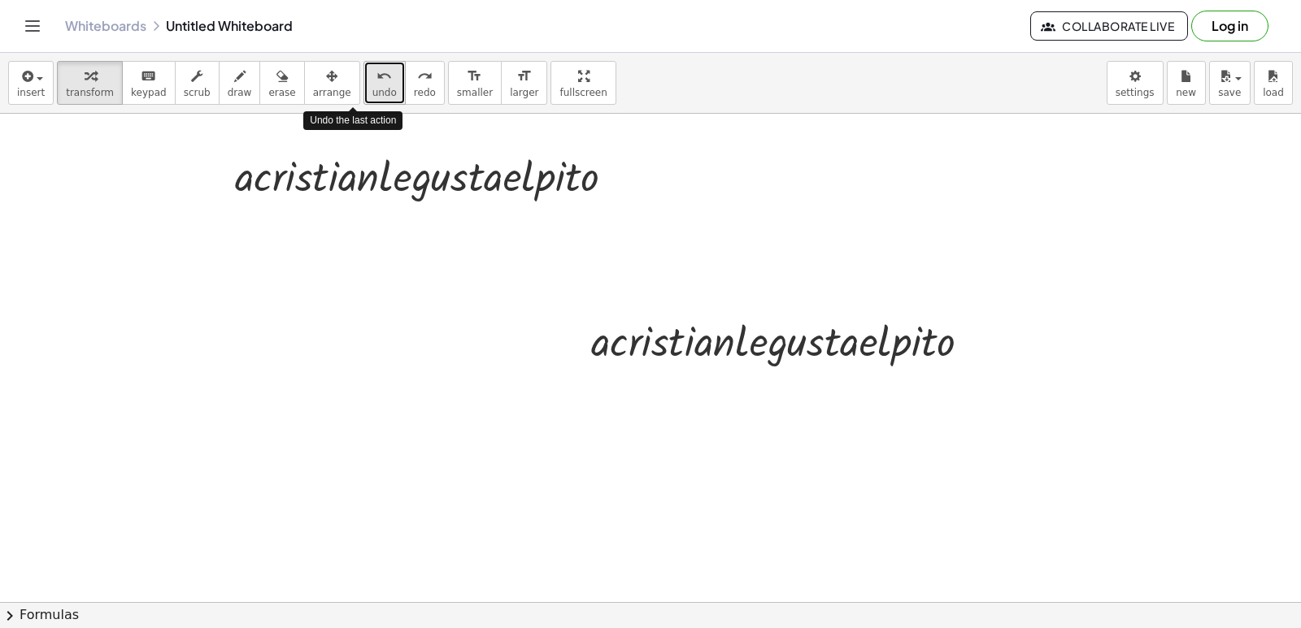
click at [363, 68] on button "undo undo" at bounding box center [384, 83] width 42 height 44
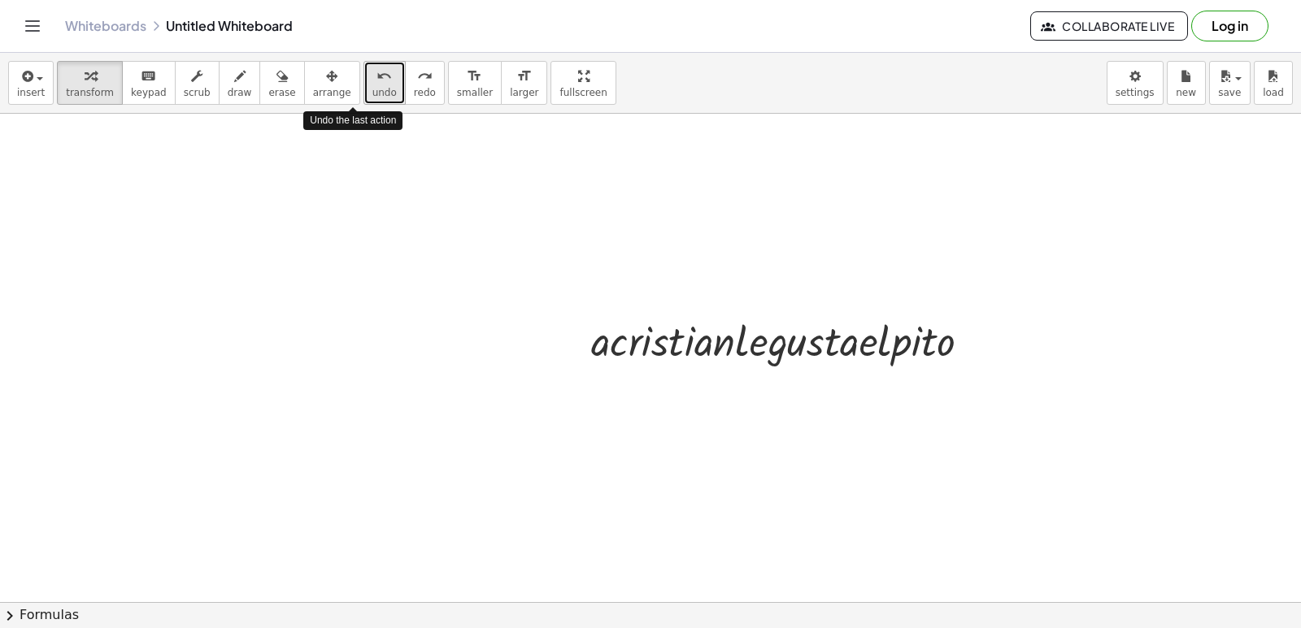
click at [363, 68] on button "undo undo" at bounding box center [384, 83] width 42 height 44
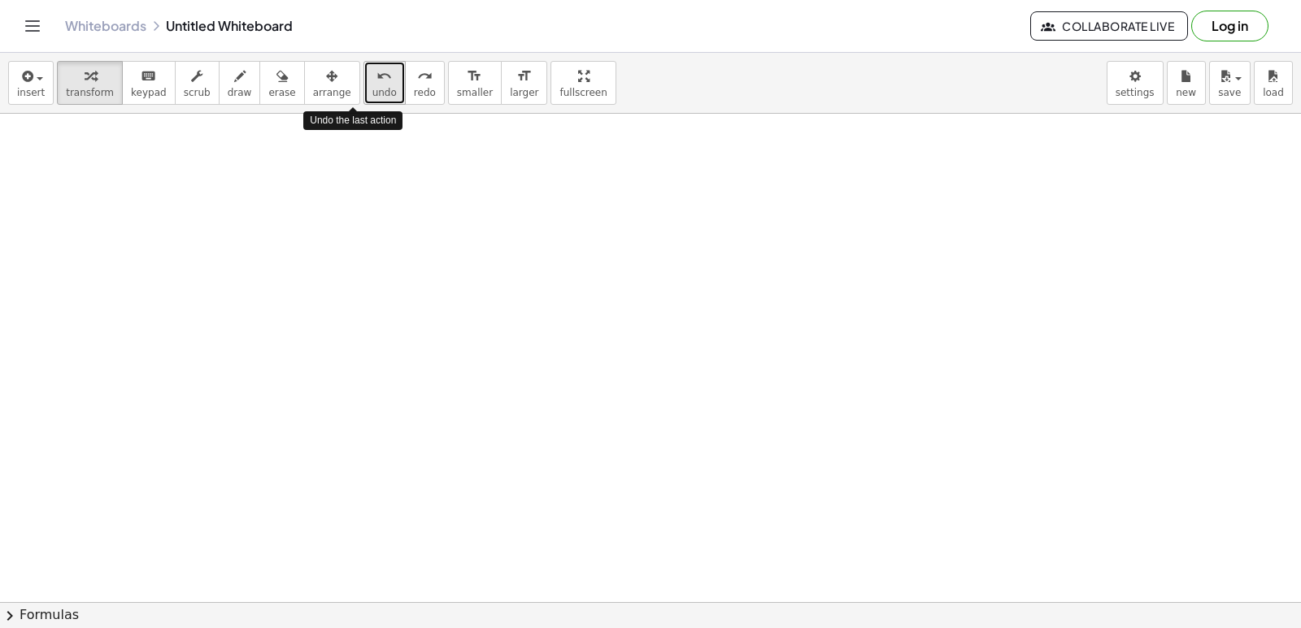
click at [363, 68] on button "undo undo" at bounding box center [384, 83] width 42 height 44
click at [363, 61] on button "undo undo" at bounding box center [384, 83] width 42 height 44
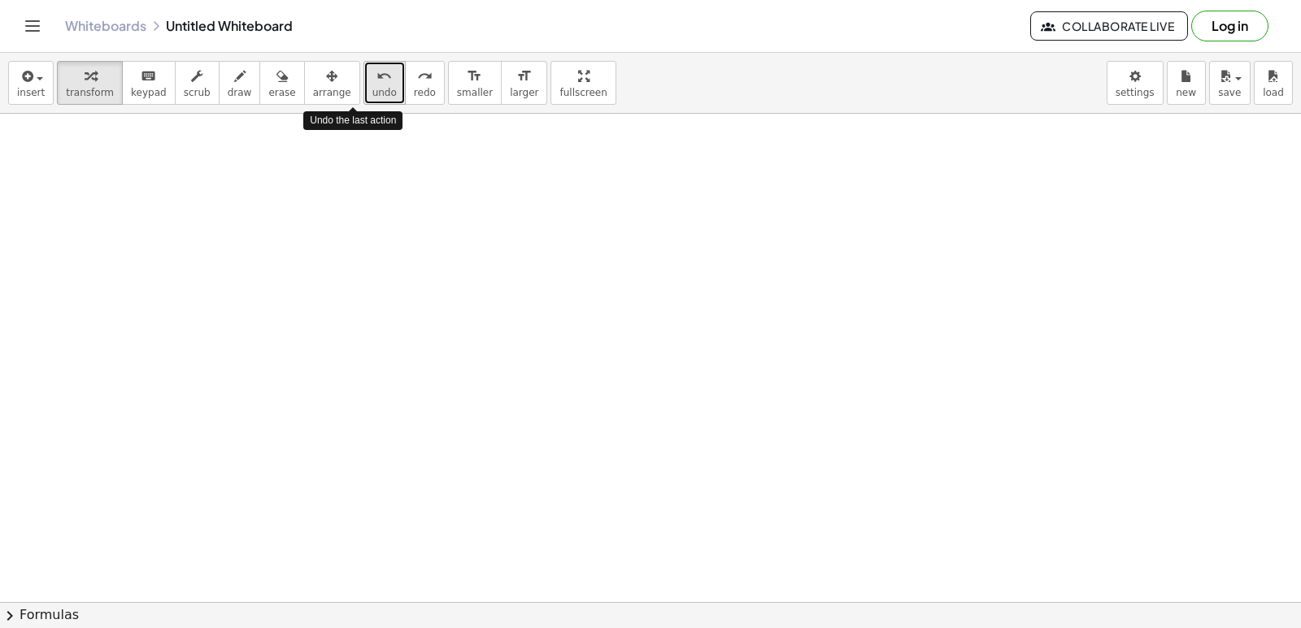
click at [363, 61] on button "undo undo" at bounding box center [384, 83] width 42 height 44
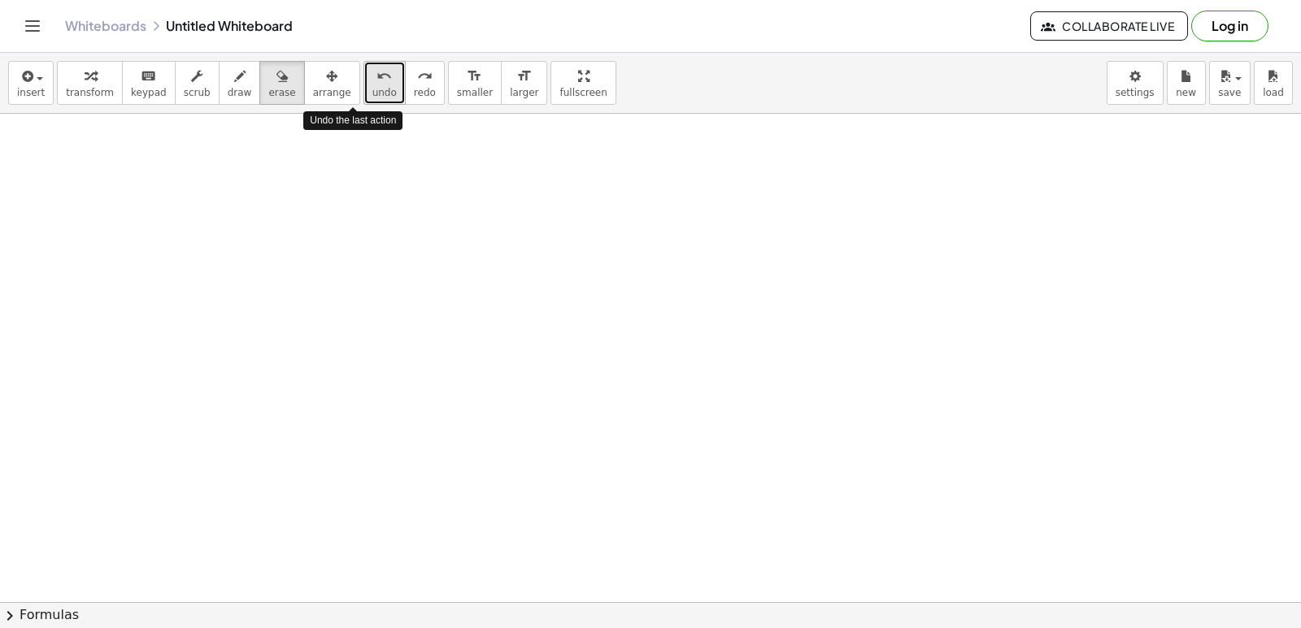
click at [363, 61] on button "undo undo" at bounding box center [384, 83] width 42 height 44
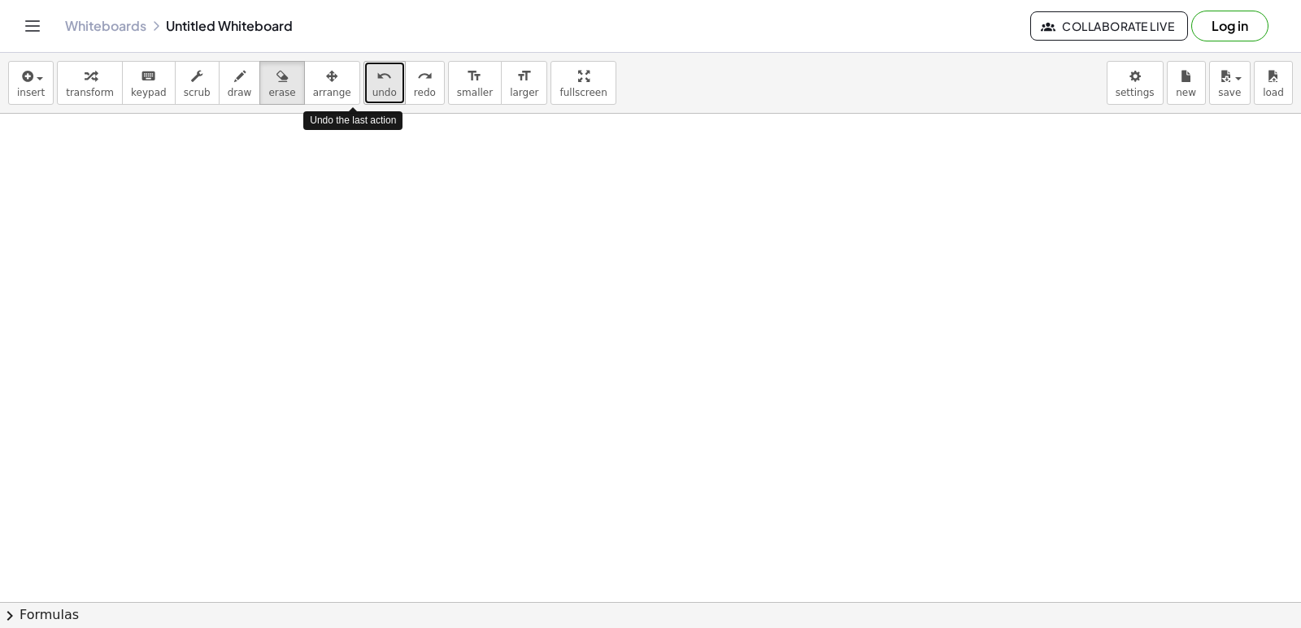
click at [363, 61] on button "undo undo" at bounding box center [384, 83] width 42 height 44
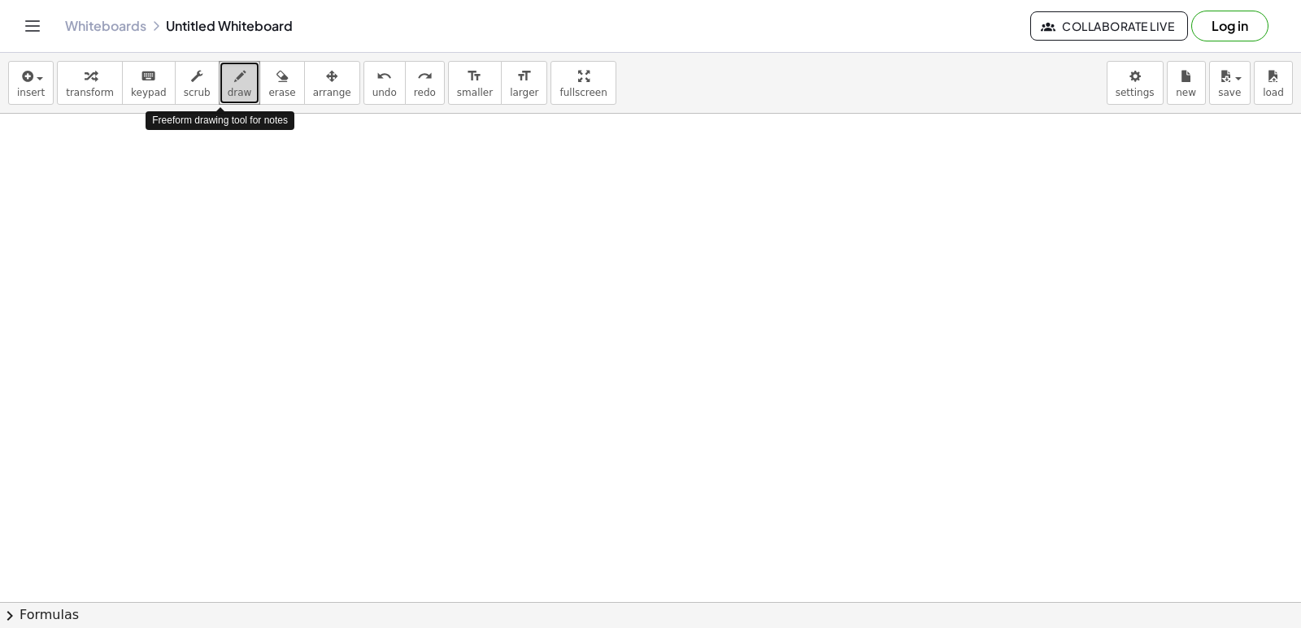
drag, startPoint x: 236, startPoint y: 78, endPoint x: 138, endPoint y: 285, distance: 228.4
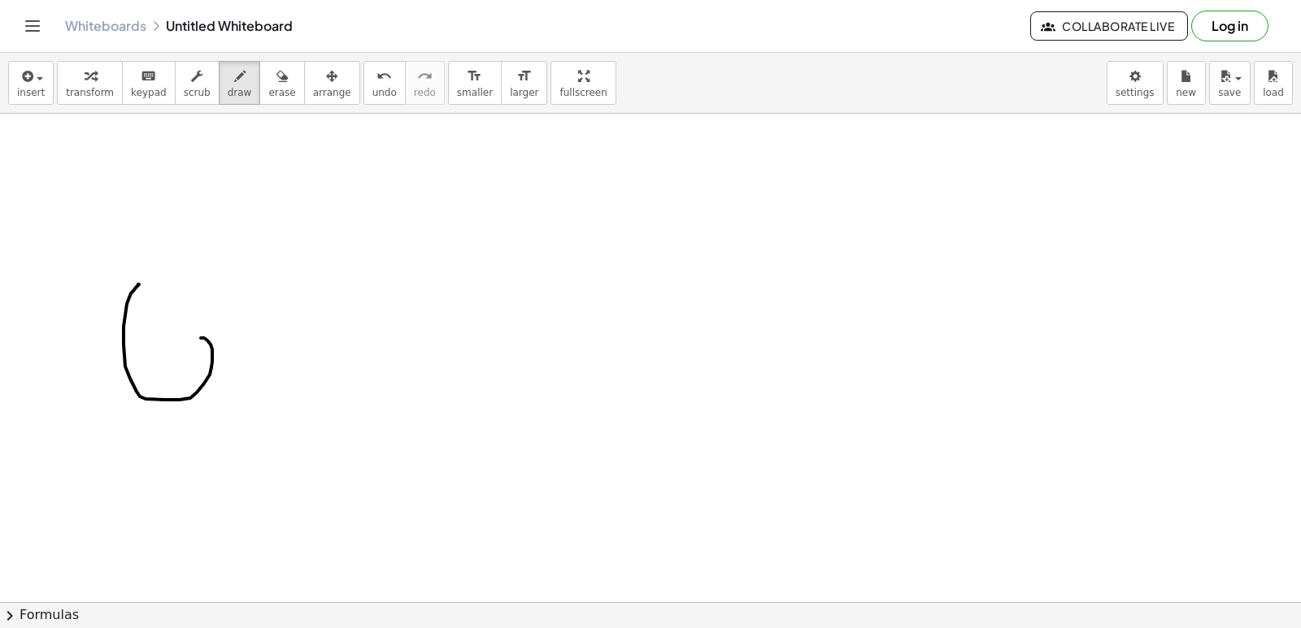
drag, startPoint x: 124, startPoint y: 345, endPoint x: 172, endPoint y: 348, distance: 48.9
drag, startPoint x: 172, startPoint y: 348, endPoint x: 762, endPoint y: 278, distance: 593.5
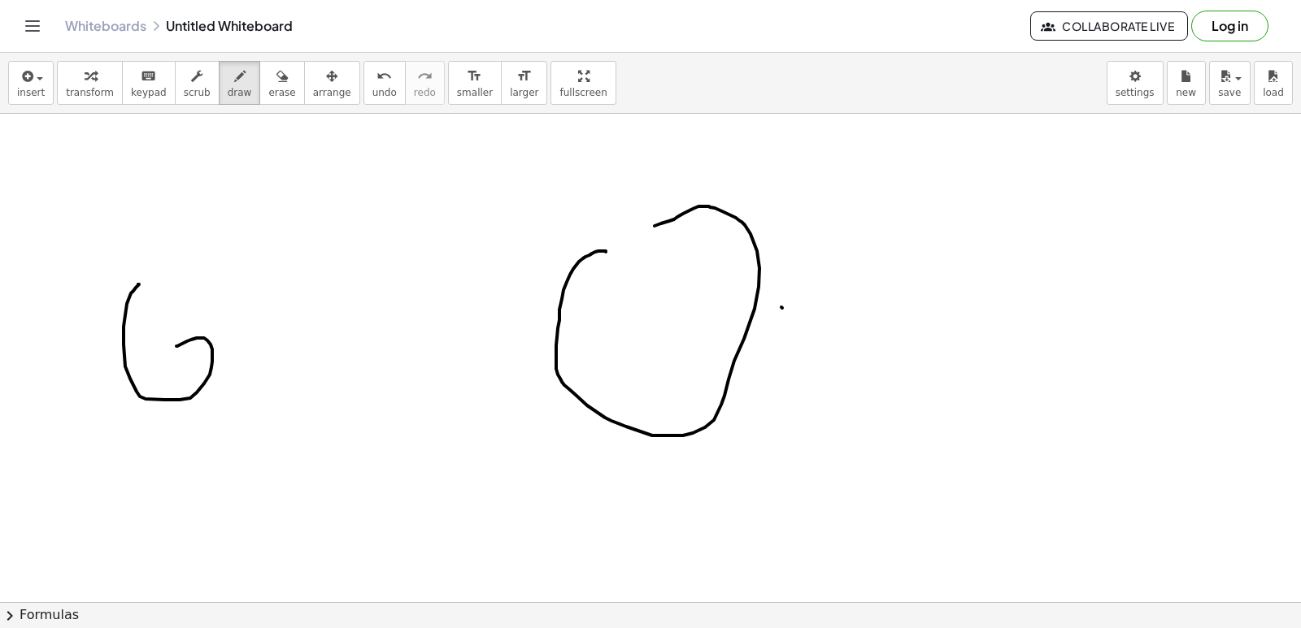
drag, startPoint x: 567, startPoint y: 282, endPoint x: 619, endPoint y: 241, distance: 66.5
drag, startPoint x: 619, startPoint y: 241, endPoint x: 797, endPoint y: 255, distance: 178.6
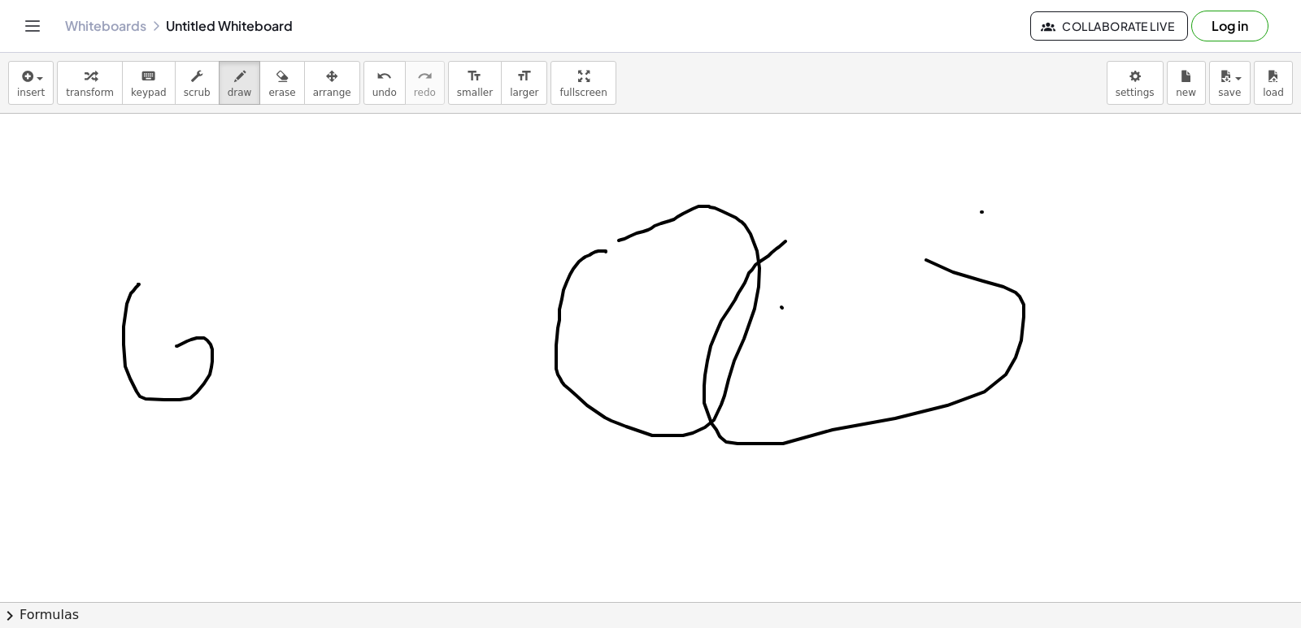
drag, startPoint x: 768, startPoint y: 256, endPoint x: 814, endPoint y: 235, distance: 50.2
drag, startPoint x: 767, startPoint y: 276, endPoint x: 674, endPoint y: 502, distance: 243.8
drag, startPoint x: 675, startPoint y: 486, endPoint x: 1115, endPoint y: 273, distance: 489.4
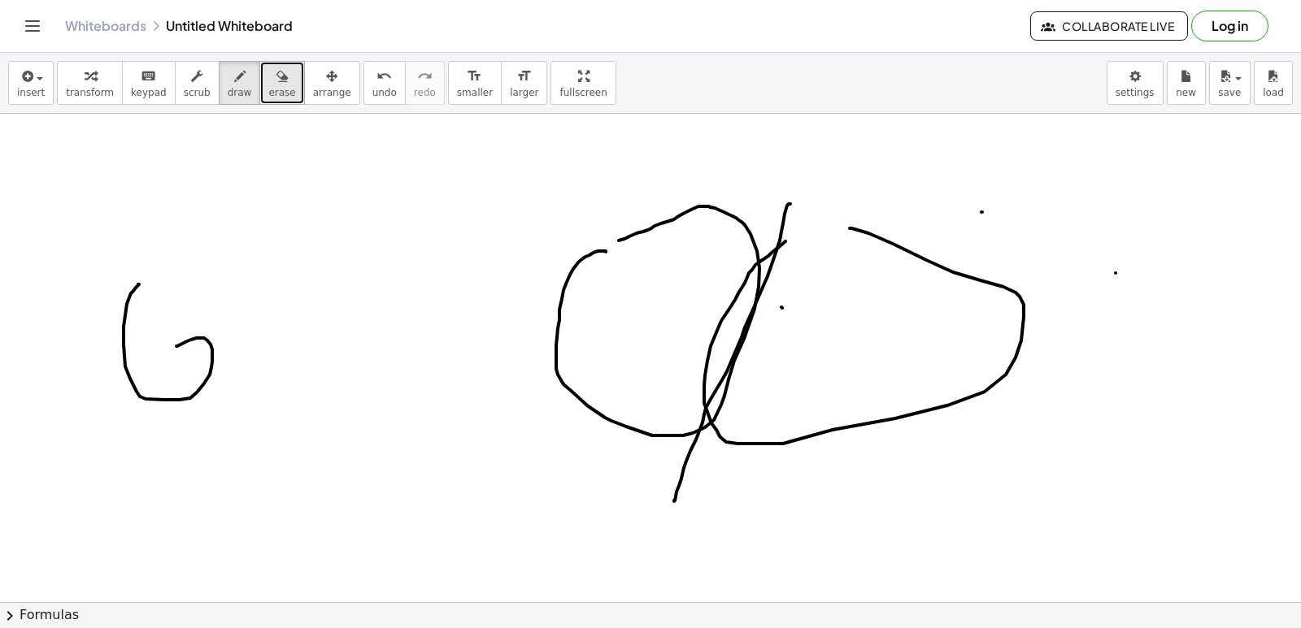
drag, startPoint x: 1115, startPoint y: 273, endPoint x: 279, endPoint y: 86, distance: 857.1
click at [273, 79] on button "erase" at bounding box center [281, 83] width 45 height 44
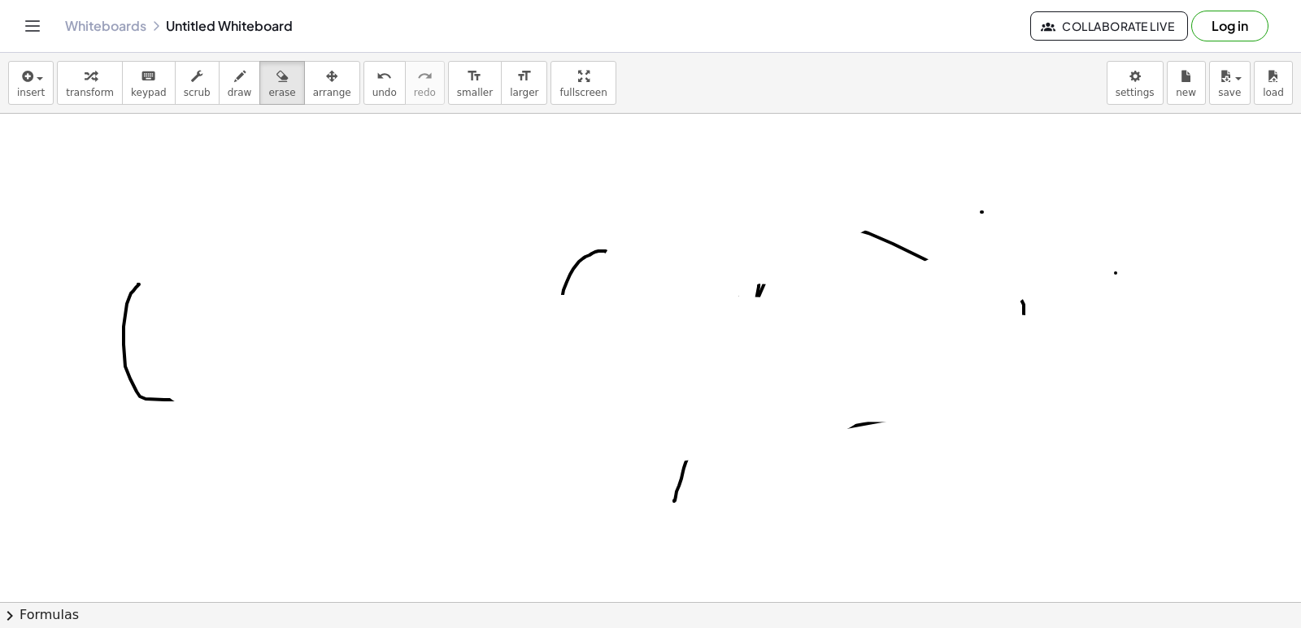
drag, startPoint x: 650, startPoint y: 260, endPoint x: 781, endPoint y: 638, distance: 400.0
drag, startPoint x: 781, startPoint y: 638, endPoint x: 228, endPoint y: 81, distance: 785.2
click at [228, 81] on div "button" at bounding box center [240, 76] width 24 height 20
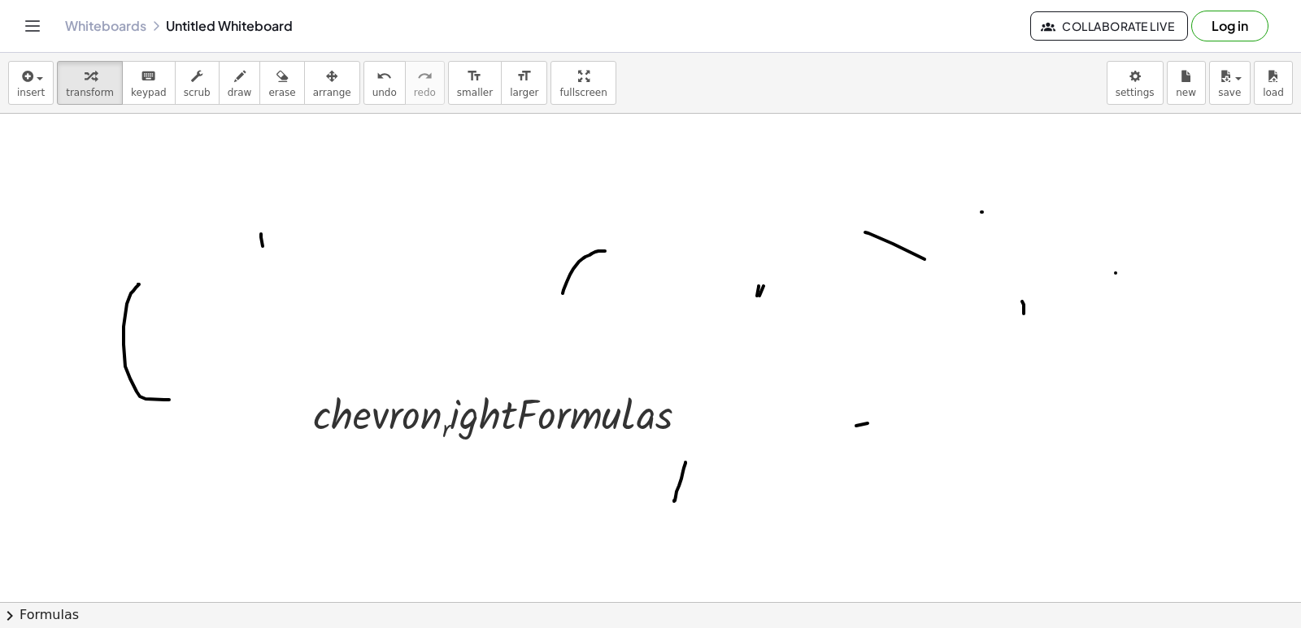
drag, startPoint x: 263, startPoint y: 246, endPoint x: 315, endPoint y: 358, distance: 124.0
drag, startPoint x: 629, startPoint y: 414, endPoint x: 237, endPoint y: 150, distance: 473.2
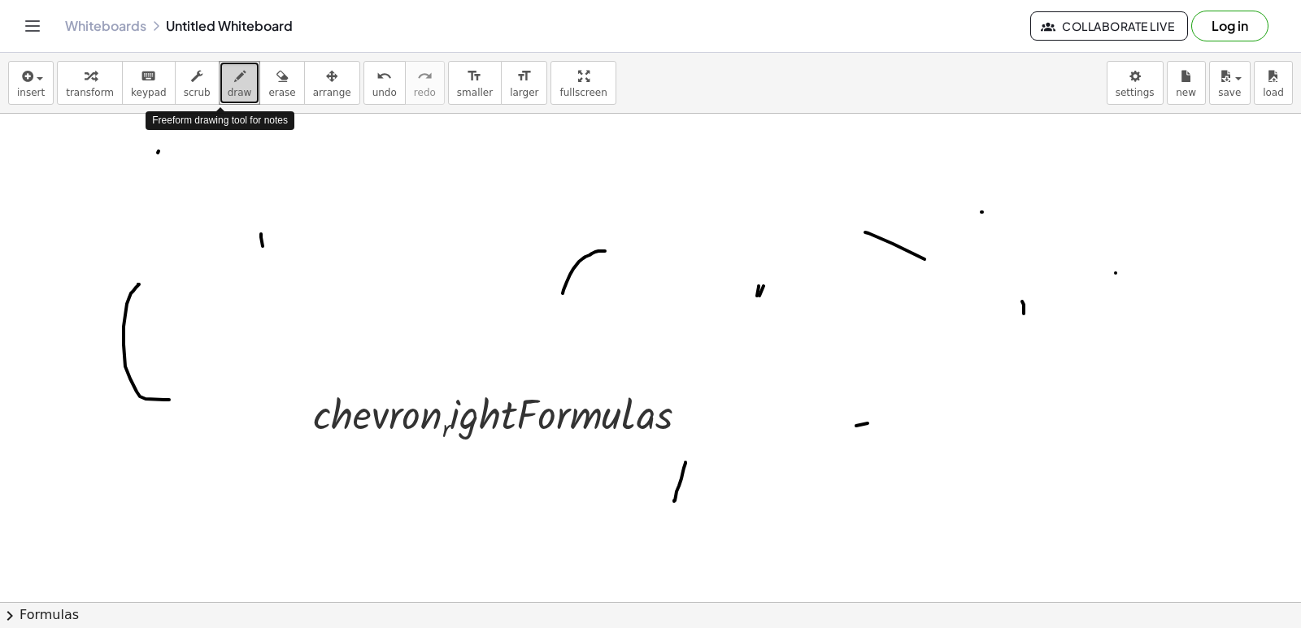
drag, startPoint x: 232, startPoint y: 95, endPoint x: 158, endPoint y: 153, distance: 94.5
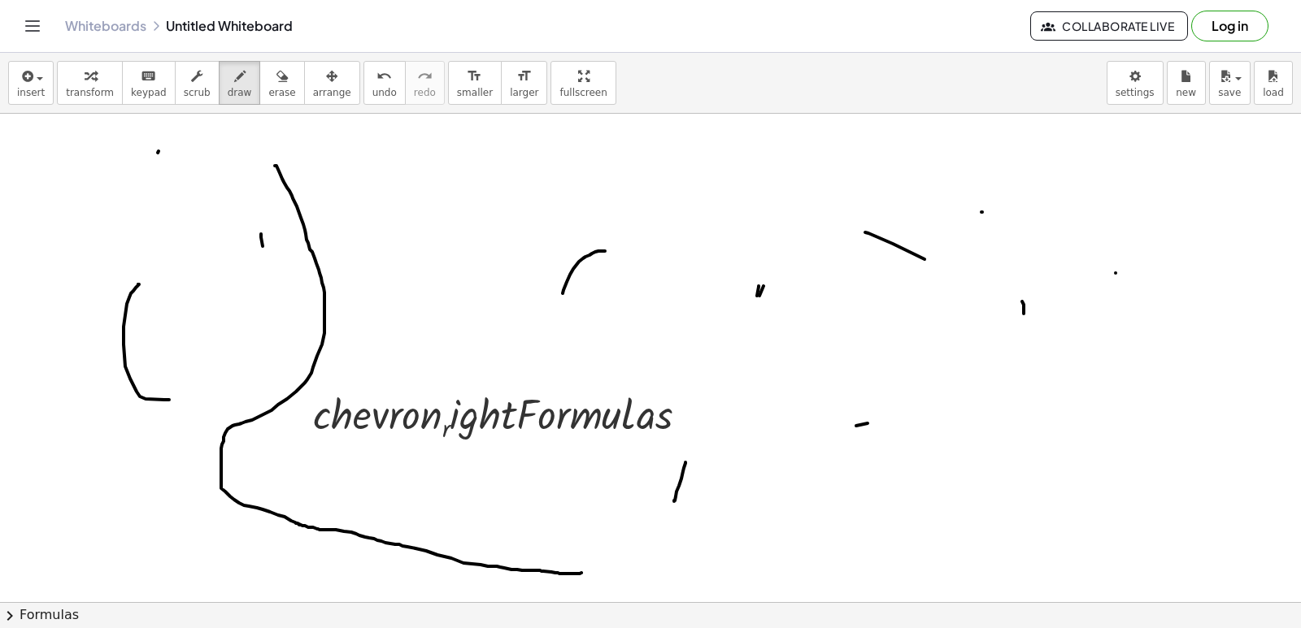
drag, startPoint x: 312, startPoint y: 252, endPoint x: 610, endPoint y: 563, distance: 430.6
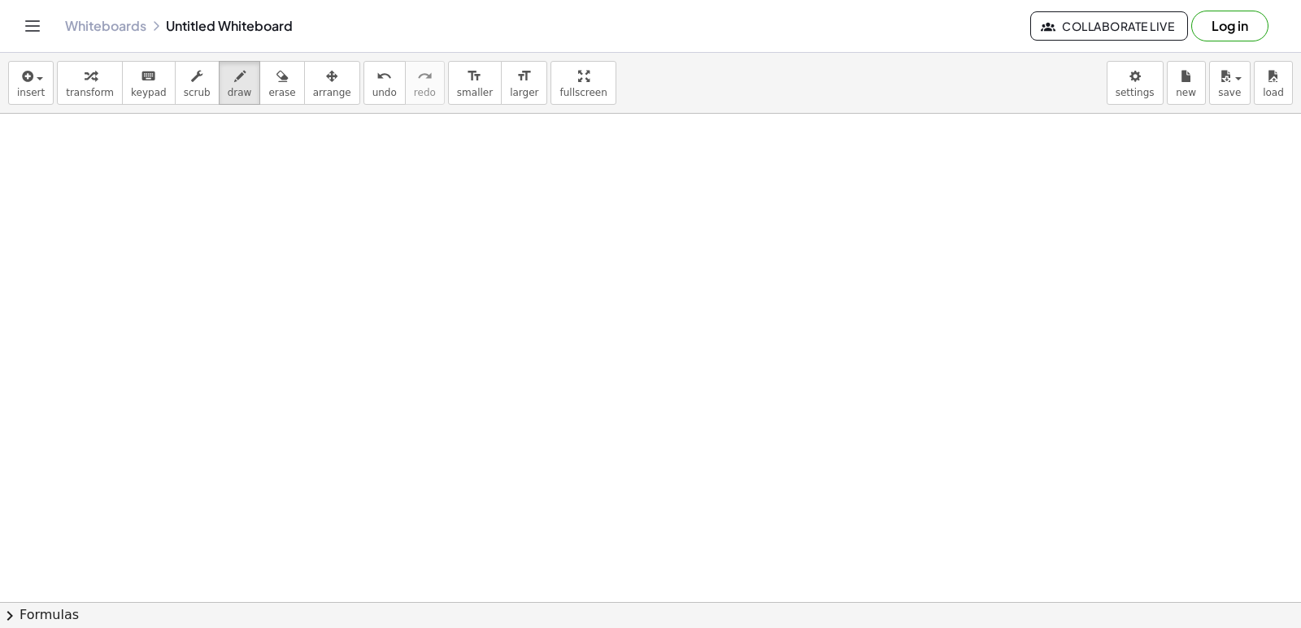
scroll to position [27847, 0]
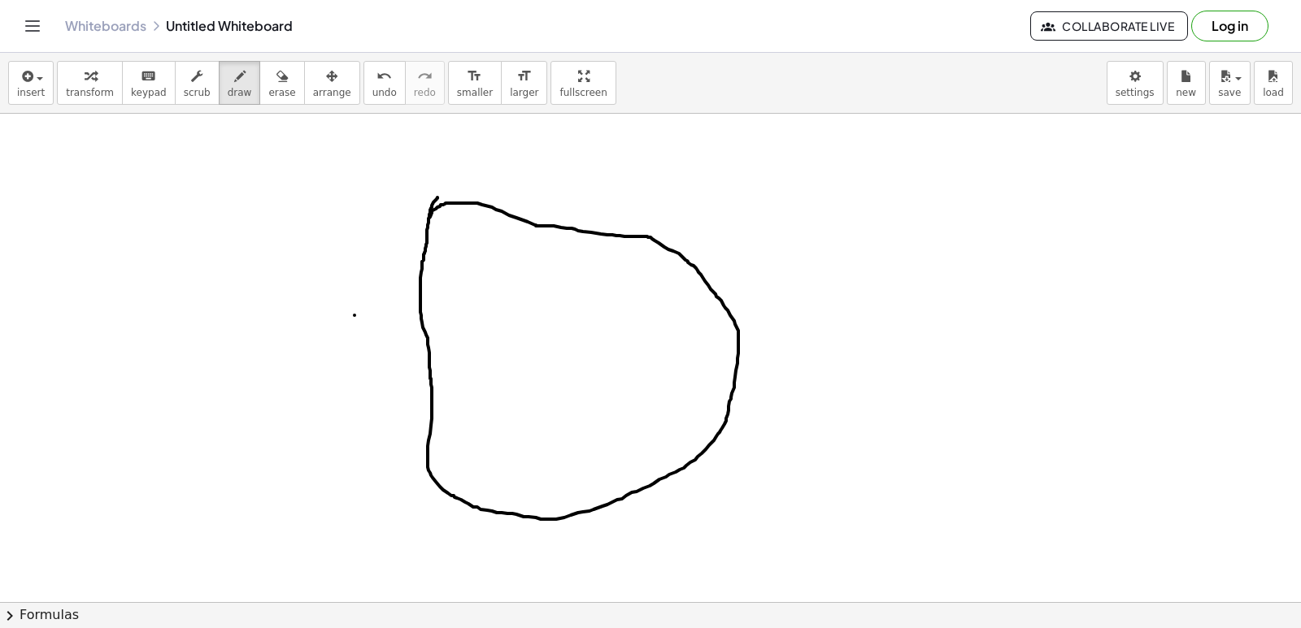
drag, startPoint x: 432, startPoint y: 407, endPoint x: 429, endPoint y: 218, distance: 189.4
drag, startPoint x: 429, startPoint y: 218, endPoint x: 820, endPoint y: 389, distance: 427.0
drag, startPoint x: 462, startPoint y: 226, endPoint x: 429, endPoint y: 371, distance: 148.3
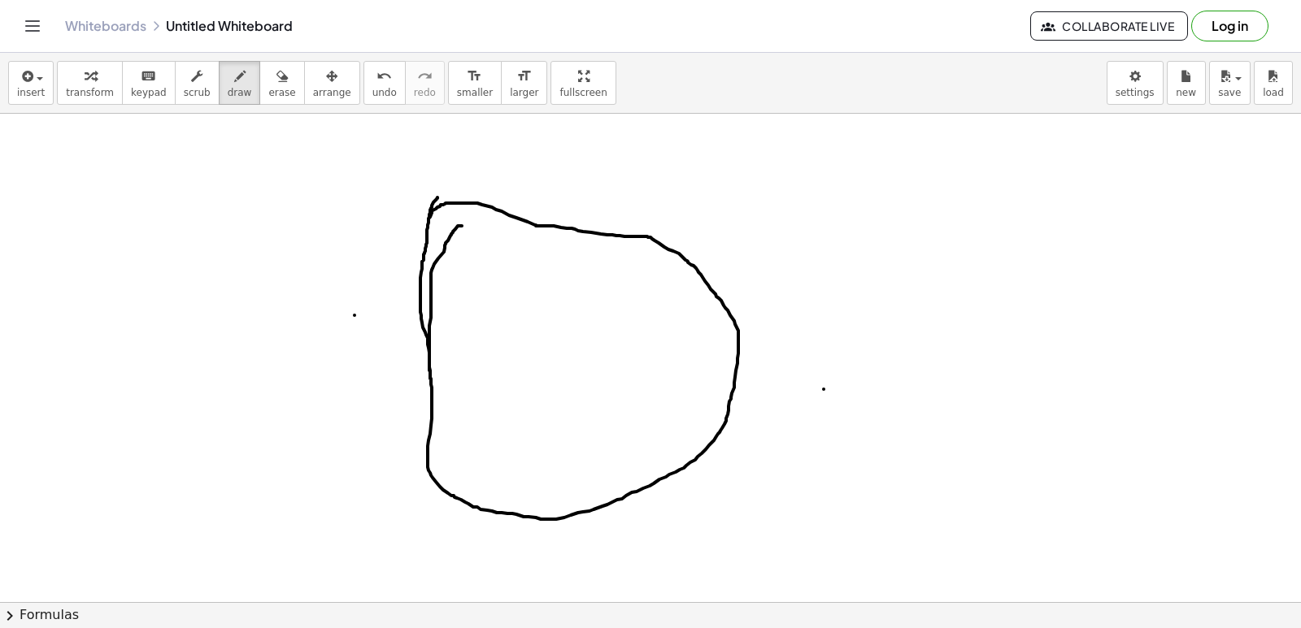
drag, startPoint x: 484, startPoint y: 231, endPoint x: 690, endPoint y: 245, distance: 206.9
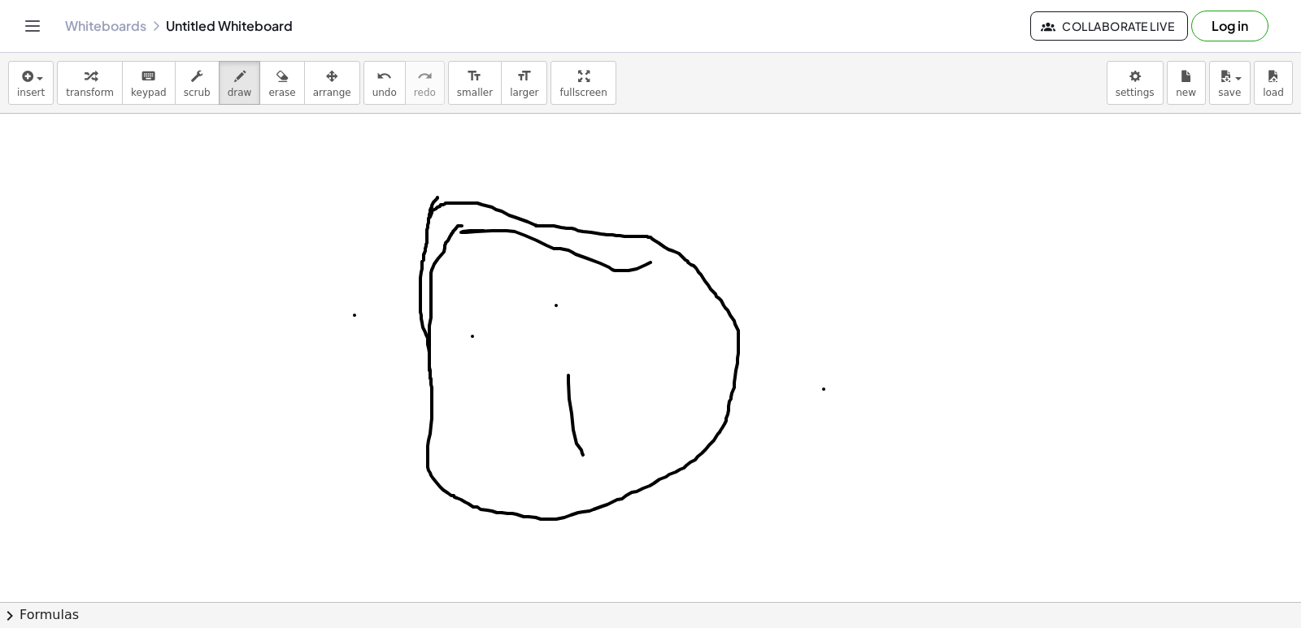
drag, startPoint x: 568, startPoint y: 376, endPoint x: 583, endPoint y: 455, distance: 81.0
drag, startPoint x: 622, startPoint y: 369, endPoint x: 663, endPoint y: 427, distance: 71.1
drag, startPoint x: 468, startPoint y: 379, endPoint x: 456, endPoint y: 468, distance: 90.2
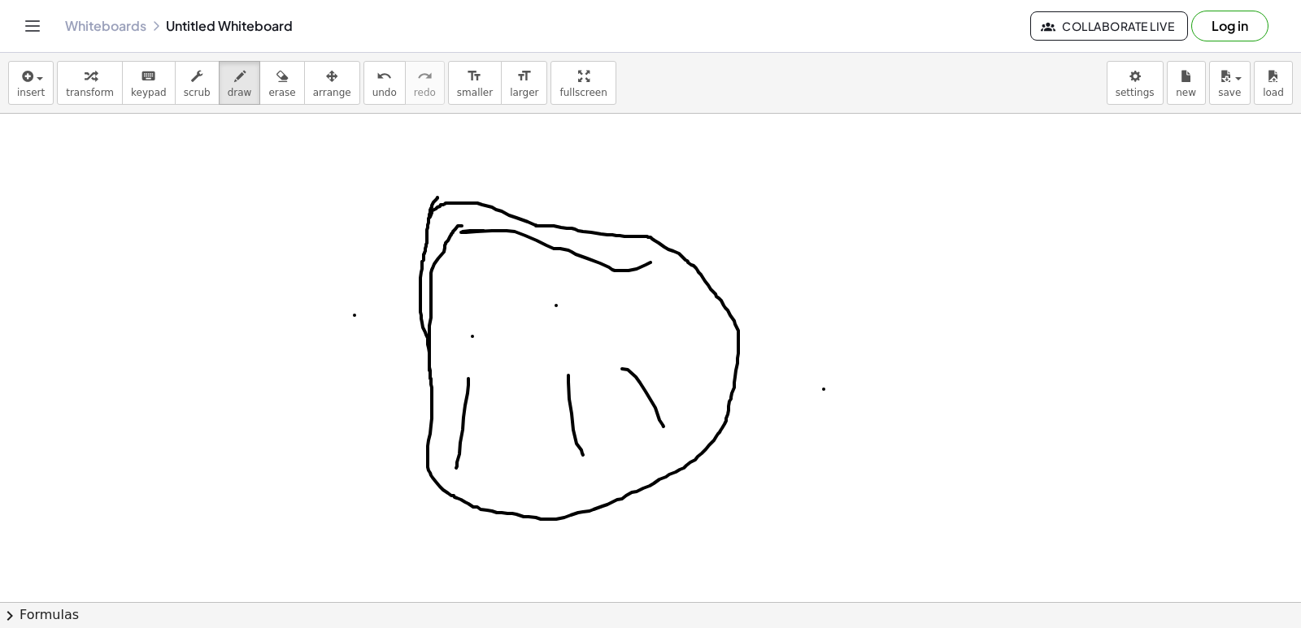
drag, startPoint x: 485, startPoint y: 380, endPoint x: 497, endPoint y: 388, distance: 14.7
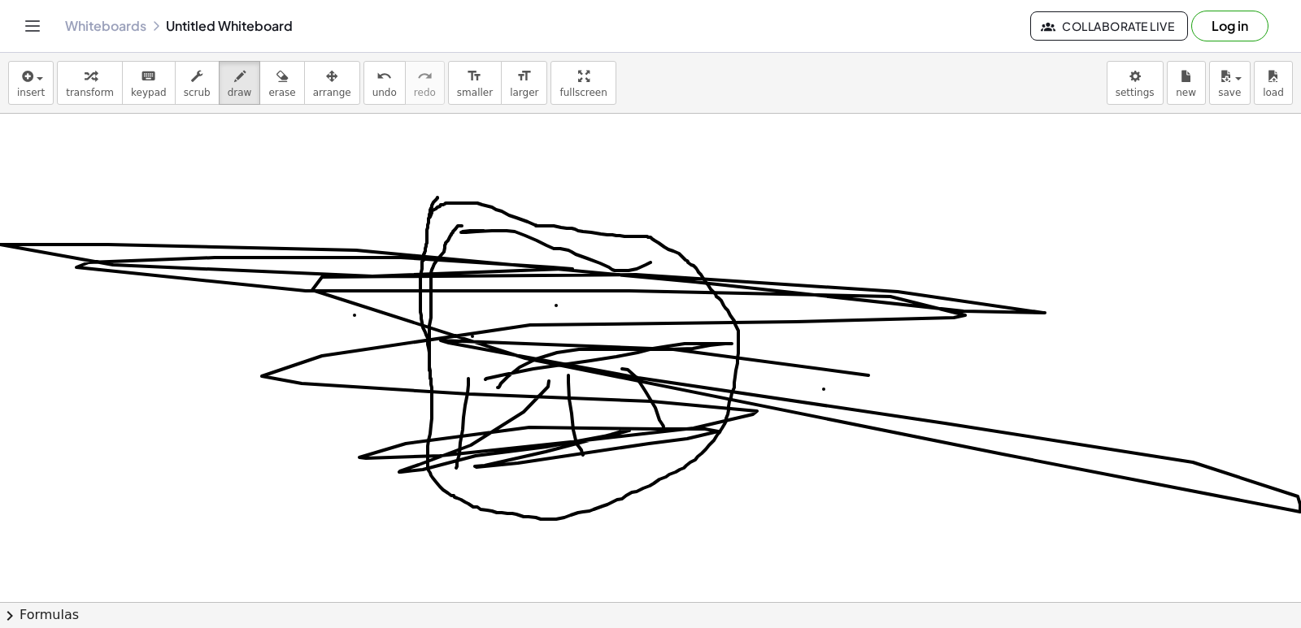
drag, startPoint x: 399, startPoint y: 472, endPoint x: 615, endPoint y: 346, distance: 249.6
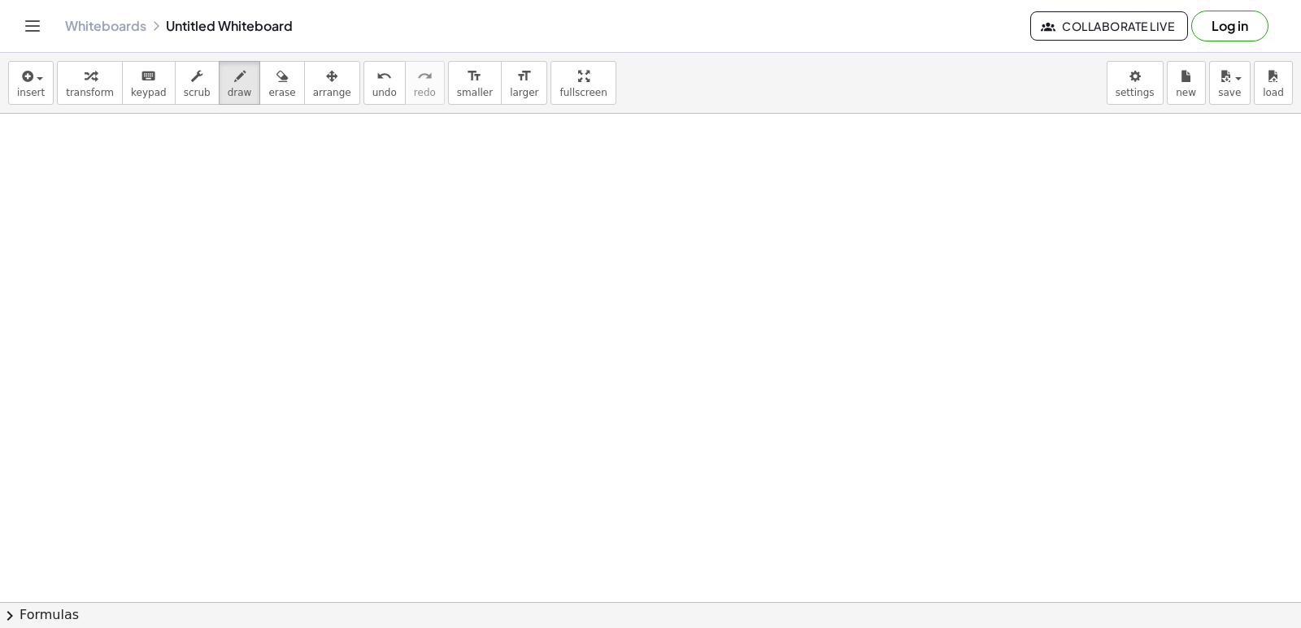
scroll to position [28511, 0]
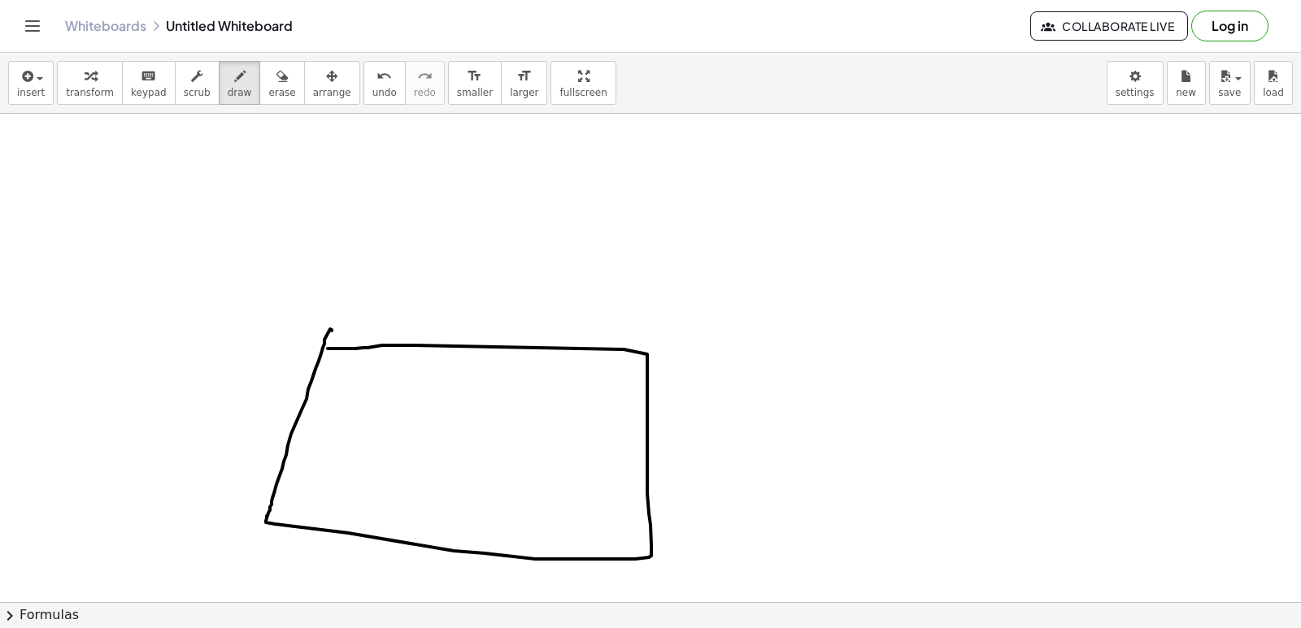
drag, startPoint x: 332, startPoint y: 331, endPoint x: 328, endPoint y: 349, distance: 18.3
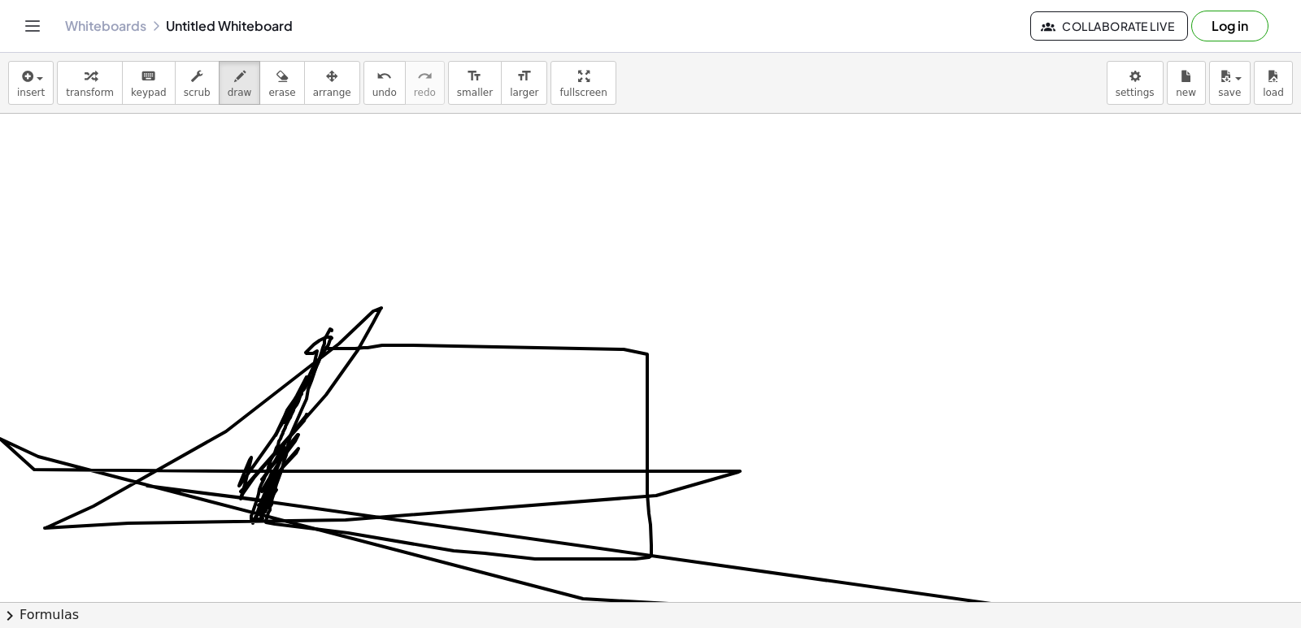
scroll to position [28712, 0]
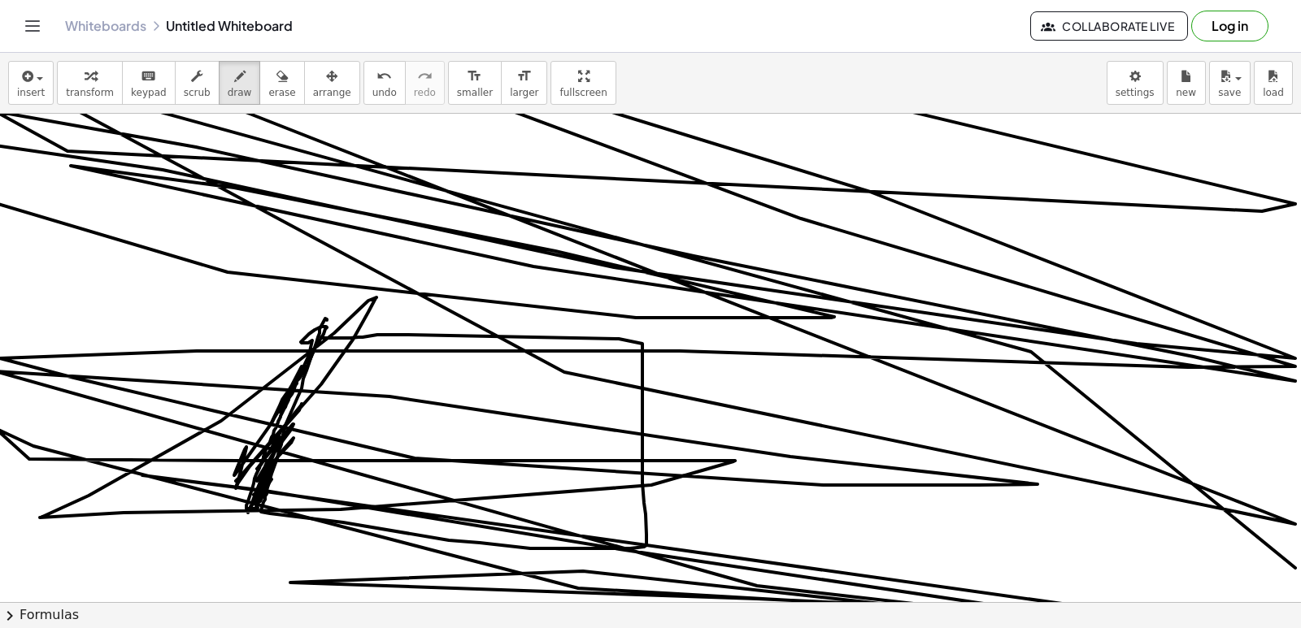
drag, startPoint x: 270, startPoint y: 502, endPoint x: 1300, endPoint y: 582, distance: 1033.1
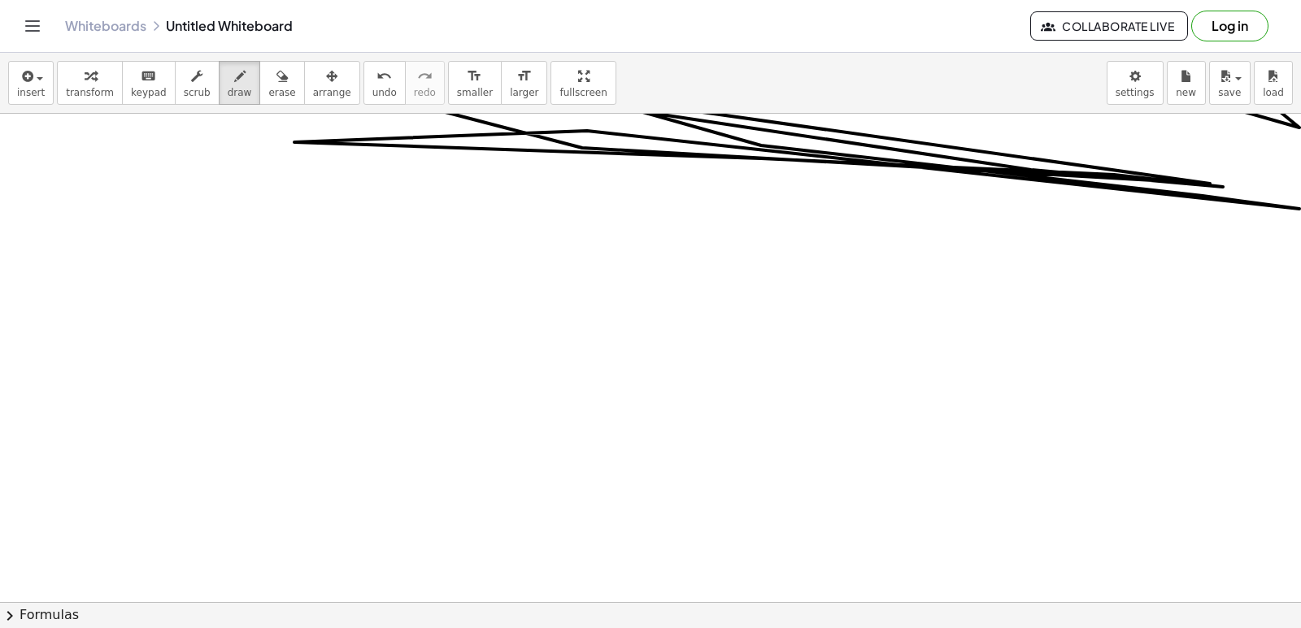
scroll to position [29326, 1]
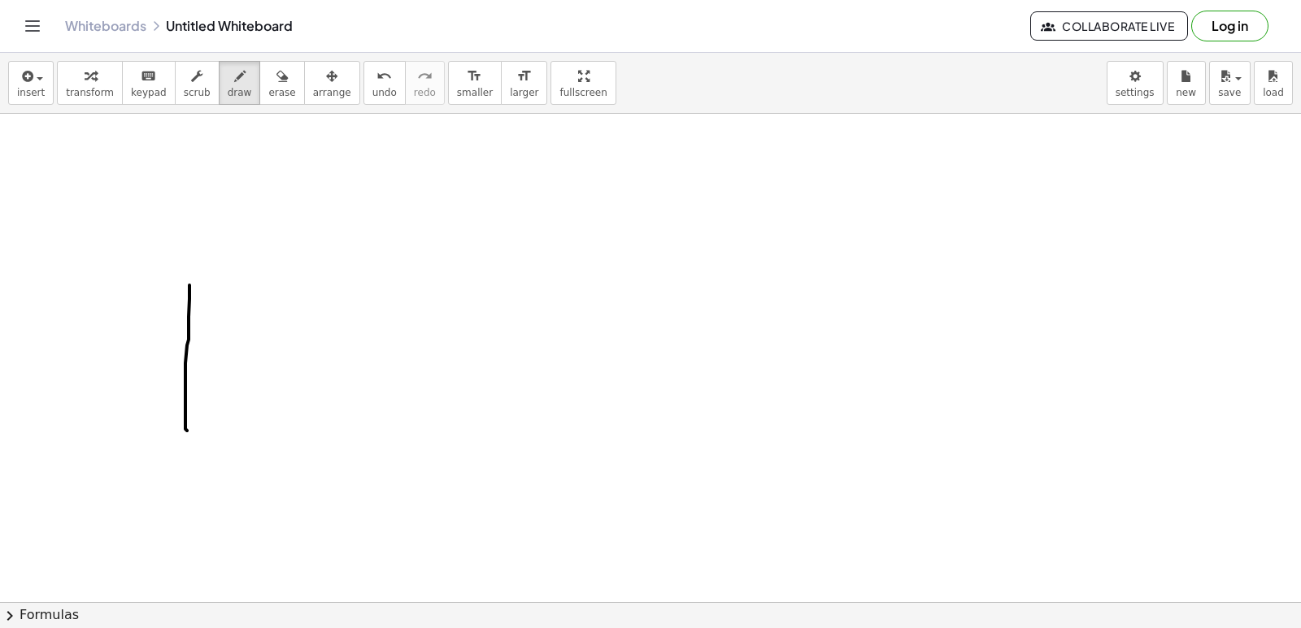
drag, startPoint x: 189, startPoint y: 285, endPoint x: 187, endPoint y: 431, distance: 145.5
drag, startPoint x: 232, startPoint y: 268, endPoint x: 308, endPoint y: 476, distance: 221.7
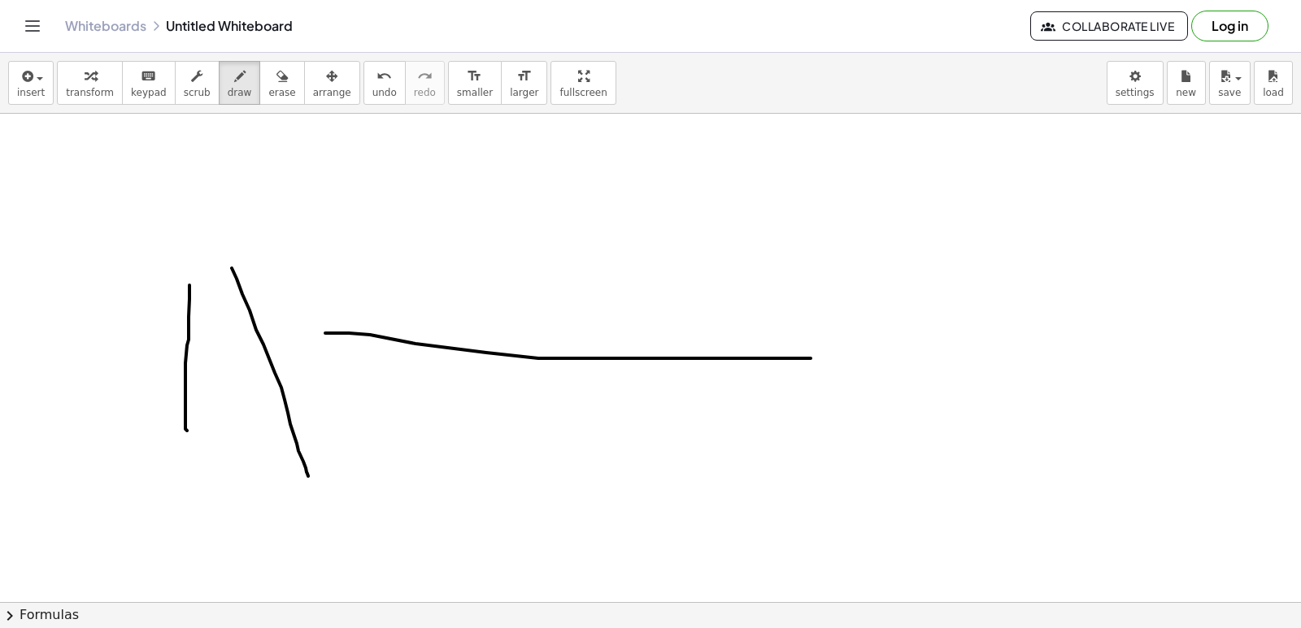
drag, startPoint x: 325, startPoint y: 333, endPoint x: 831, endPoint y: 358, distance: 506.3
drag, startPoint x: 772, startPoint y: 261, endPoint x: 728, endPoint y: 568, distance: 310.4
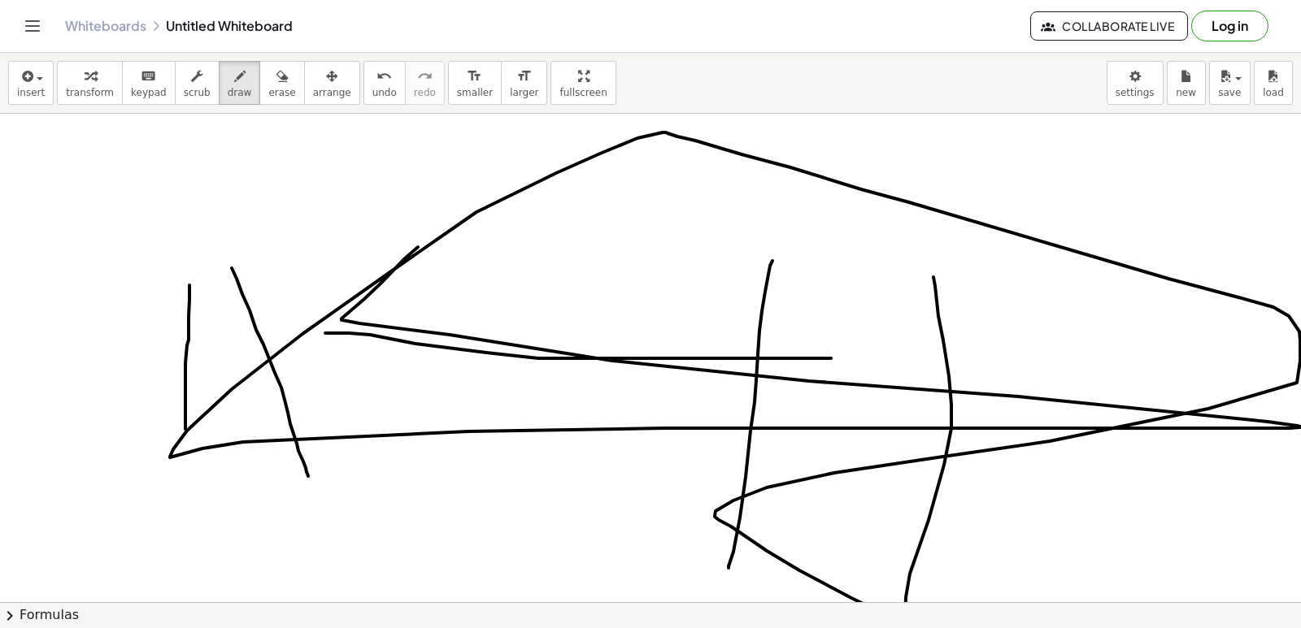
drag, startPoint x: 935, startPoint y: 286, endPoint x: 667, endPoint y: 148, distance: 301.0
drag, startPoint x: 540, startPoint y: 291, endPoint x: 424, endPoint y: 381, distance: 147.2
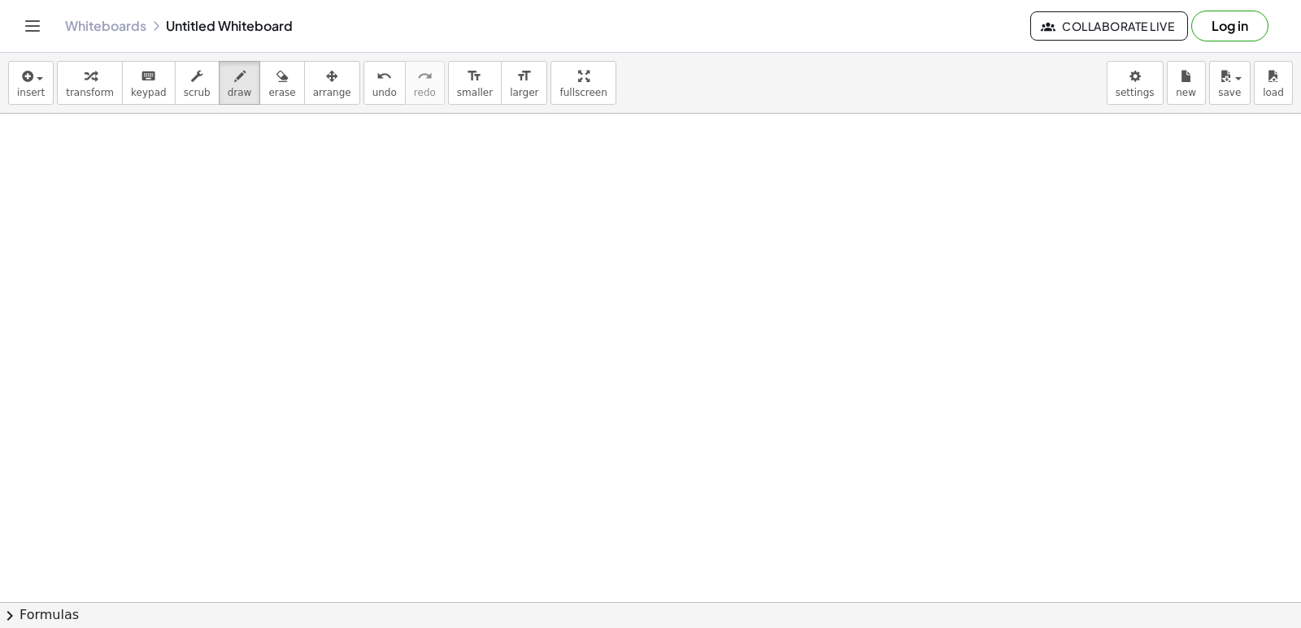
scroll to position [30221, 1]
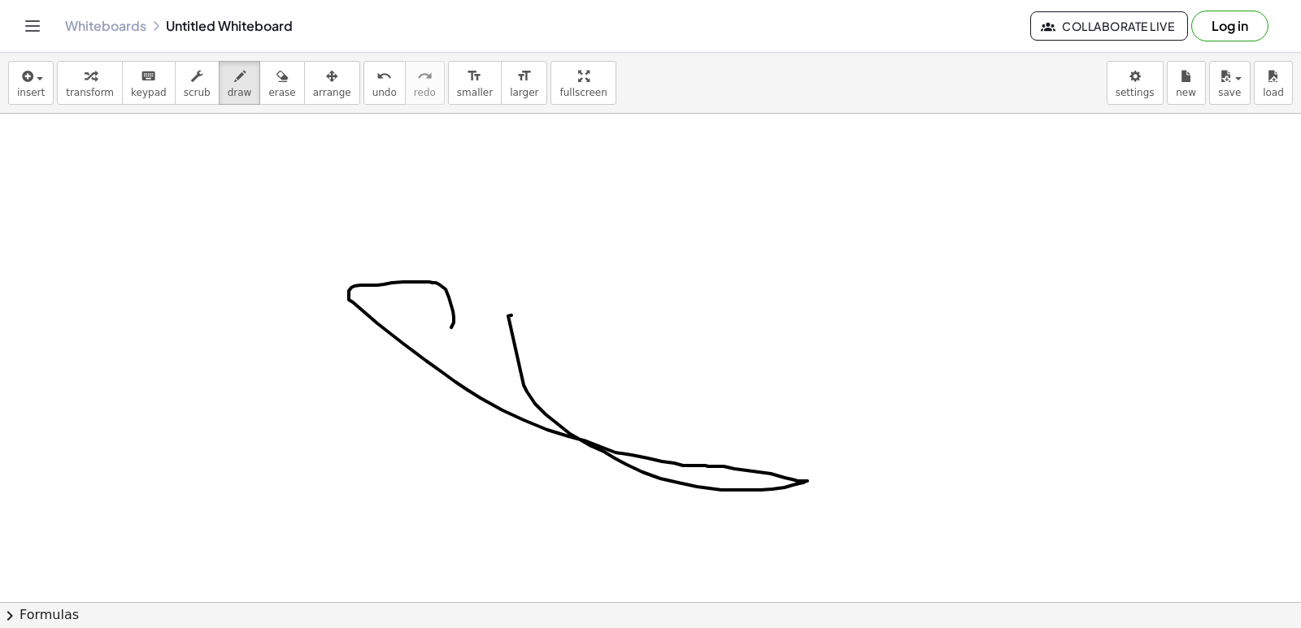
drag, startPoint x: 527, startPoint y: 392, endPoint x: 426, endPoint y: 346, distance: 110.6
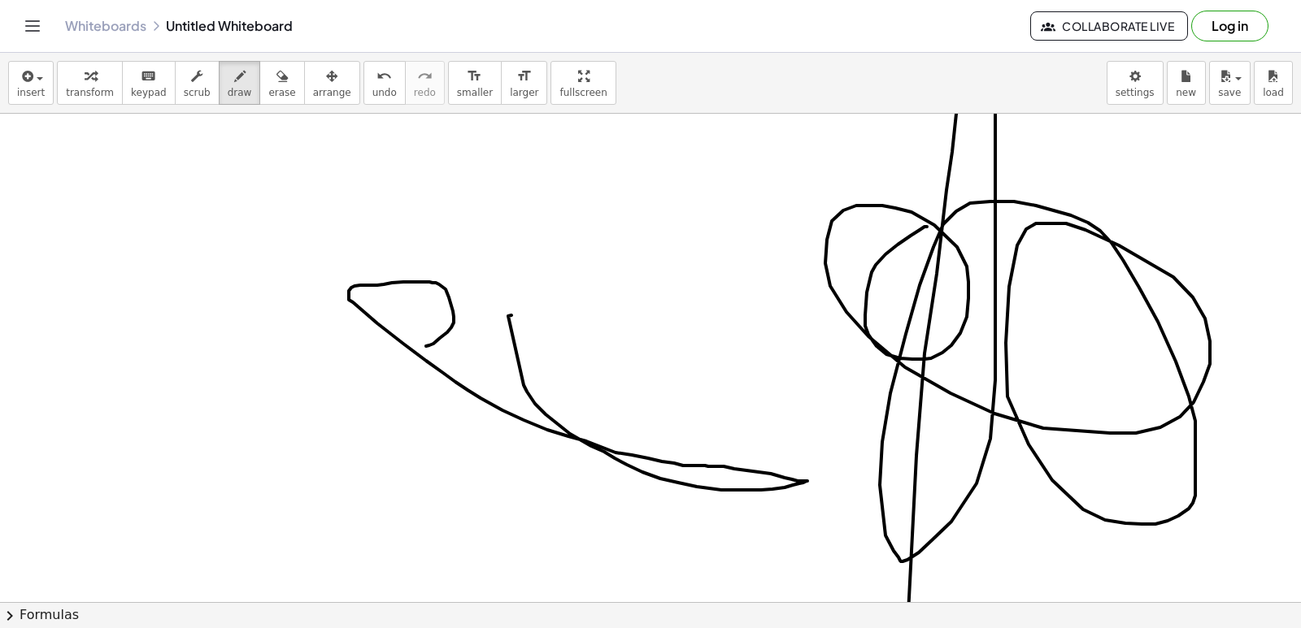
drag, startPoint x: 927, startPoint y: 227, endPoint x: 932, endPoint y: 573, distance: 346.3
click at [910, 628] on html "Graspable Math Activities Get Started Activity Bank Assigned Work Classes White…" at bounding box center [650, 314] width 1301 height 628
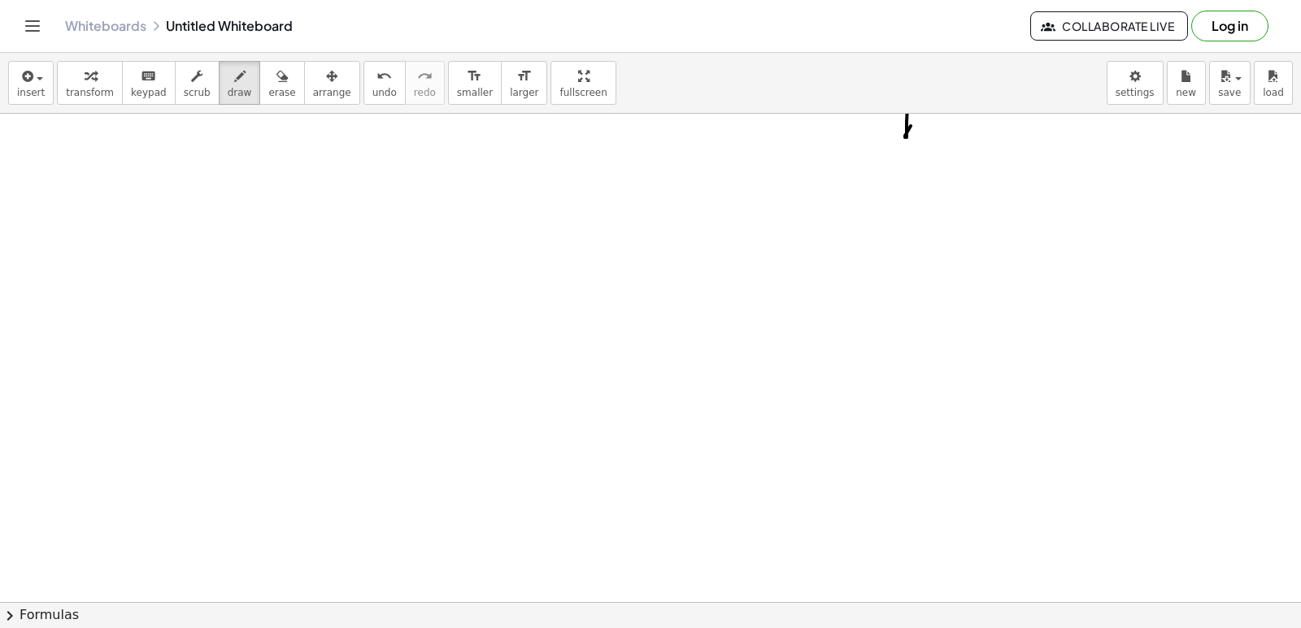
scroll to position [30791, 1]
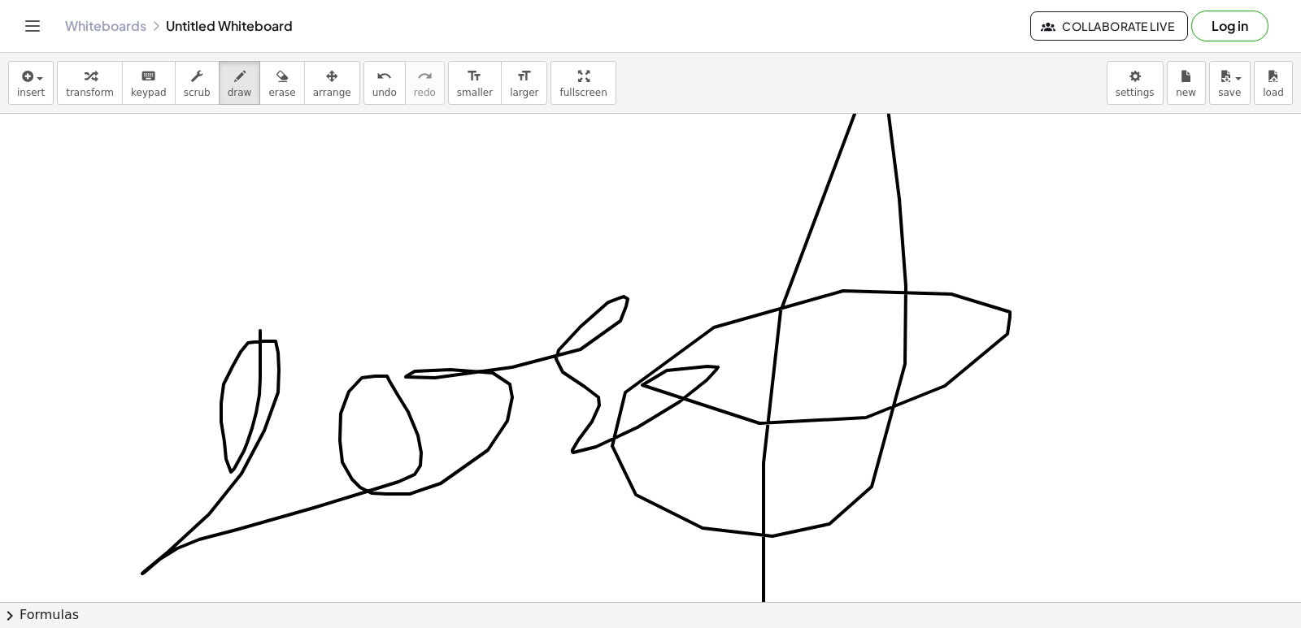
drag, startPoint x: 1075, startPoint y: 650, endPoint x: 380, endPoint y: 443, distance: 725.3
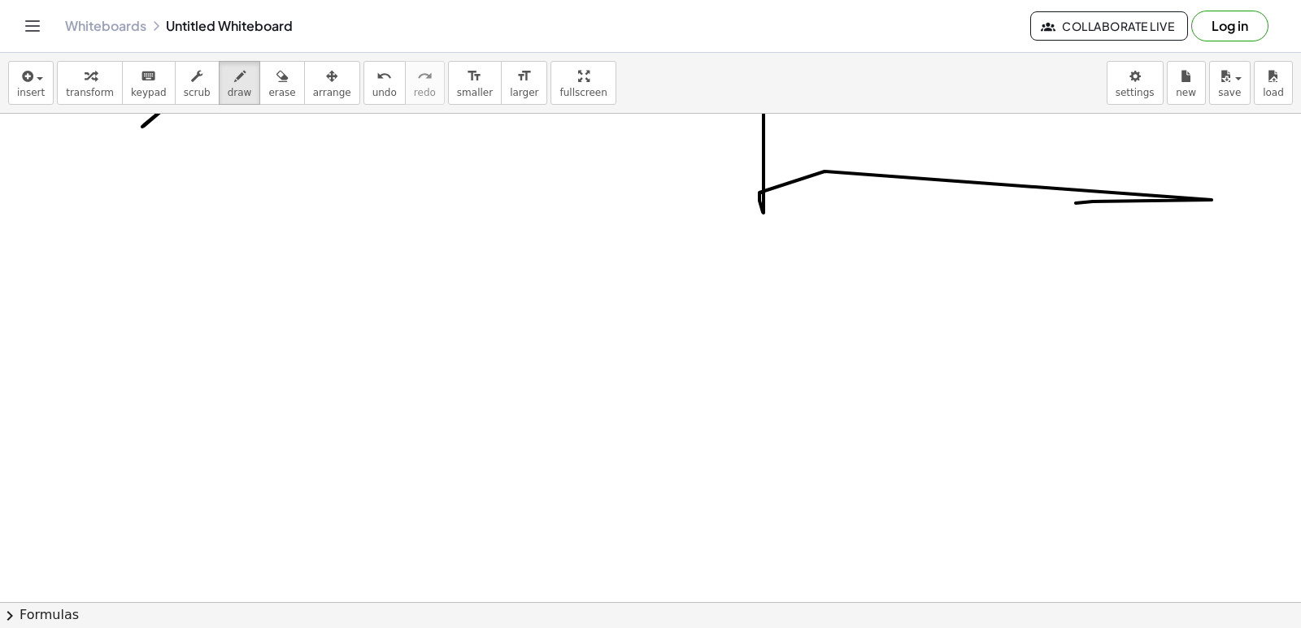
scroll to position [31280, 1]
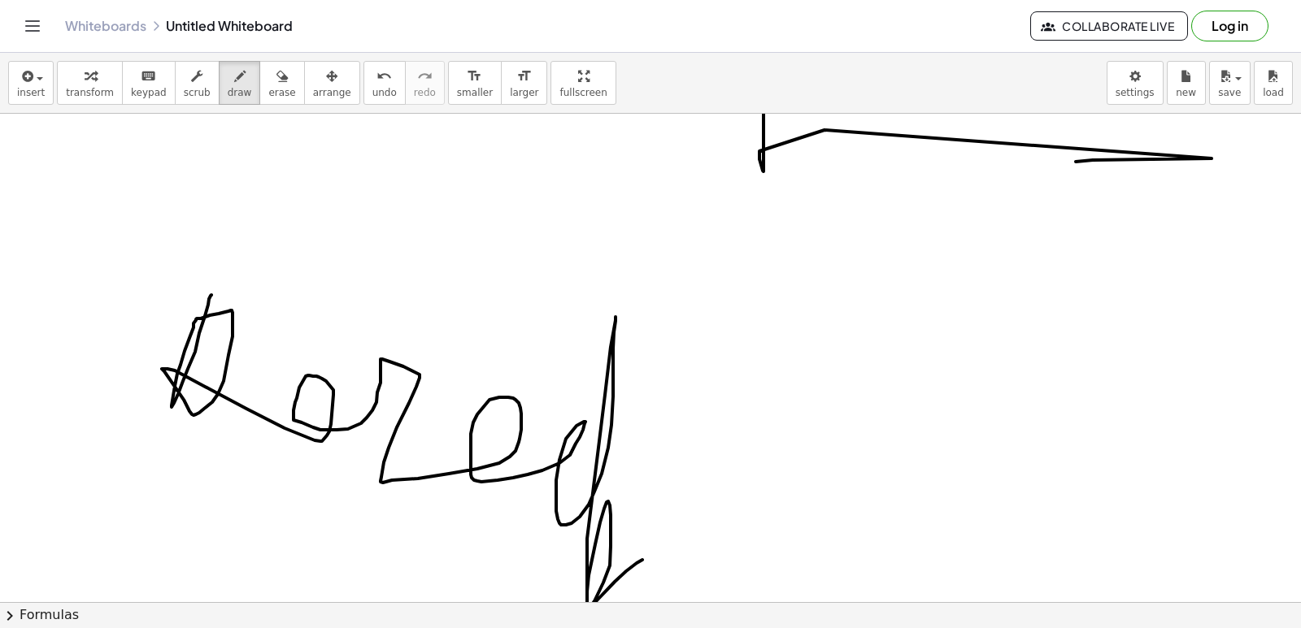
drag, startPoint x: 211, startPoint y: 295, endPoint x: 760, endPoint y: 470, distance: 575.9
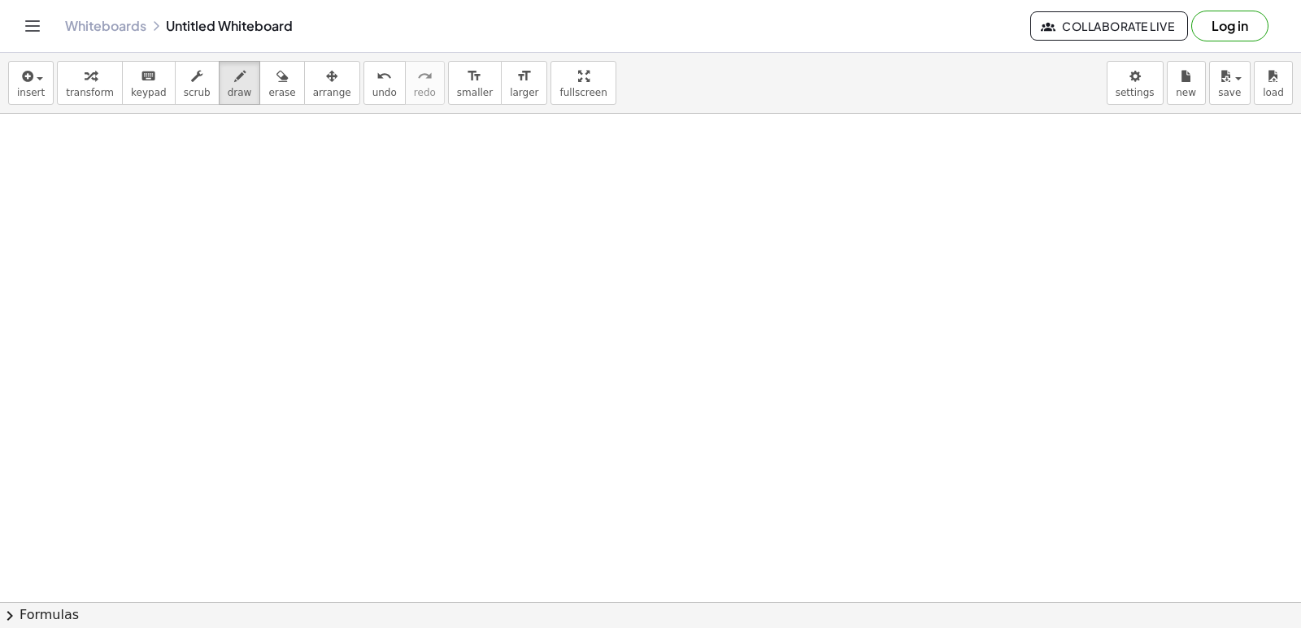
scroll to position [32093, 1]
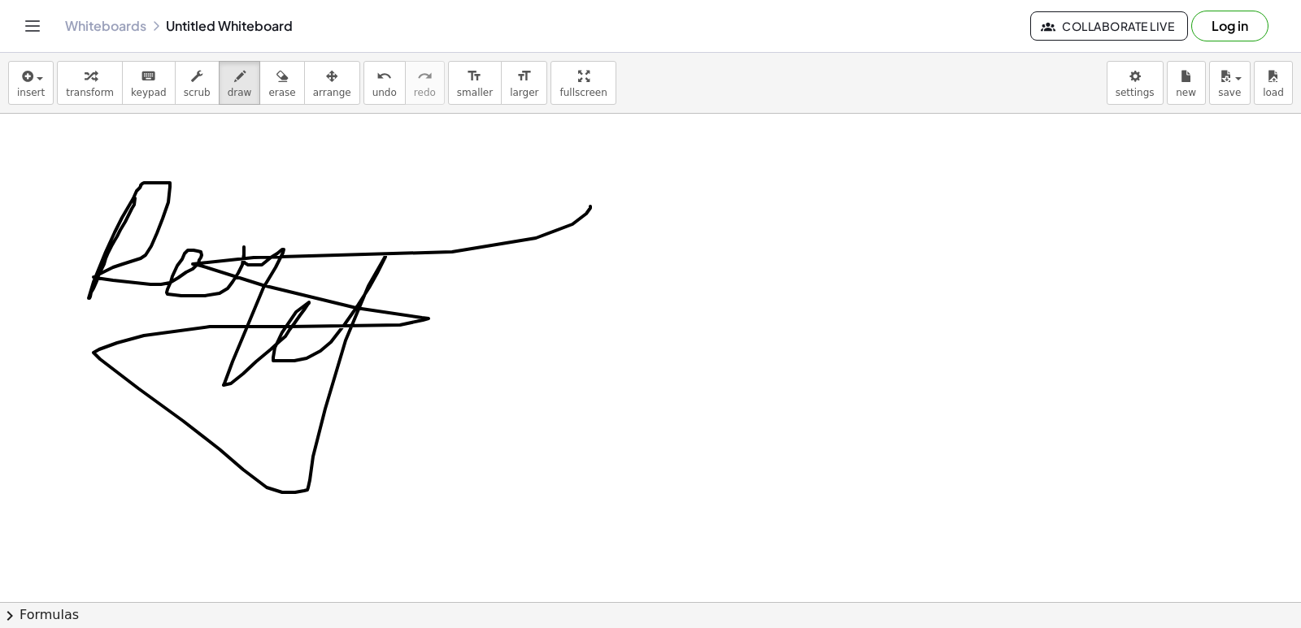
drag, startPoint x: 135, startPoint y: 198, endPoint x: 590, endPoint y: 206, distance: 455.3
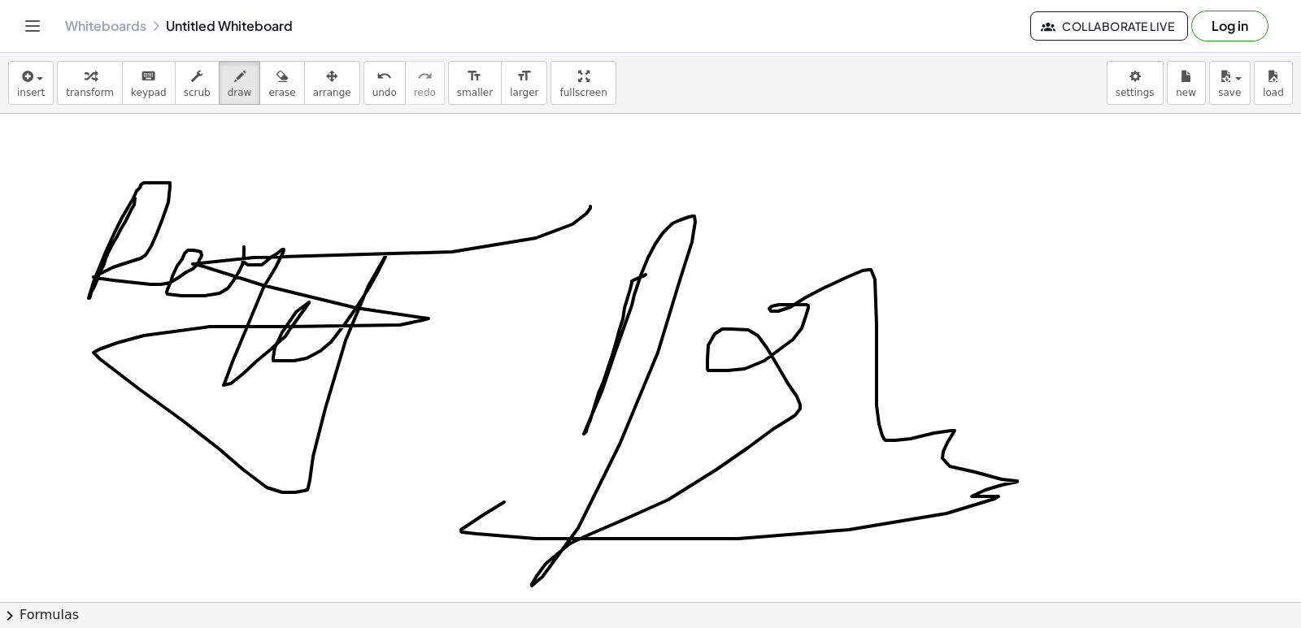
drag, startPoint x: 628, startPoint y: 298, endPoint x: 511, endPoint y: 483, distance: 219.2
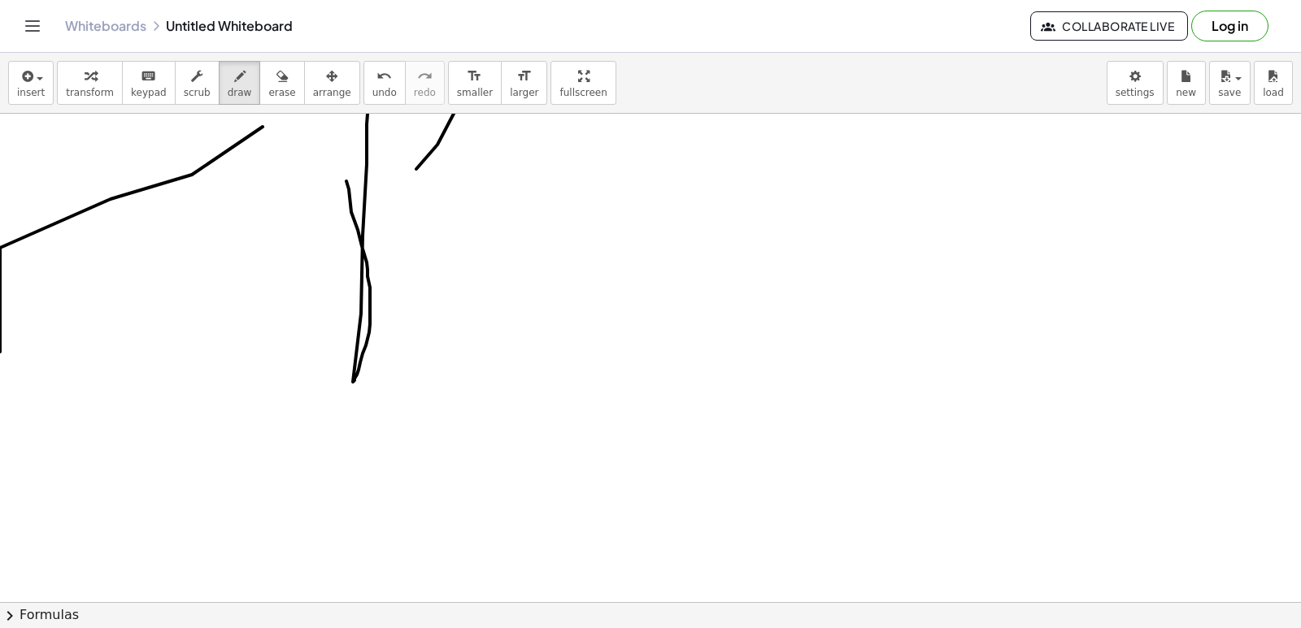
drag, startPoint x: 346, startPoint y: 181, endPoint x: 388, endPoint y: 180, distance: 41.5
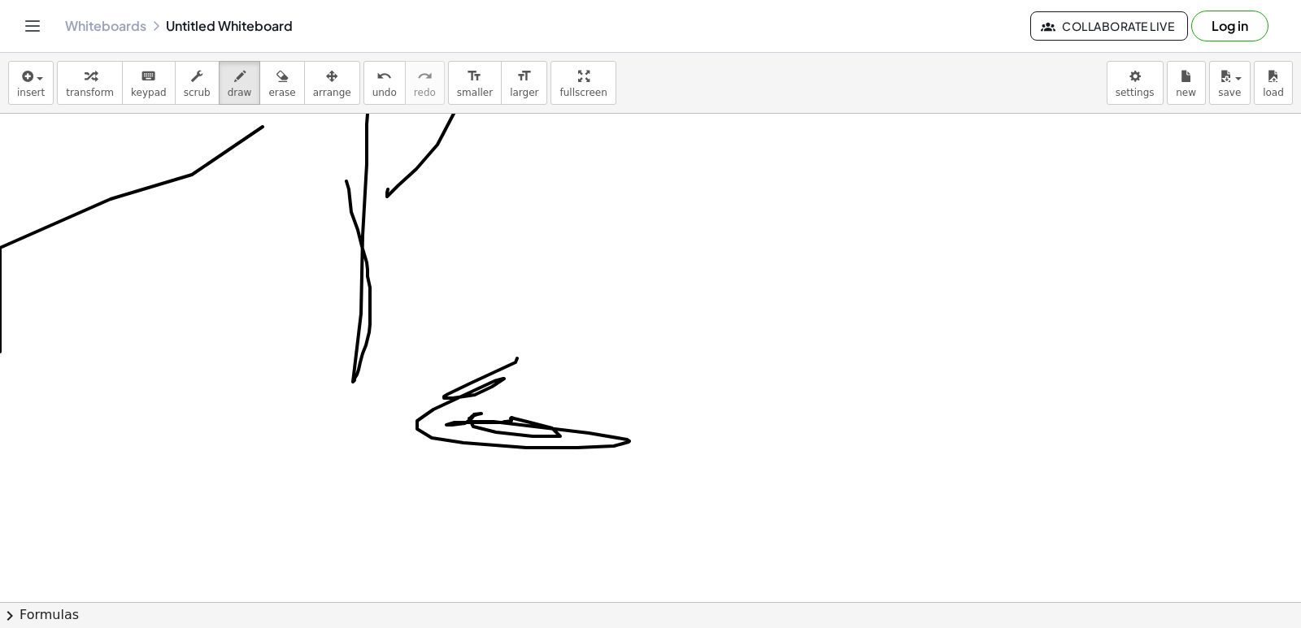
drag, startPoint x: 517, startPoint y: 358, endPoint x: 475, endPoint y: 419, distance: 74.2
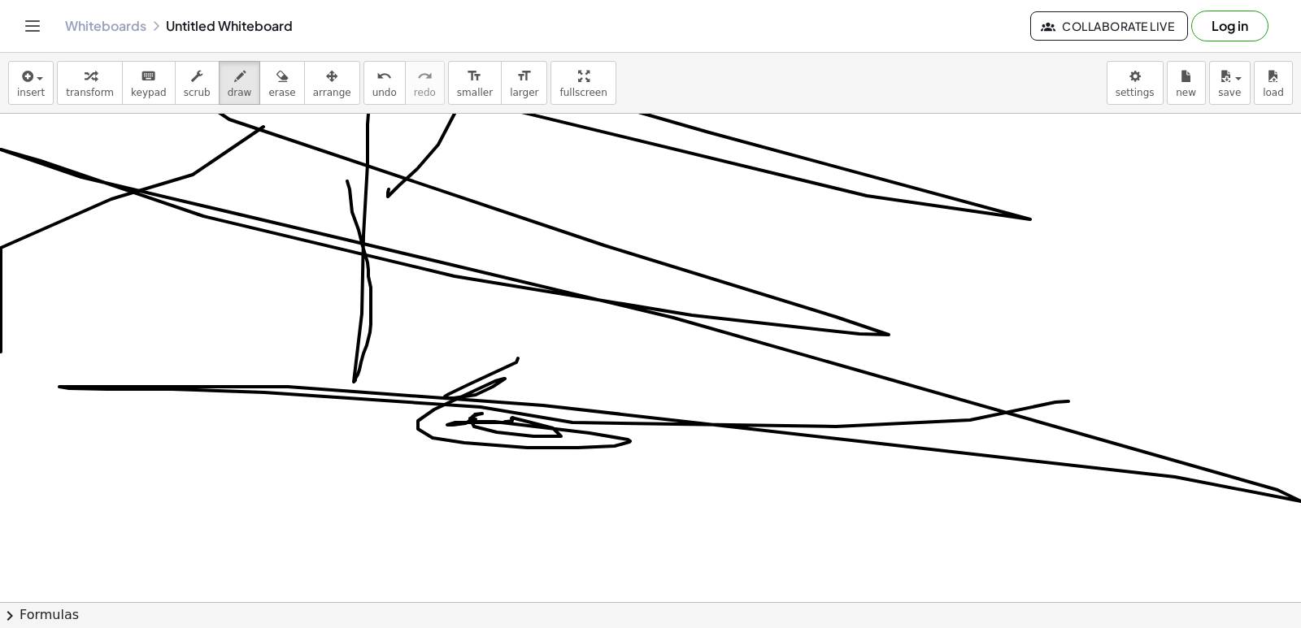
scroll to position [32091, 0]
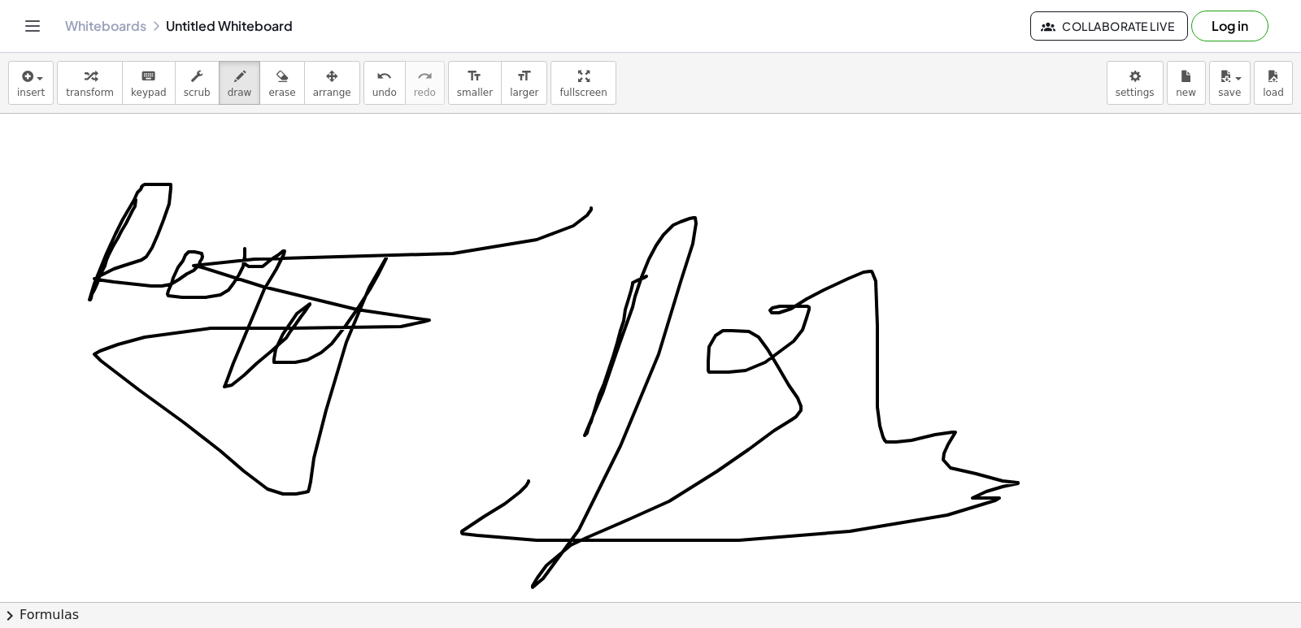
drag, startPoint x: 835, startPoint y: 427, endPoint x: 659, endPoint y: 151, distance: 326.8
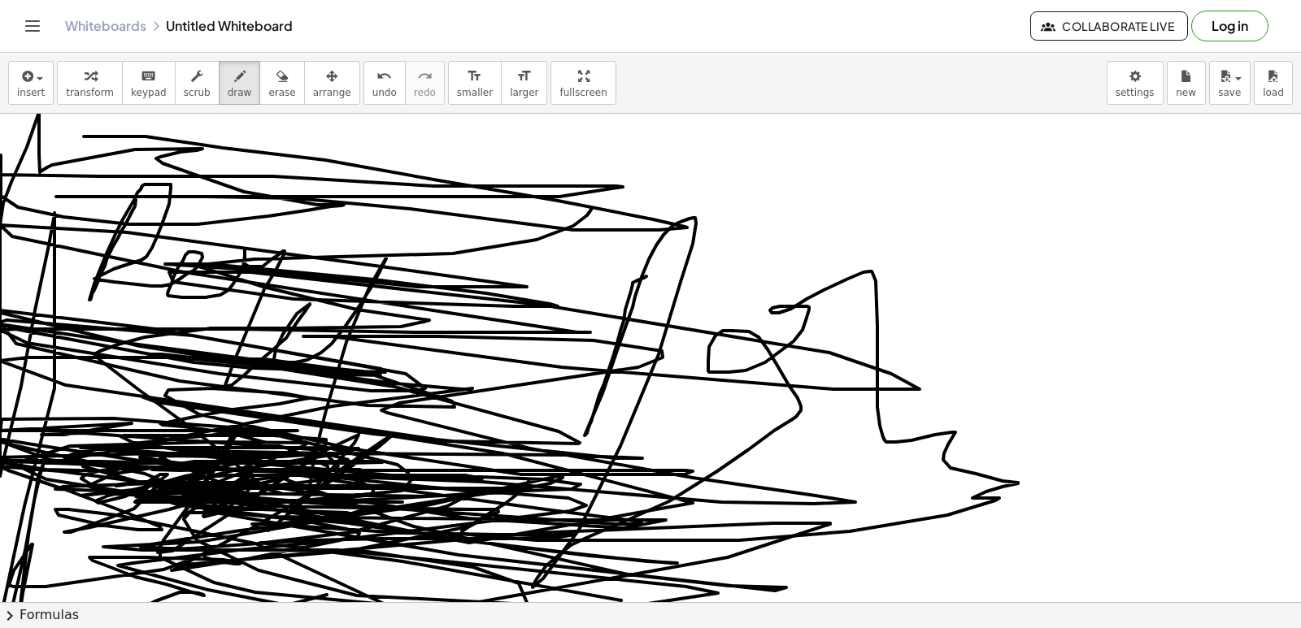
drag, startPoint x: 84, startPoint y: 137, endPoint x: 171, endPoint y: 600, distance: 471.4
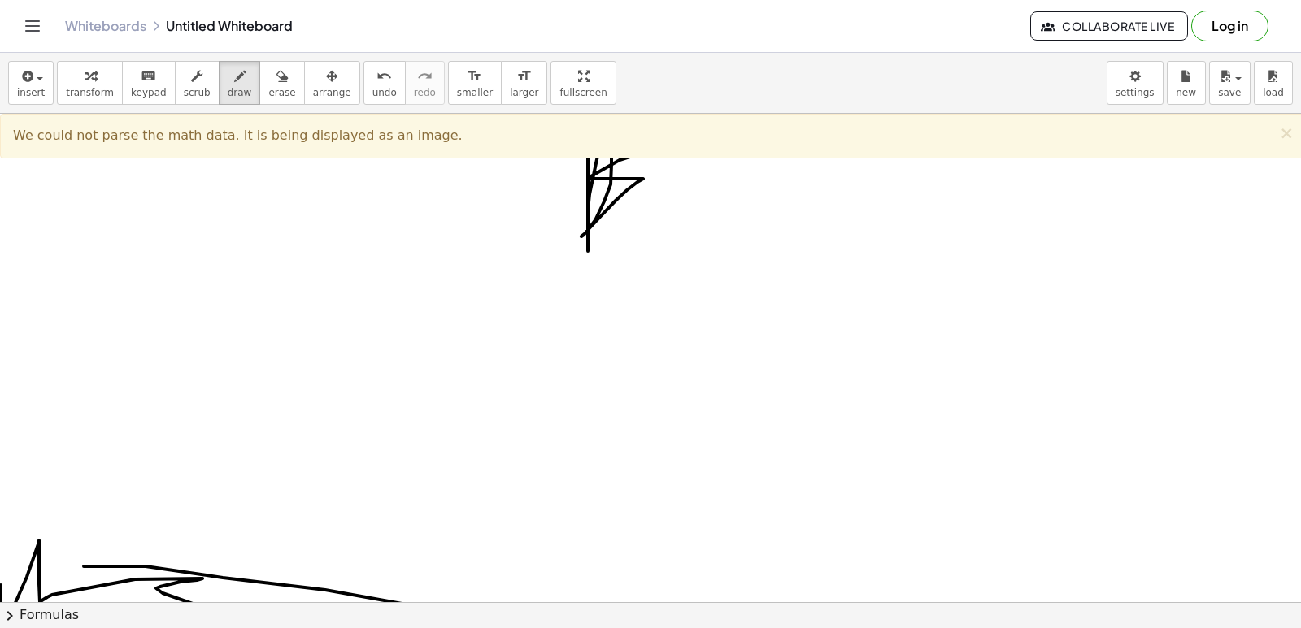
scroll to position [32067, 0]
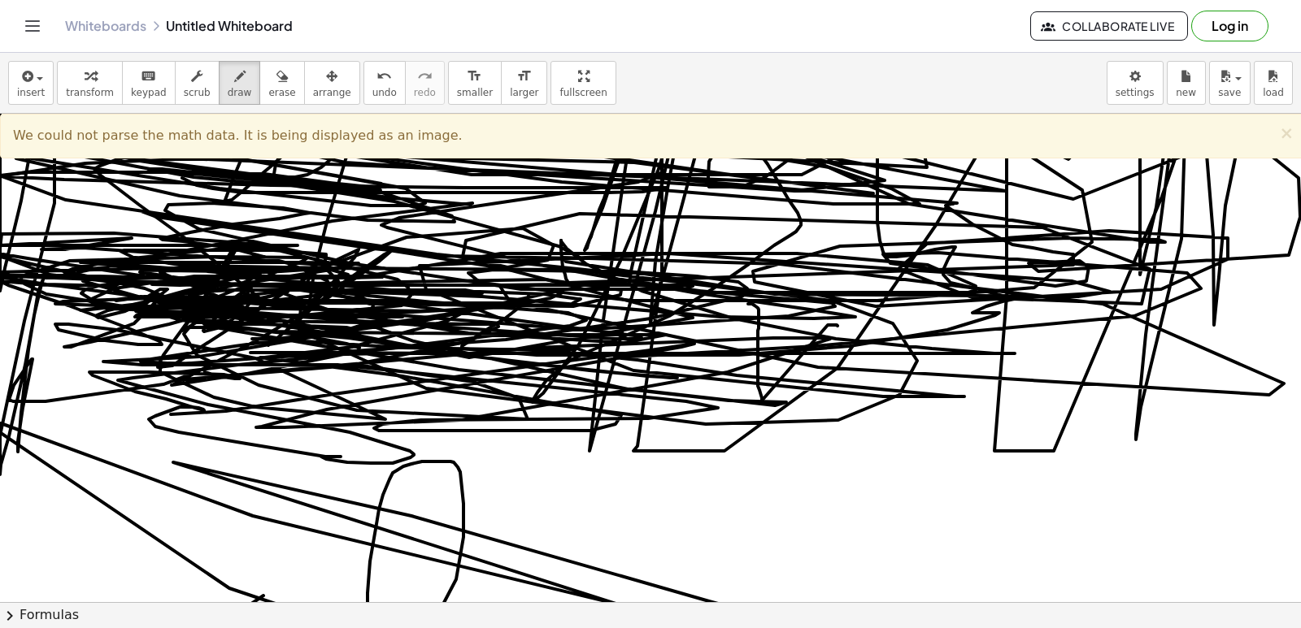
drag, startPoint x: 637, startPoint y: 655, endPoint x: 656, endPoint y: 371, distance: 284.3
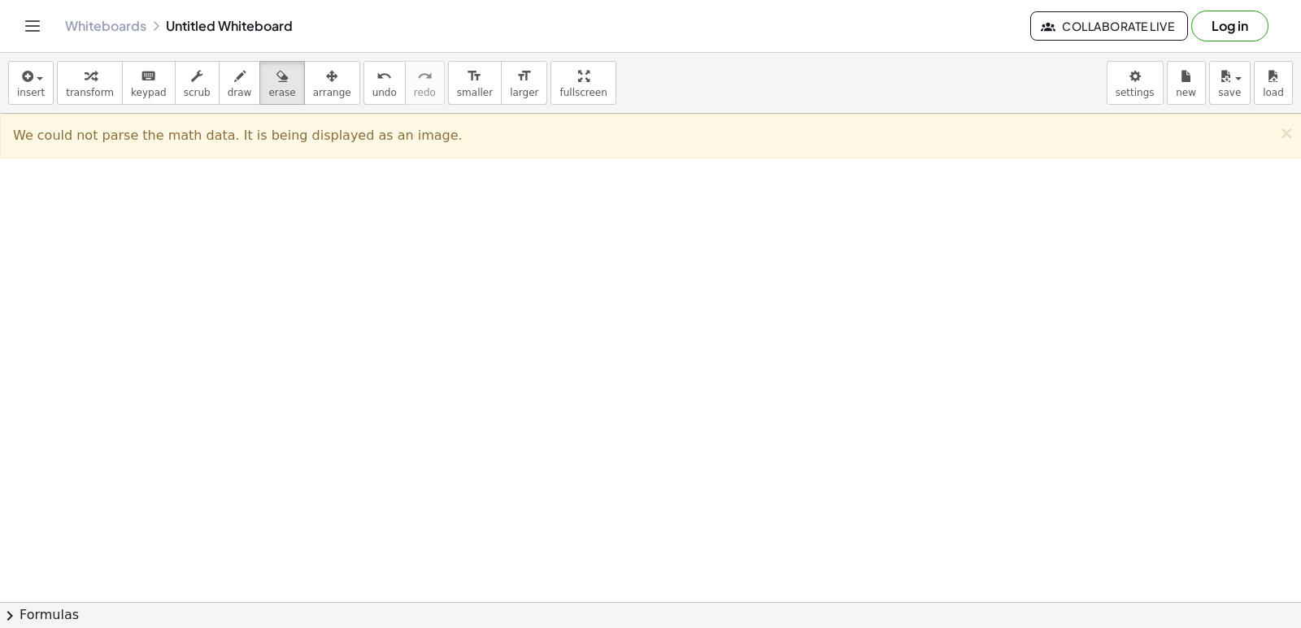
scroll to position [34627, 0]
click at [1284, 135] on span "×" at bounding box center [1286, 134] width 15 height 20
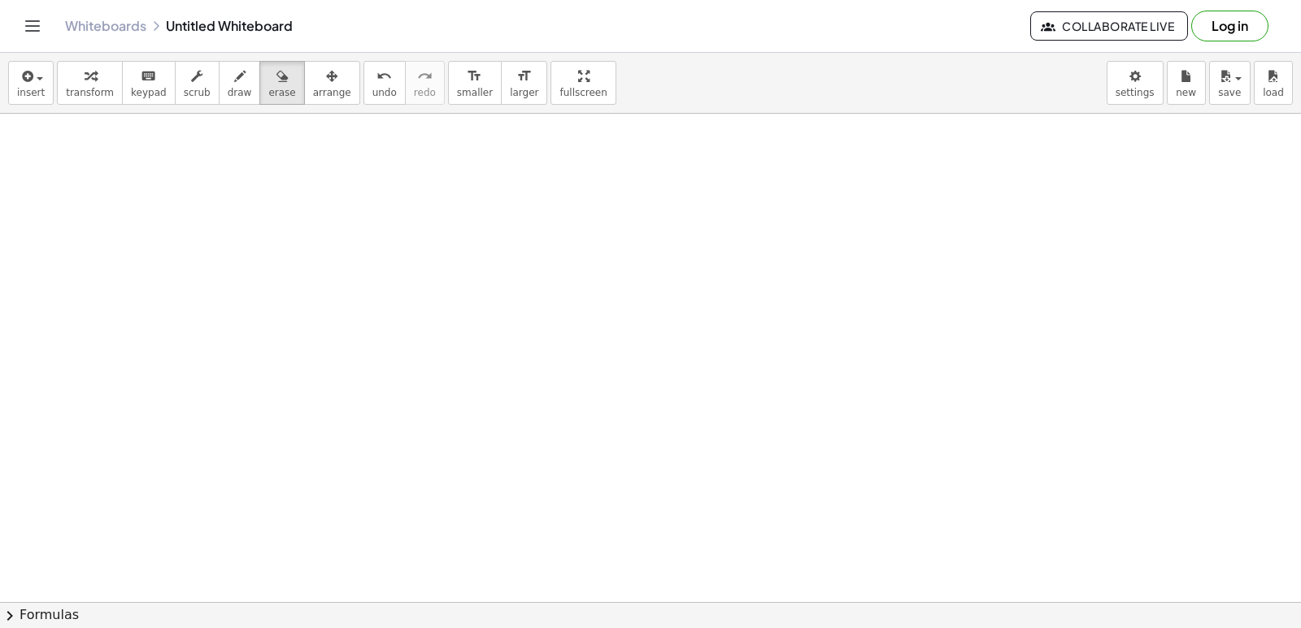
drag, startPoint x: 730, startPoint y: 428, endPoint x: 606, endPoint y: 432, distance: 124.4
drag, startPoint x: 605, startPoint y: 432, endPoint x: 508, endPoint y: 445, distance: 97.6
drag, startPoint x: 920, startPoint y: 424, endPoint x: 552, endPoint y: 456, distance: 369.7
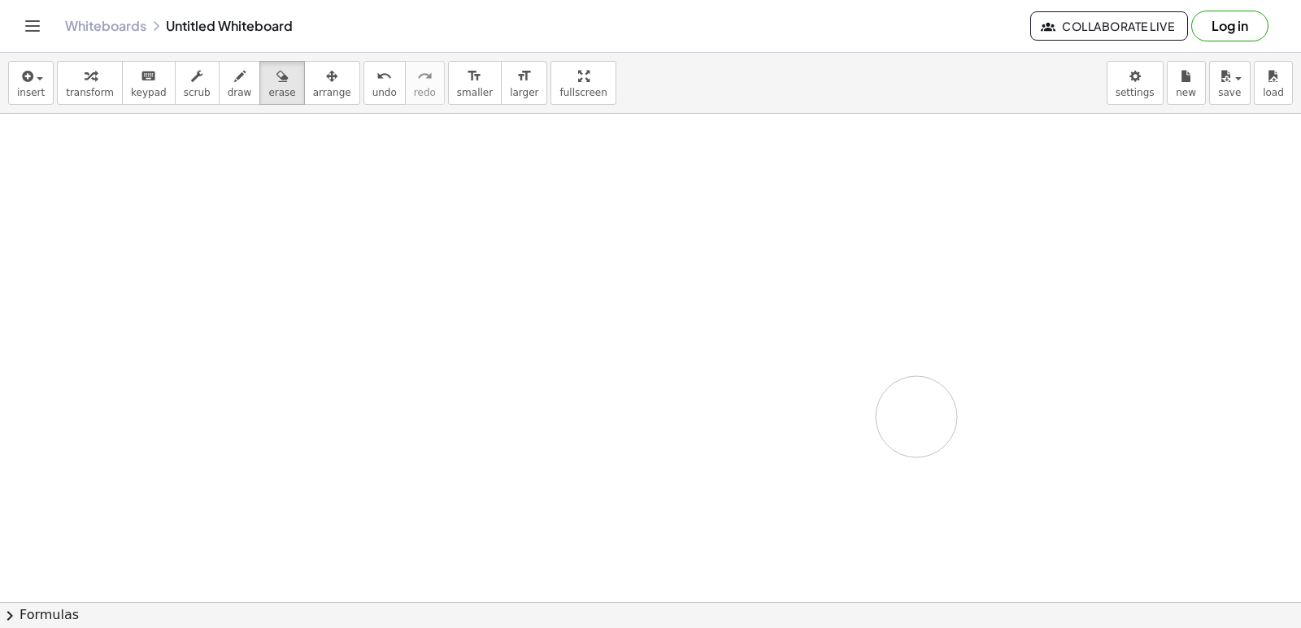
drag, startPoint x: 212, startPoint y: 93, endPoint x: 226, endPoint y: 103, distance: 17.4
click at [223, 102] on button "draw" at bounding box center [240, 83] width 42 height 44
drag, startPoint x: 226, startPoint y: 103, endPoint x: 211, endPoint y: 80, distance: 27.5
click at [219, 80] on button "draw" at bounding box center [240, 83] width 42 height 44
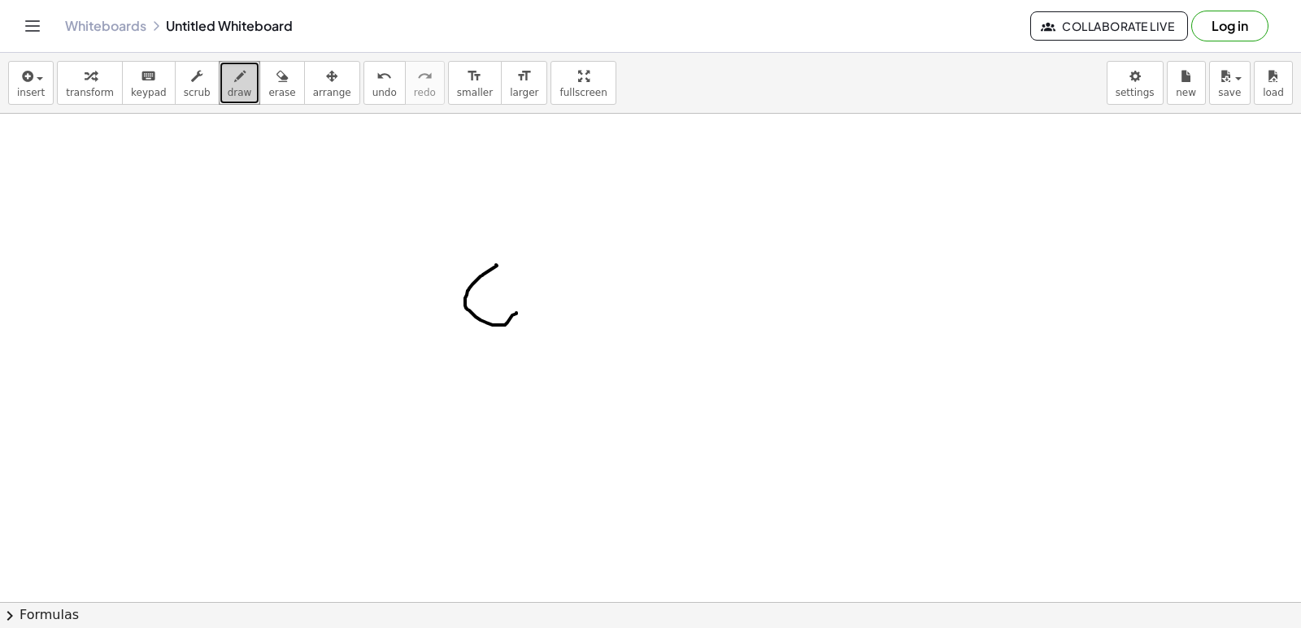
drag, startPoint x: 496, startPoint y: 265, endPoint x: 576, endPoint y: 521, distance: 268.4
click at [276, 72] on icon "button" at bounding box center [281, 77] width 11 height 20
drag, startPoint x: 471, startPoint y: 256, endPoint x: 154, endPoint y: 103, distance: 352.7
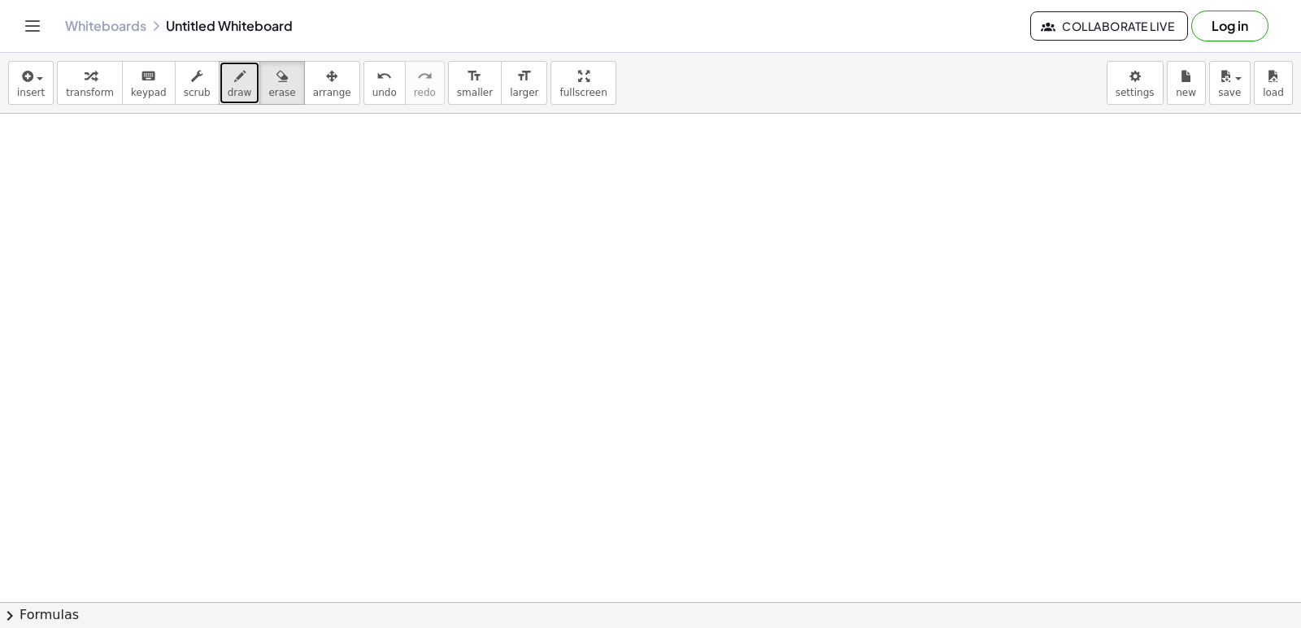
click at [234, 80] on icon "button" at bounding box center [239, 77] width 11 height 20
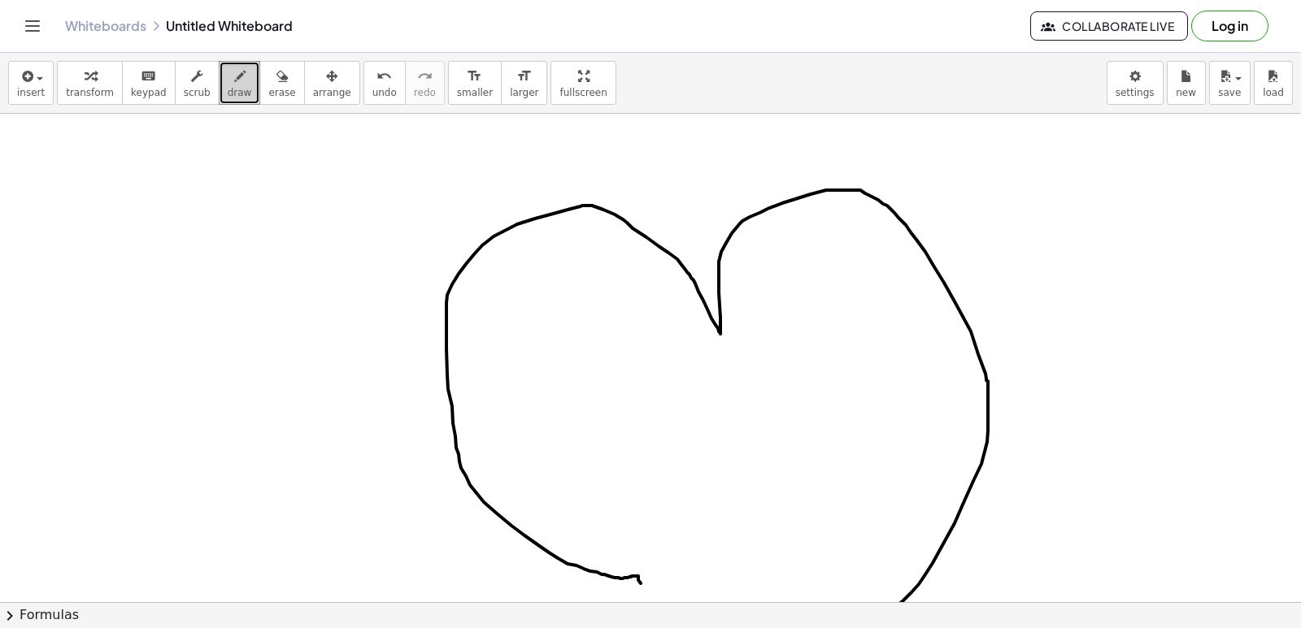
drag, startPoint x: 638, startPoint y: 580, endPoint x: 684, endPoint y: 654, distance: 86.2
click at [684, 628] on html "Graspable Math Activities Get Started Activity Bank Assigned Work Classes White…" at bounding box center [650, 314] width 1301 height 628
drag, startPoint x: 541, startPoint y: 346, endPoint x: 583, endPoint y: 415, distance: 79.9
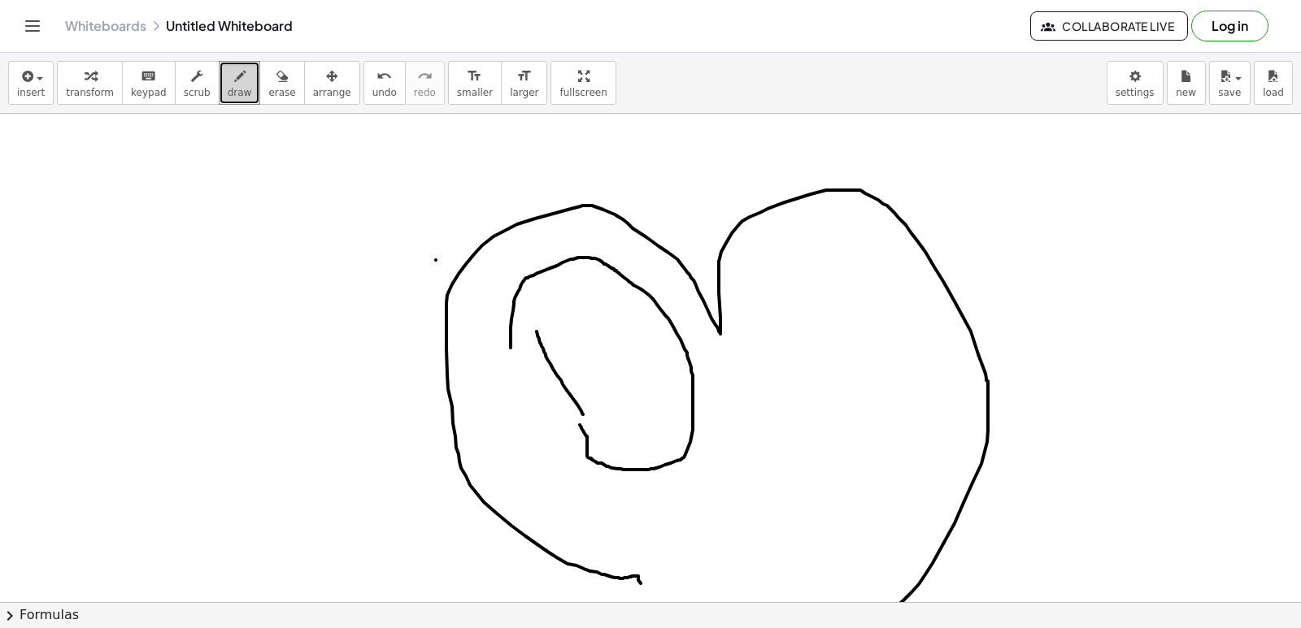
drag, startPoint x: 511, startPoint y: 348, endPoint x: 577, endPoint y: 423, distance: 100.2
drag, startPoint x: 727, startPoint y: 403, endPoint x: 764, endPoint y: 411, distance: 38.1
drag, startPoint x: 772, startPoint y: 359, endPoint x: 740, endPoint y: 463, distance: 109.0
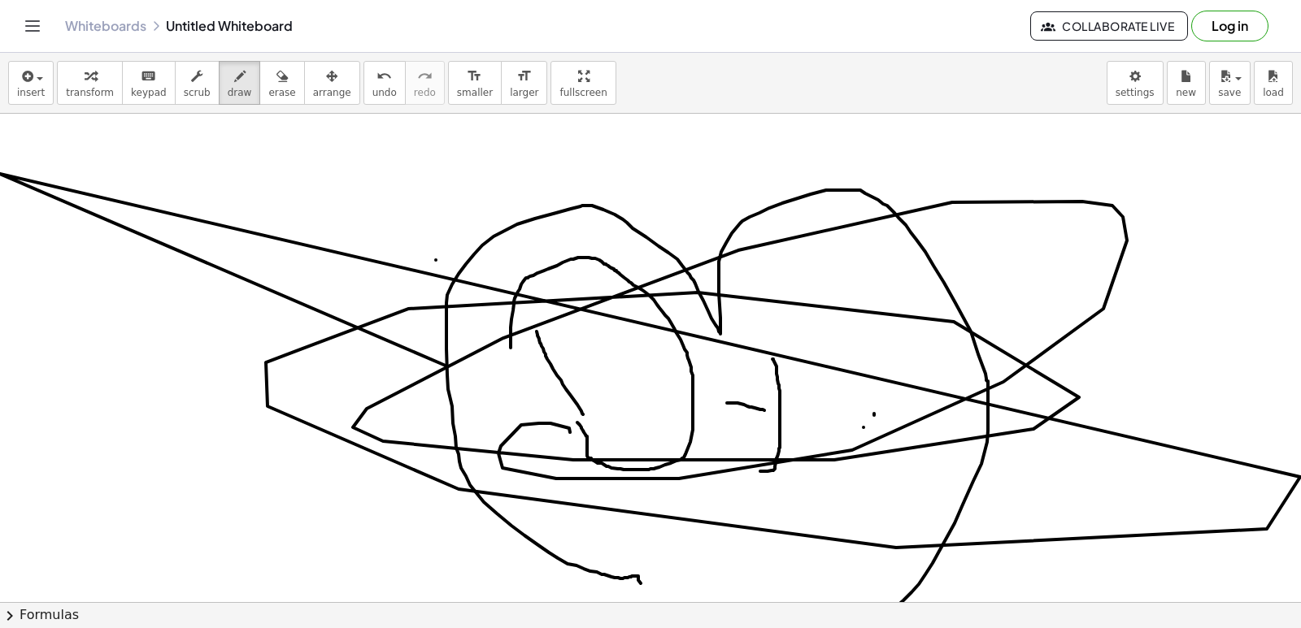
scroll to position [86487, 1]
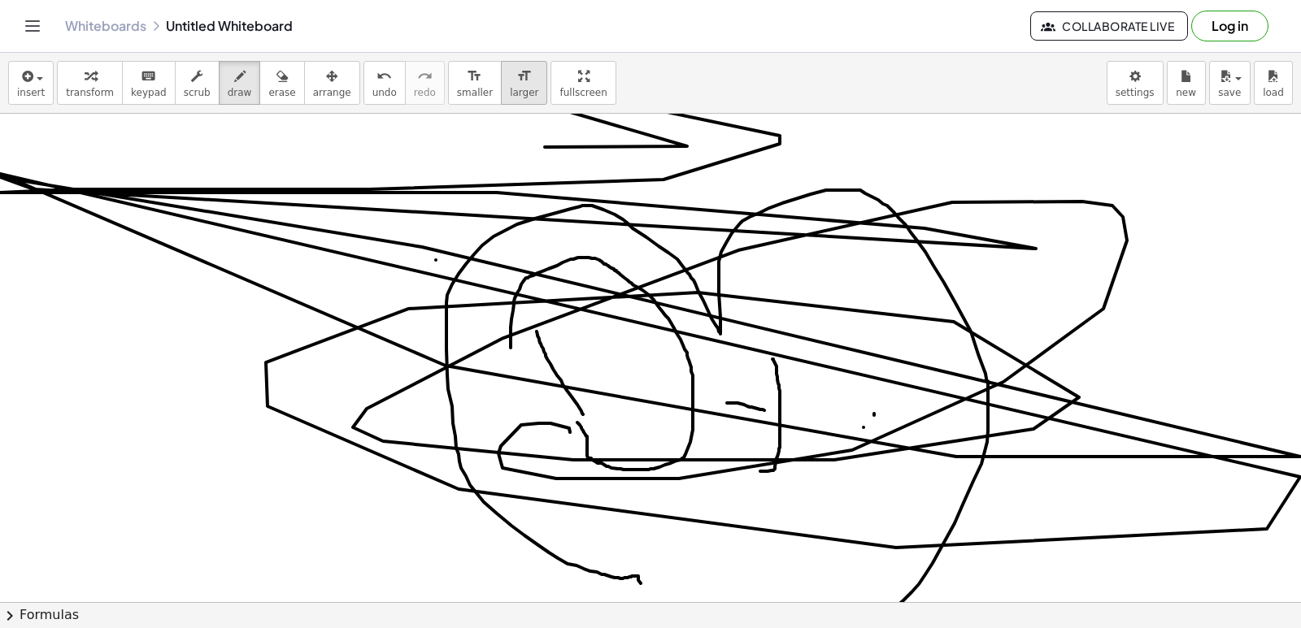
drag, startPoint x: 852, startPoint y: 450, endPoint x: 491, endPoint y: 72, distance: 522.6
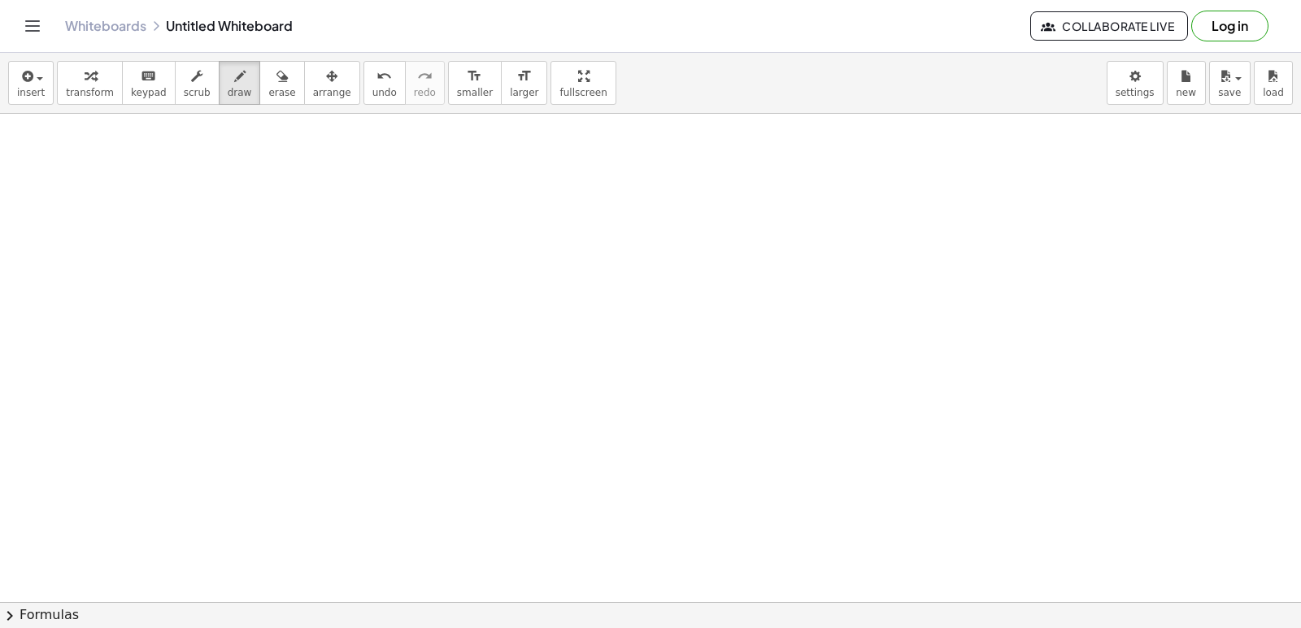
scroll to position [87951, 0]
click at [276, 73] on icon "button" at bounding box center [281, 77] width 11 height 20
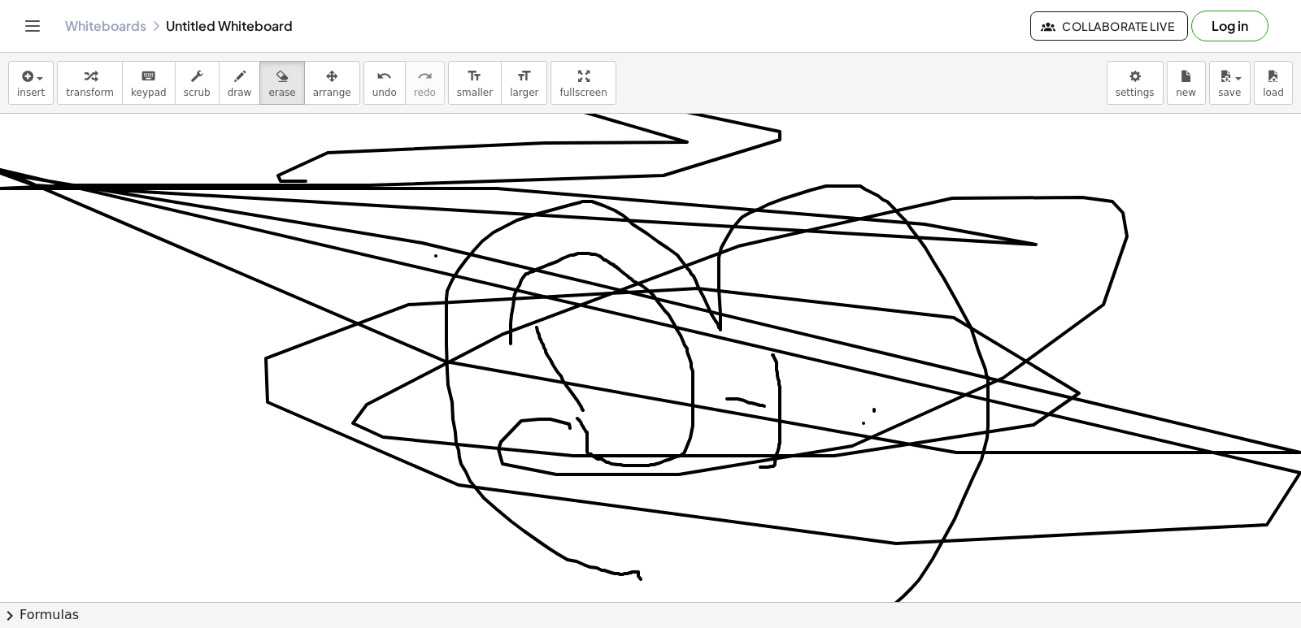
scroll to position [86488, 0]
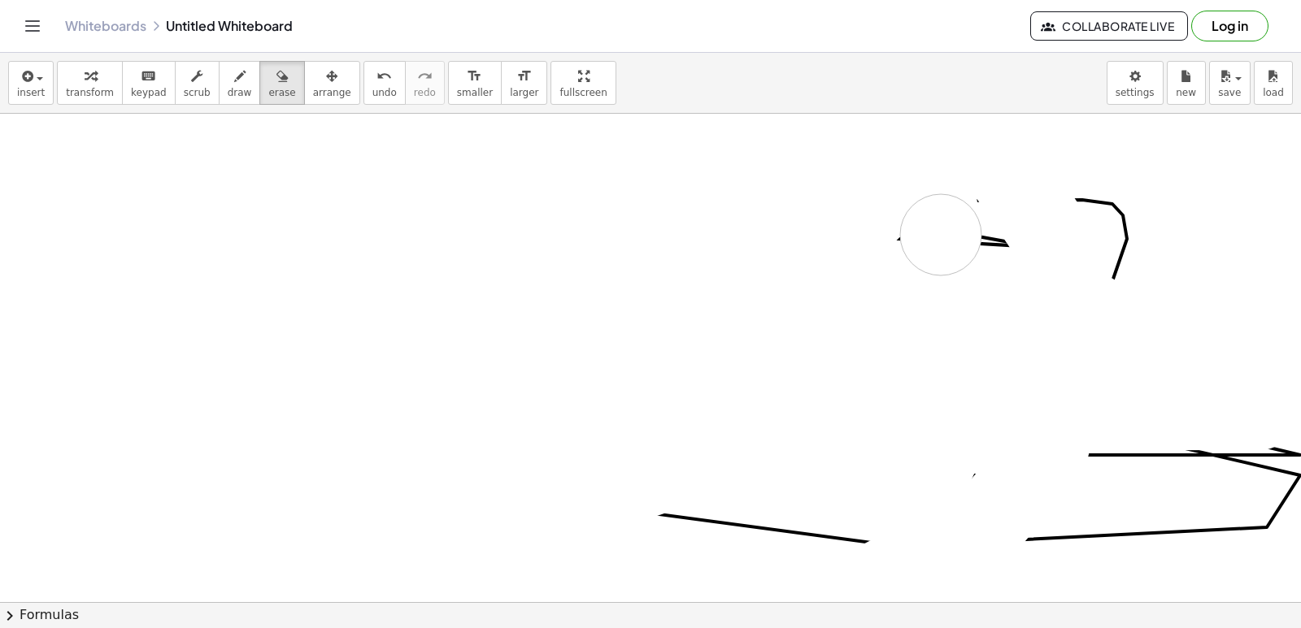
drag, startPoint x: 1049, startPoint y: 234, endPoint x: 941, endPoint y: 235, distance: 108.9
